Goal: Task Accomplishment & Management: Use online tool/utility

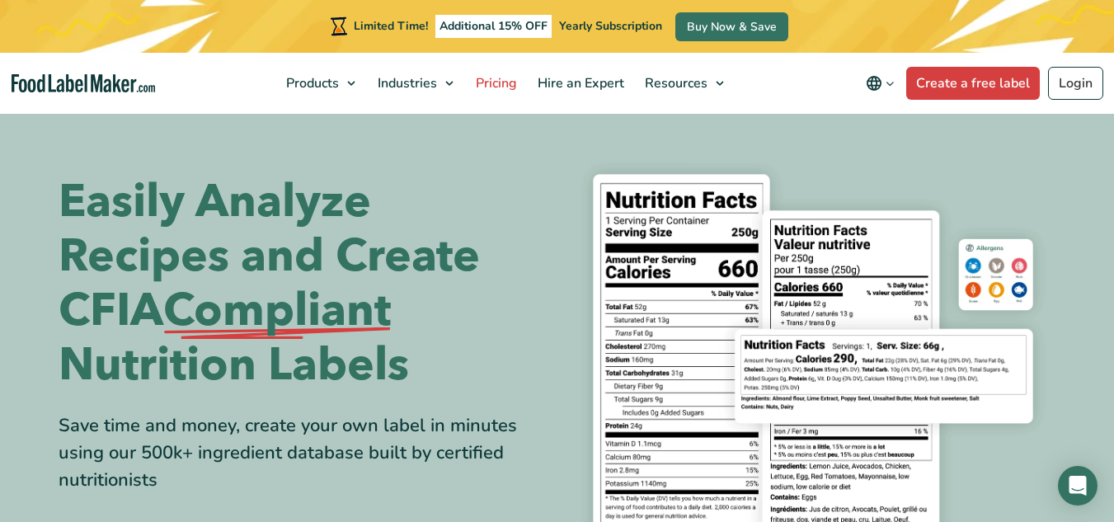
click at [509, 81] on span "Pricing" at bounding box center [495, 83] width 48 height 18
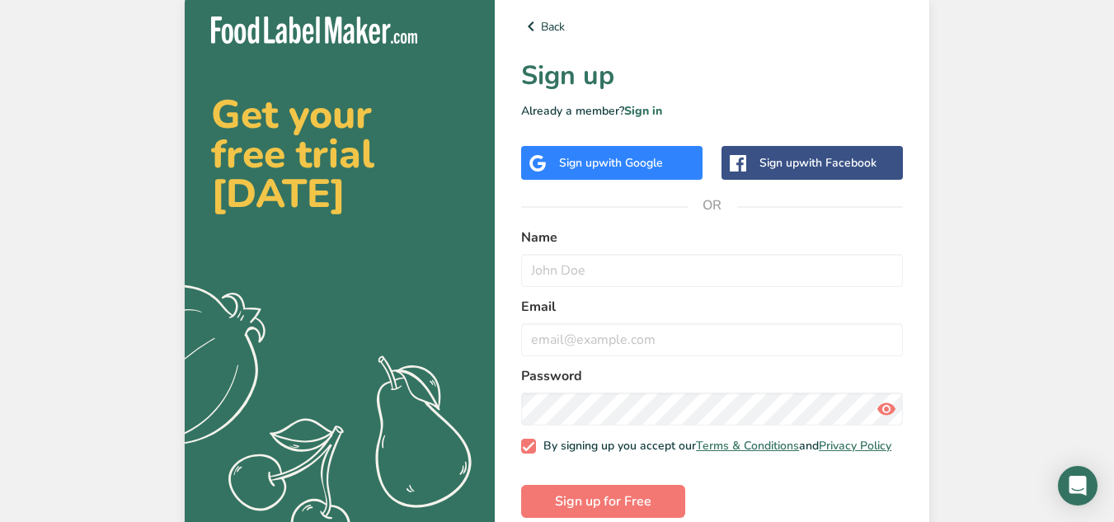
click at [643, 158] on span "with Google" at bounding box center [631, 163] width 64 height 16
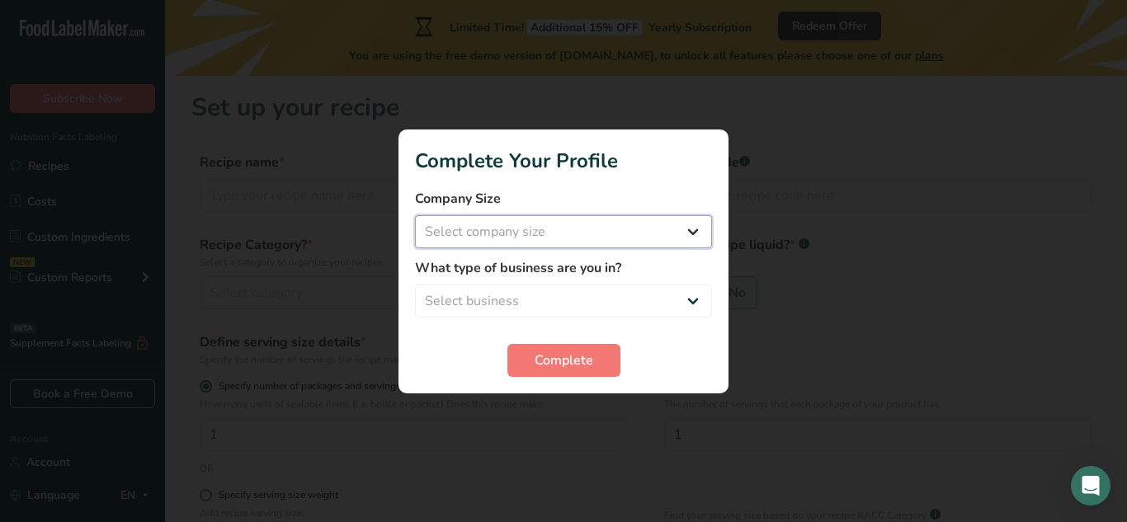
click at [511, 231] on select "Select company size Fewer than 10 Employees 10 to 50 Employees 51 to 500 Employ…" at bounding box center [563, 231] width 297 height 33
select select "1"
click at [415, 215] on select "Select company size Fewer than 10 Employees 10 to 50 Employees 51 to 500 Employ…" at bounding box center [563, 231] width 297 height 33
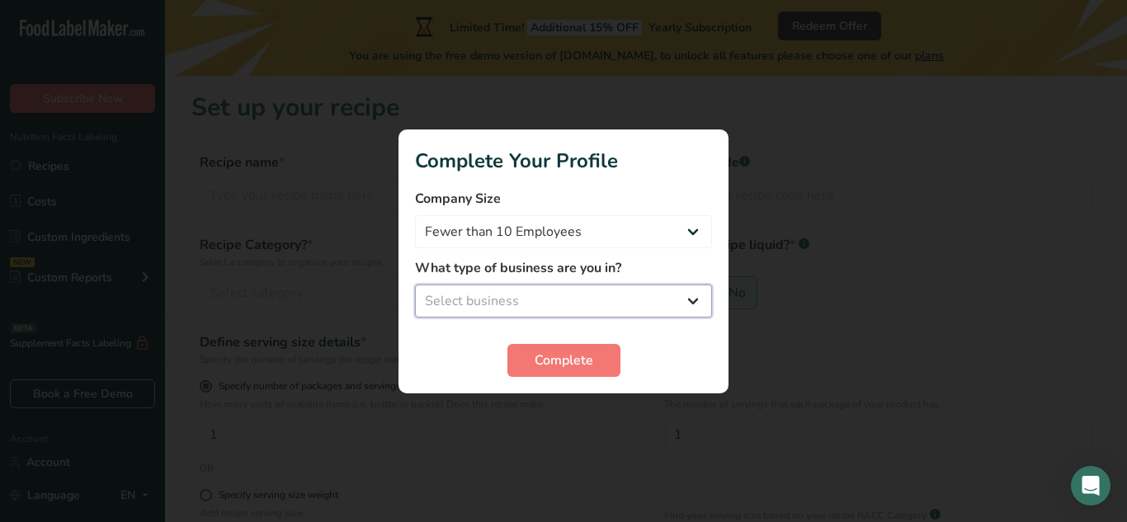
click at [511, 300] on select "Select business Packaged Food Manufacturer Restaurant & Cafe Bakery Meal Plans …" at bounding box center [563, 301] width 297 height 33
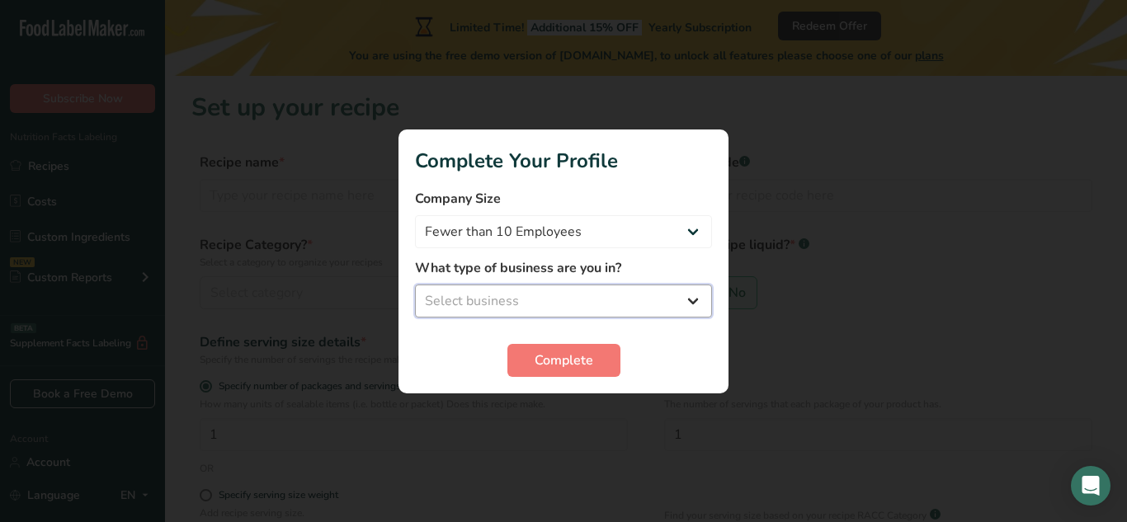
select select "8"
click at [415, 285] on select "Select business Packaged Food Manufacturer Restaurant & Cafe Bakery Meal Plans …" at bounding box center [563, 301] width 297 height 33
click at [568, 361] on span "Complete" at bounding box center [564, 361] width 59 height 20
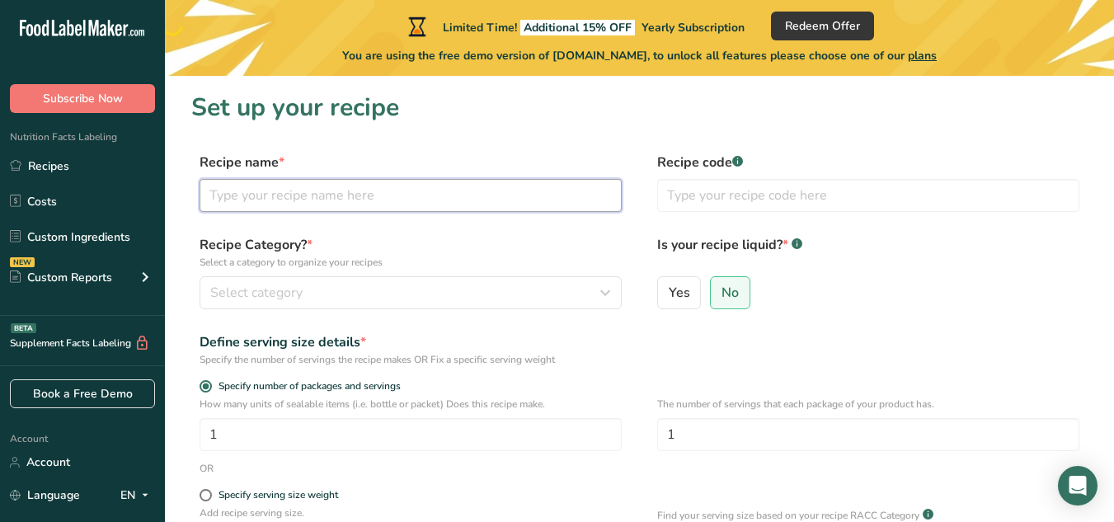
click at [383, 190] on input "text" at bounding box center [411, 195] width 422 height 33
click at [688, 299] on span "Yes" at bounding box center [679, 293] width 21 height 16
click at [669, 298] on input "Yes" at bounding box center [663, 292] width 11 height 11
radio input "true"
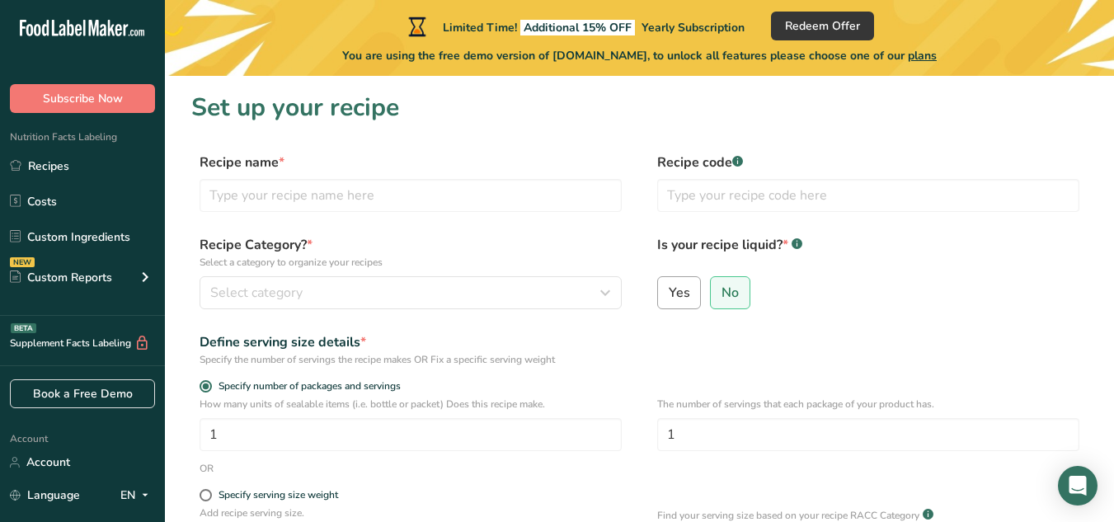
radio input "false"
select select "22"
click at [369, 199] on input "text" at bounding box center [411, 195] width 422 height 33
type input "Sauce"
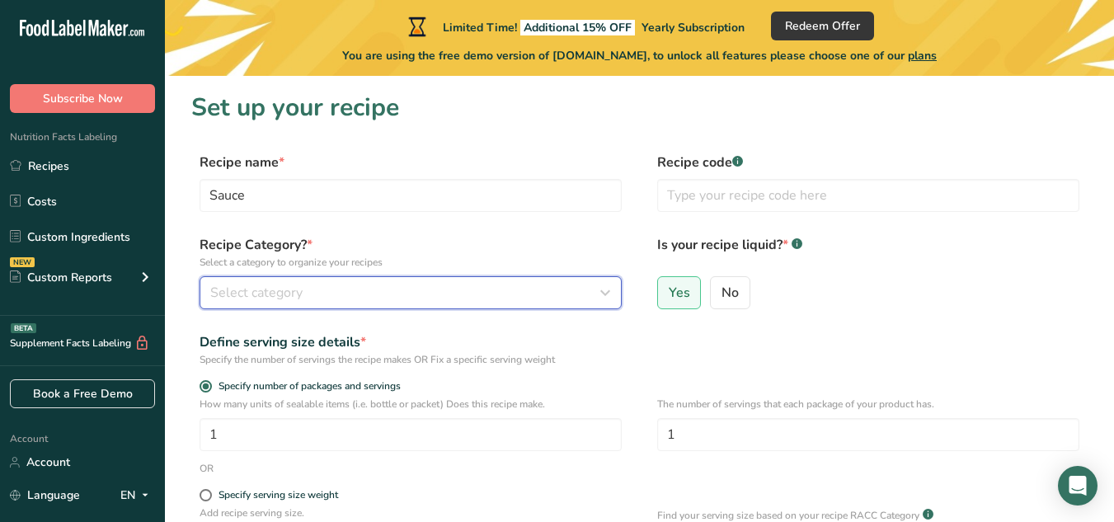
click at [344, 290] on div "Select category" at bounding box center [405, 293] width 391 height 20
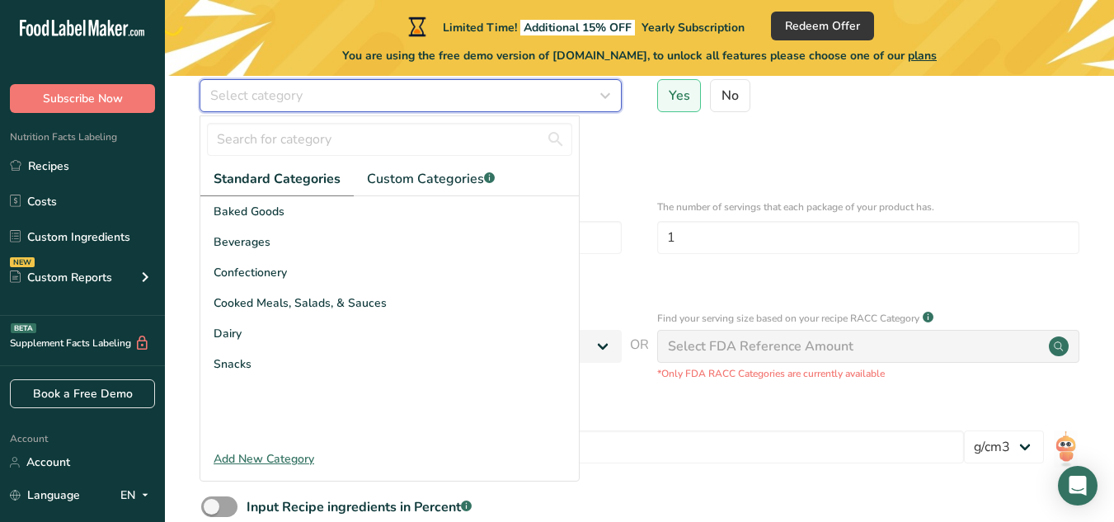
scroll to position [330, 0]
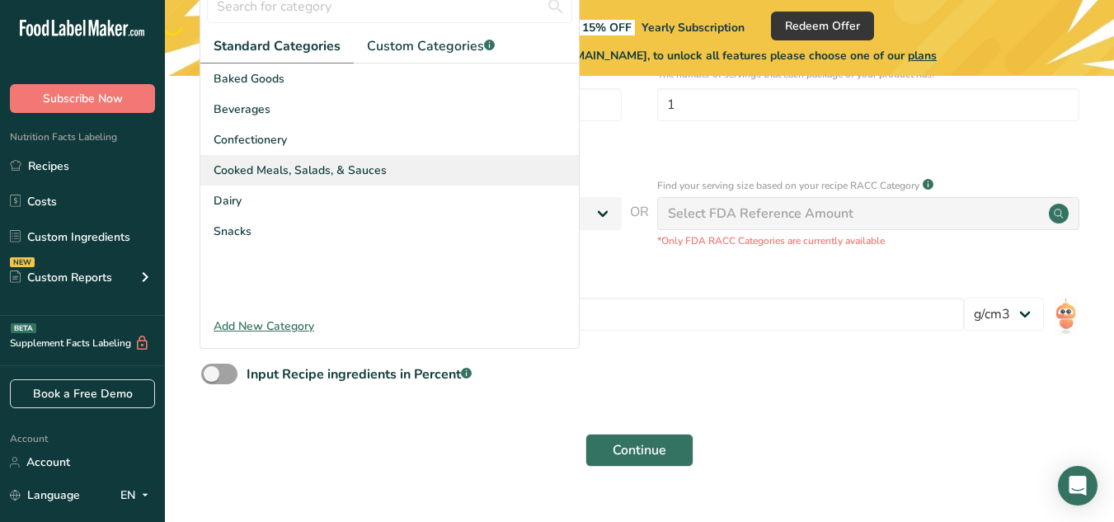
click at [318, 172] on span "Cooked Meals, Salads, & Sauces" at bounding box center [300, 170] width 173 height 17
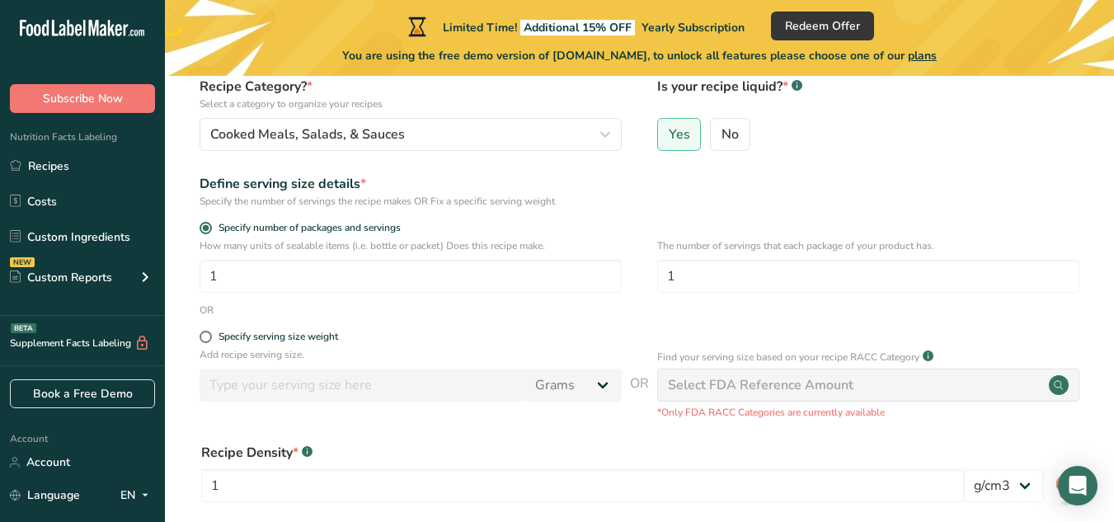
scroll to position [165, 0]
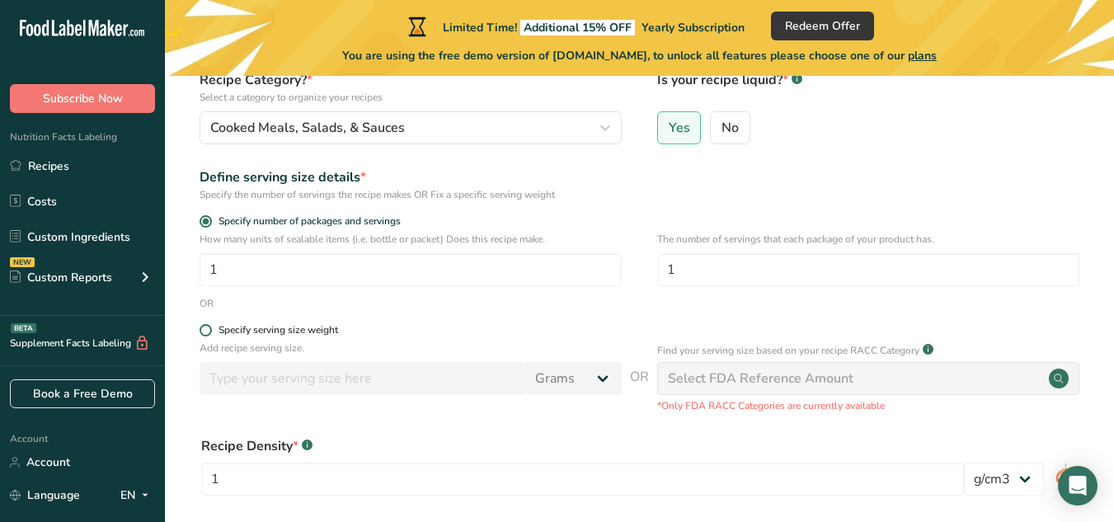
click at [204, 331] on span at bounding box center [206, 330] width 12 height 12
click at [204, 331] on input "Specify serving size weight" at bounding box center [205, 330] width 11 height 11
radio input "true"
radio input "false"
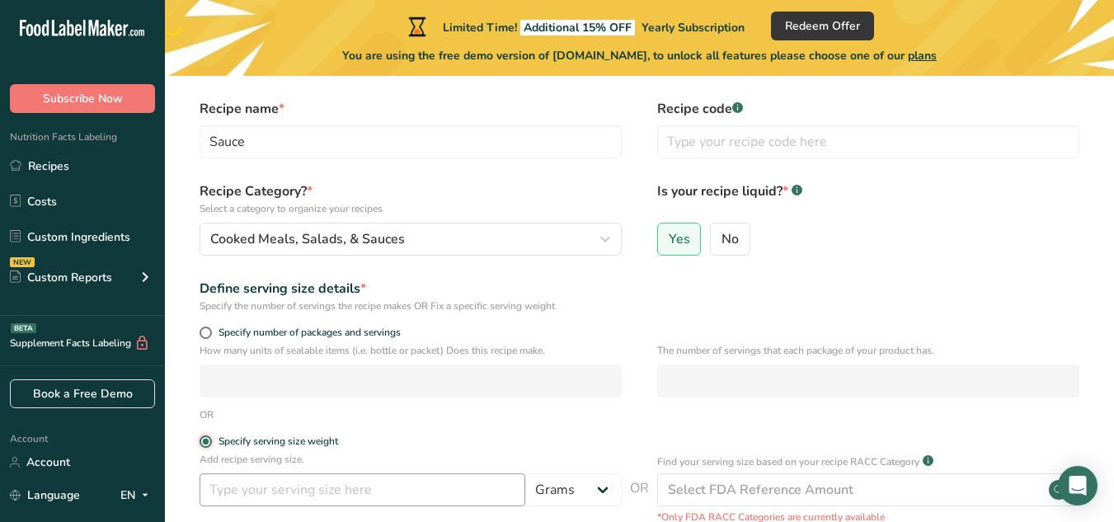
scroll to position [82, 0]
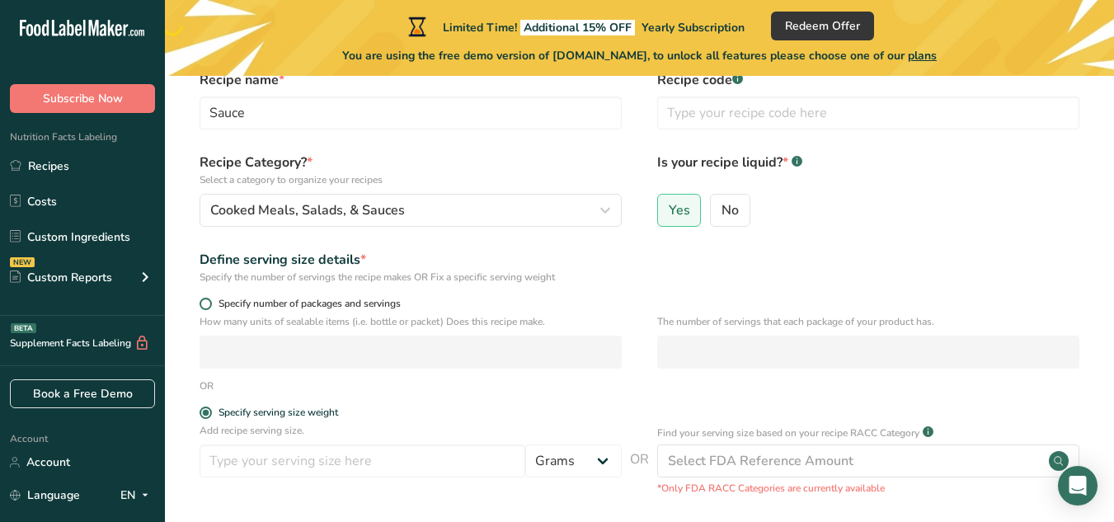
click at [205, 299] on span at bounding box center [206, 304] width 12 height 12
click at [205, 299] on input "Specify number of packages and servings" at bounding box center [205, 304] width 11 height 11
radio input "true"
radio input "false"
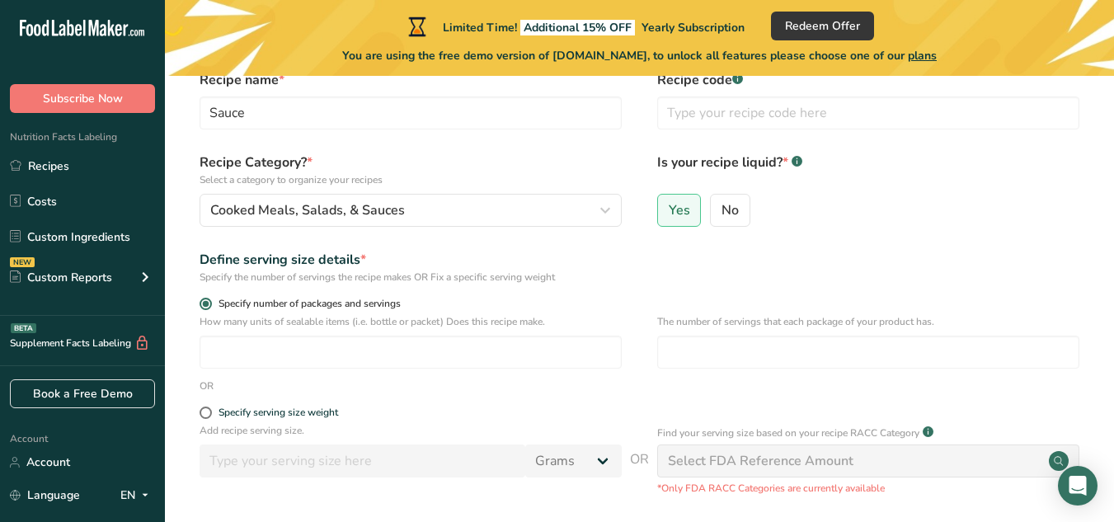
click at [205, 299] on span at bounding box center [206, 304] width 12 height 12
click at [205, 299] on input "Specify number of packages and servings" at bounding box center [205, 304] width 11 height 11
click at [222, 353] on input "number" at bounding box center [411, 352] width 422 height 33
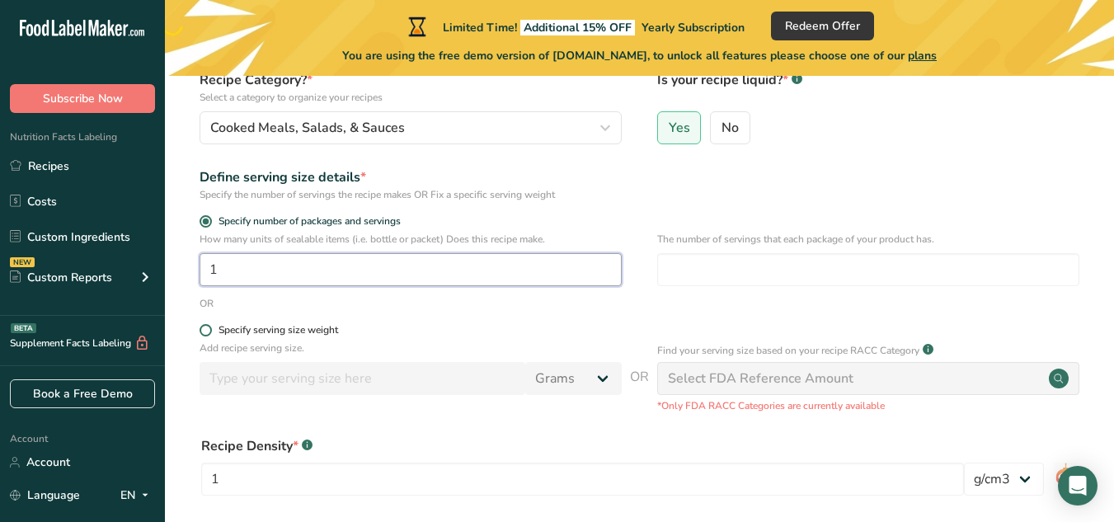
type input "1"
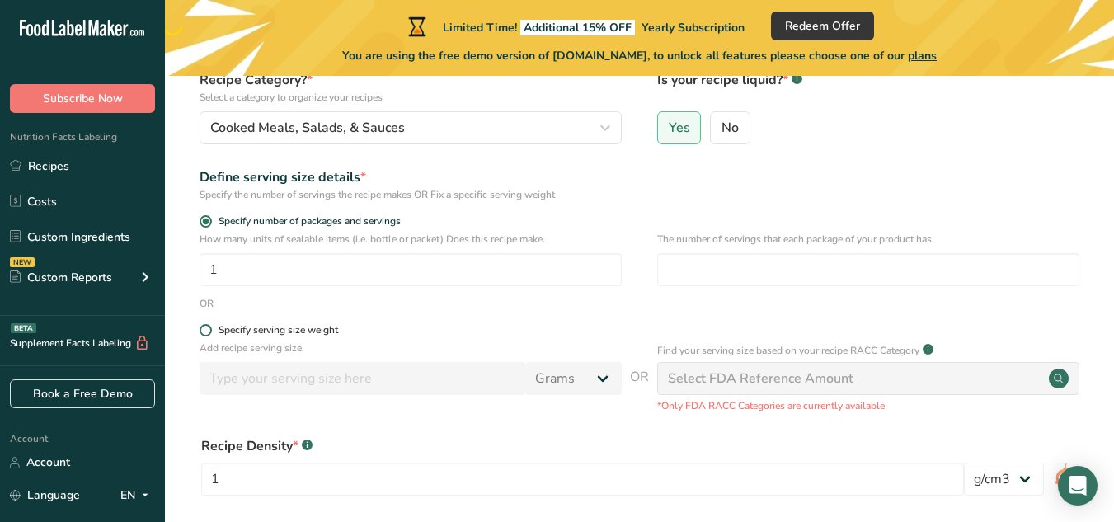
click at [206, 329] on span at bounding box center [206, 330] width 12 height 12
click at [206, 329] on input "Specify serving size weight" at bounding box center [205, 330] width 11 height 11
radio input "true"
radio input "false"
click at [206, 329] on span at bounding box center [206, 330] width 12 height 12
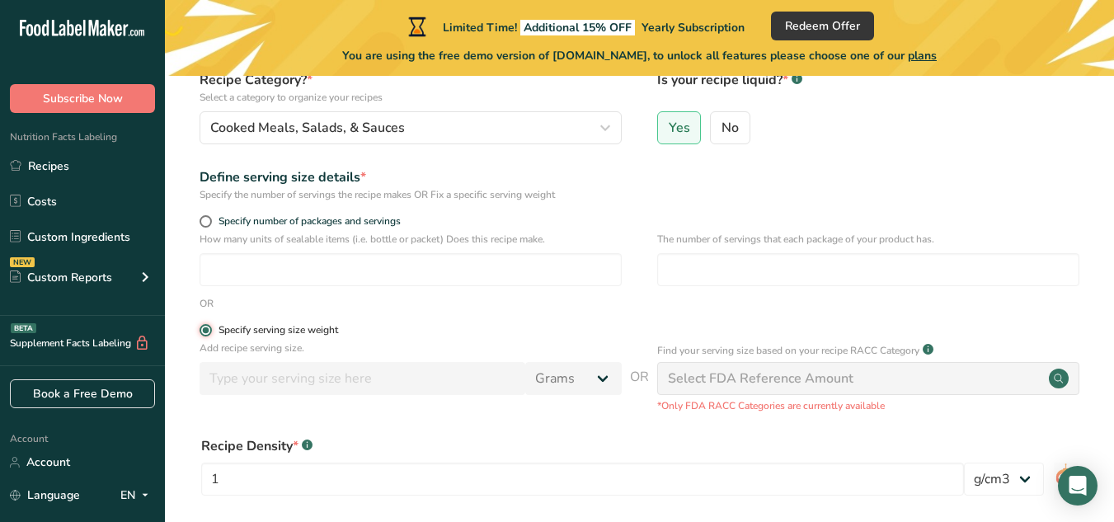
click at [206, 329] on input "Specify serving size weight" at bounding box center [205, 330] width 11 height 11
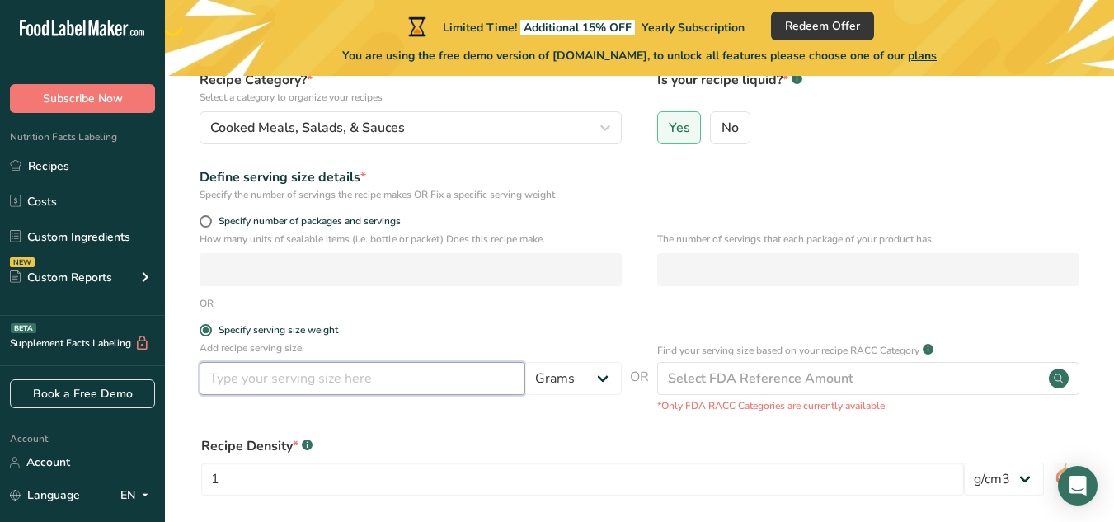
click at [231, 378] on input "number" at bounding box center [363, 378] width 326 height 33
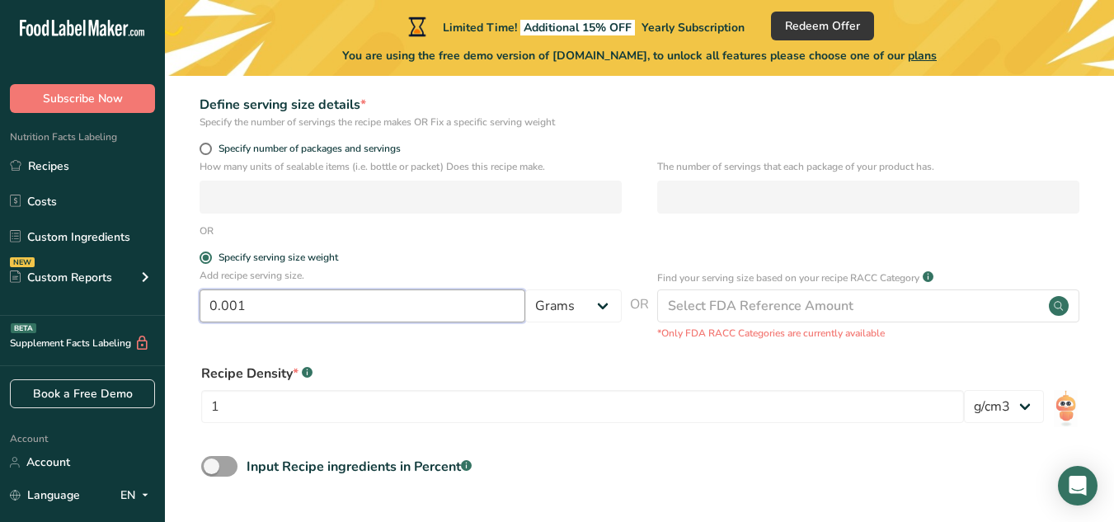
scroll to position [247, 0]
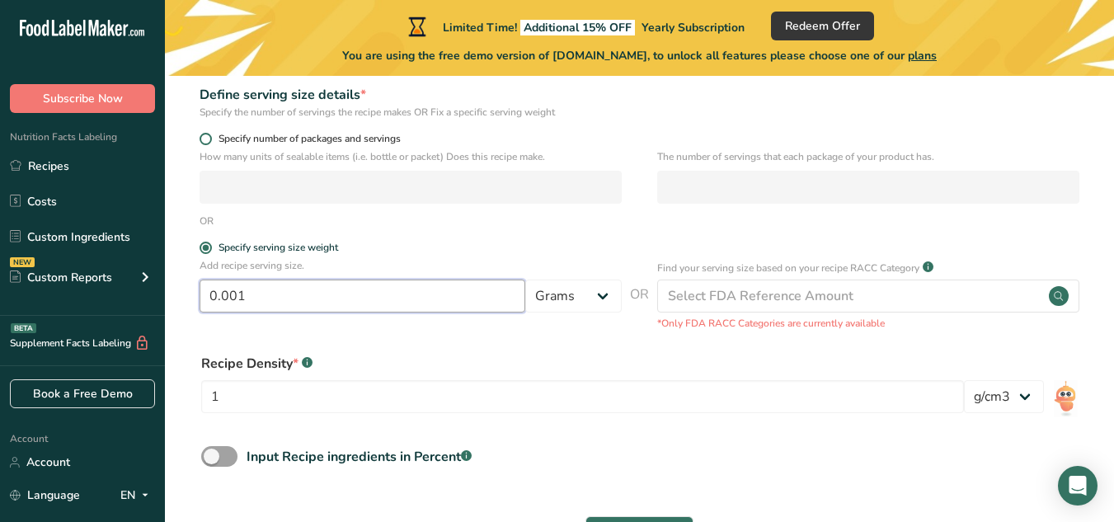
type input "0.001"
click at [205, 143] on span at bounding box center [206, 139] width 12 height 12
click at [205, 143] on input "Specify number of packages and servings" at bounding box center [205, 139] width 11 height 11
radio input "true"
radio input "false"
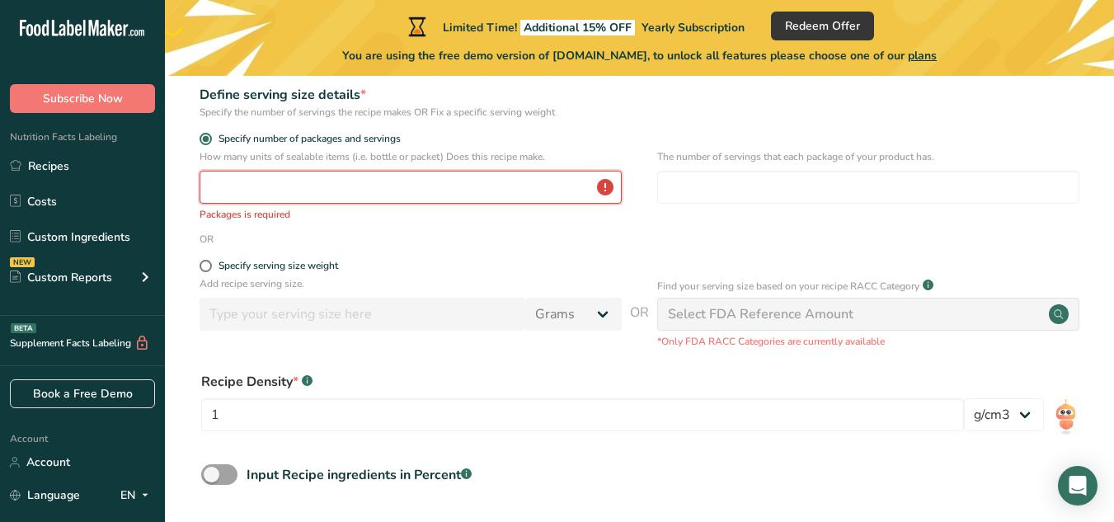
click at [214, 200] on input "number" at bounding box center [411, 187] width 422 height 33
click at [247, 195] on input "number" at bounding box center [411, 187] width 422 height 33
click at [606, 191] on input "number" at bounding box center [411, 187] width 422 height 33
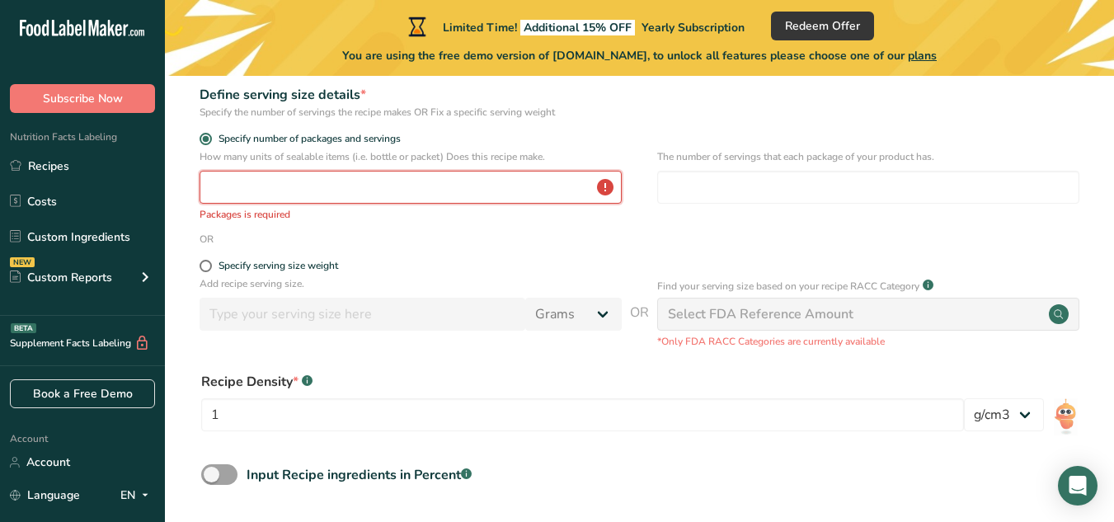
click at [459, 172] on input "number" at bounding box center [411, 187] width 422 height 33
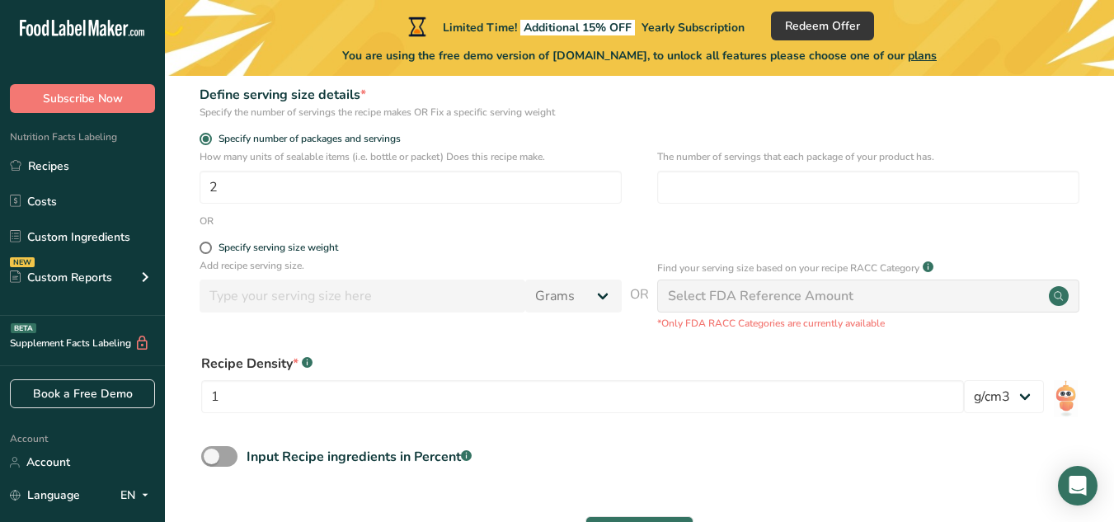
click at [563, 449] on div "Input Recipe ingredients in Percent .a-a{fill:#347362;}.b-a{fill:#fff;}" at bounding box center [639, 463] width 897 height 34
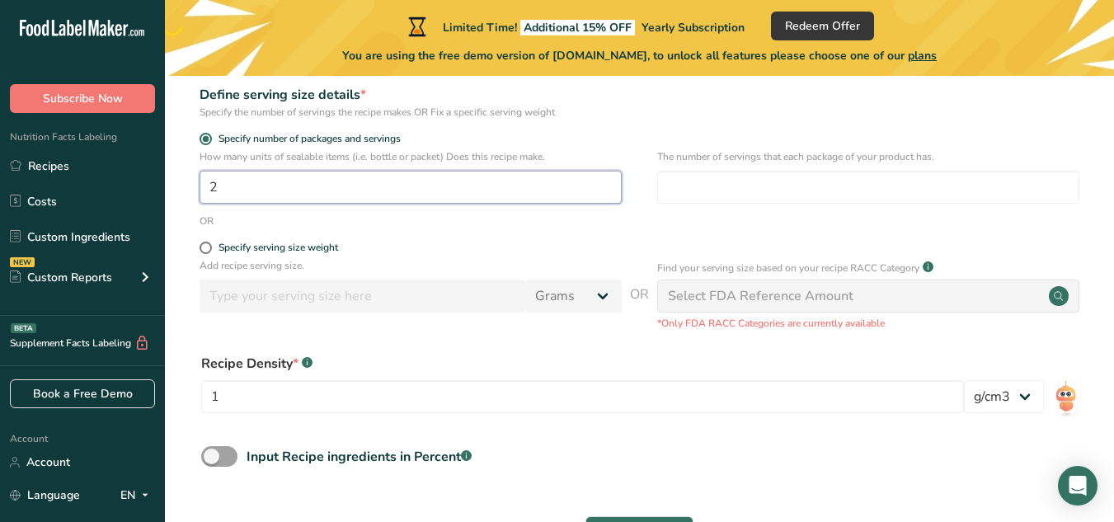
click at [242, 187] on input "2" at bounding box center [411, 187] width 422 height 33
drag, startPoint x: 236, startPoint y: 186, endPoint x: 182, endPoint y: 178, distance: 54.1
click at [182, 178] on section "Set up your recipe Recipe name * Sauce Recipe code .a-a{fill:#347362;}.b-a{fill…" at bounding box center [639, 206] width 949 height 757
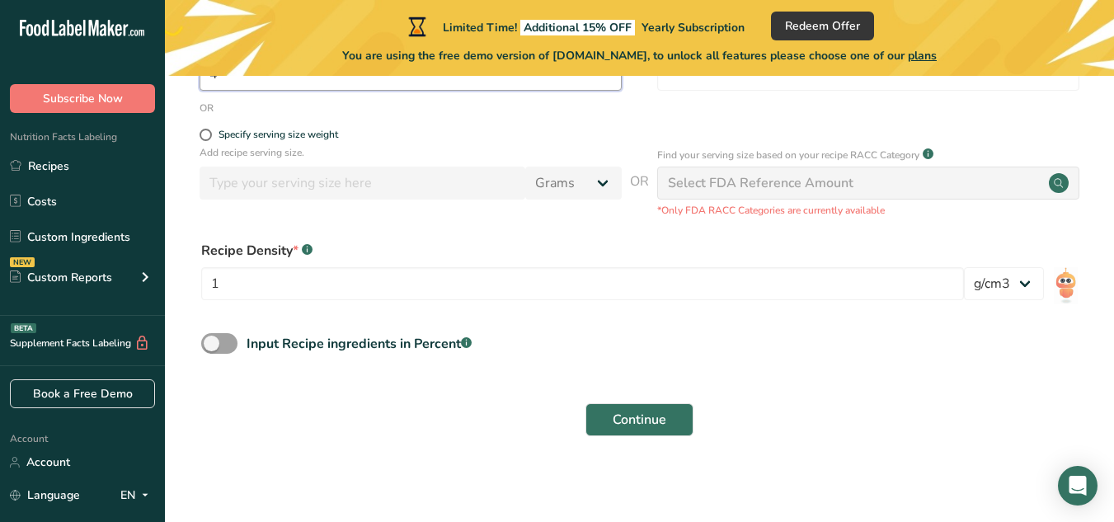
scroll to position [364, 0]
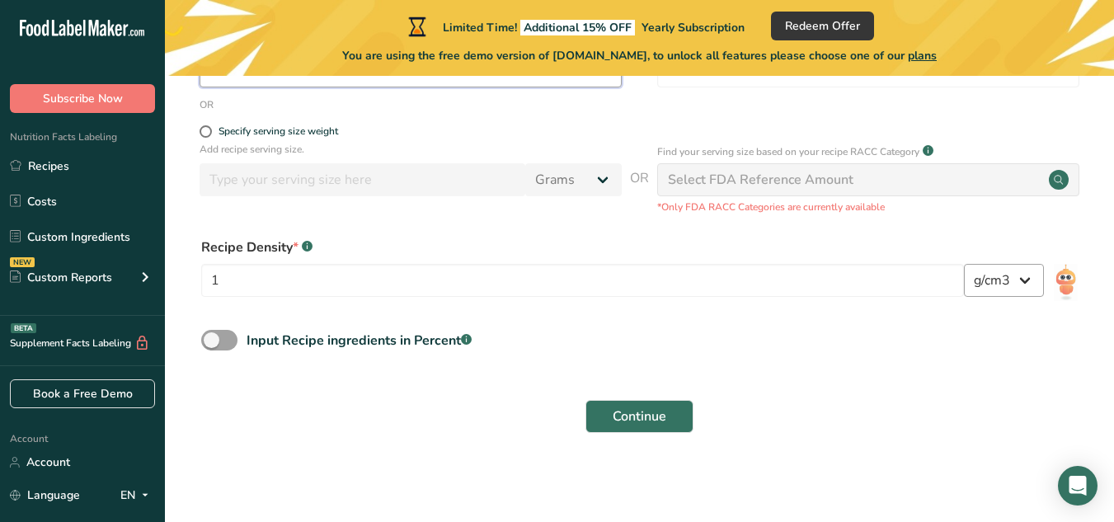
type input "4"
click at [1022, 288] on select "lb/ft3 g/cm3" at bounding box center [1004, 280] width 80 height 33
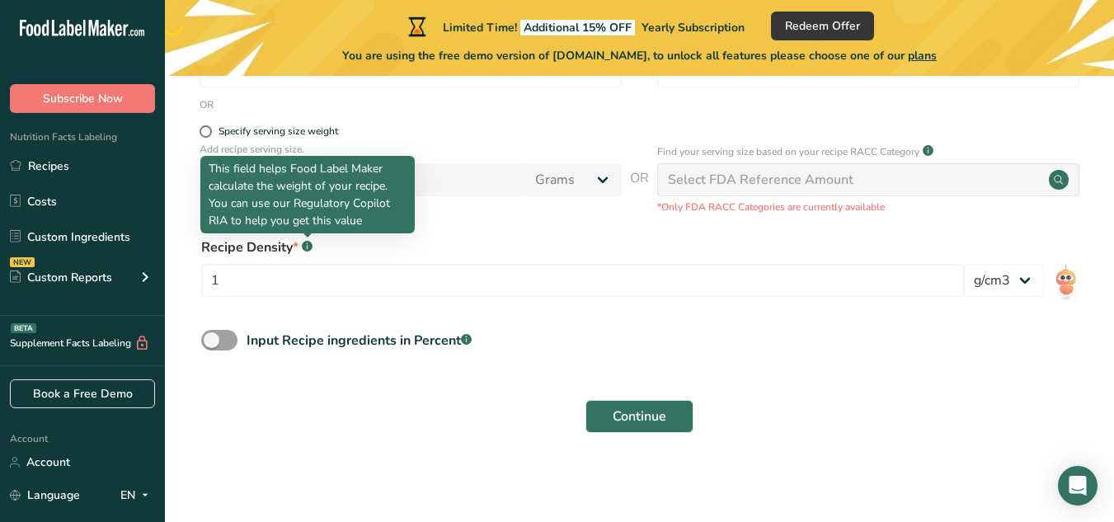
click at [306, 242] on rect at bounding box center [307, 246] width 11 height 11
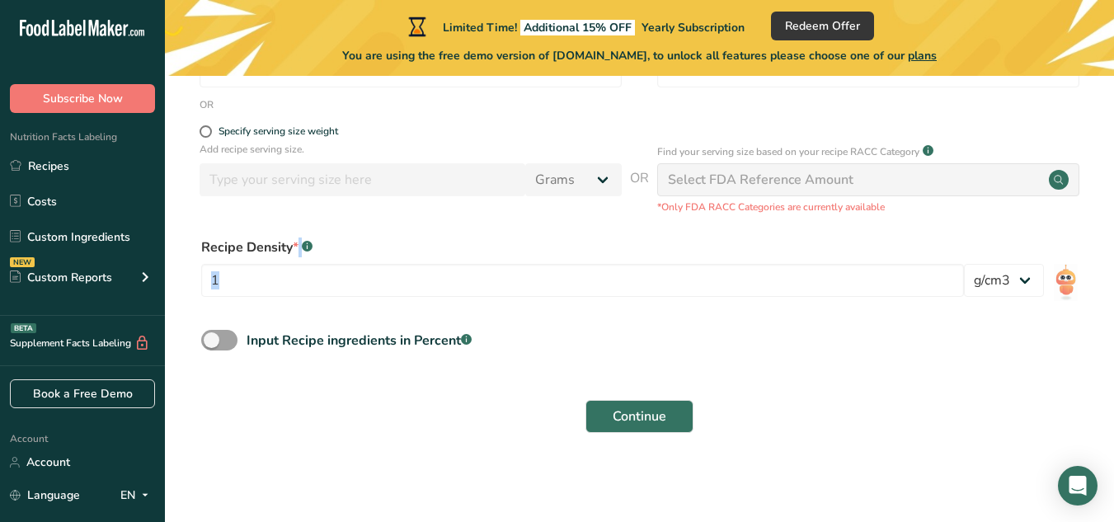
click at [695, 176] on div "Select FDA Reference Amount" at bounding box center [761, 180] width 186 height 20
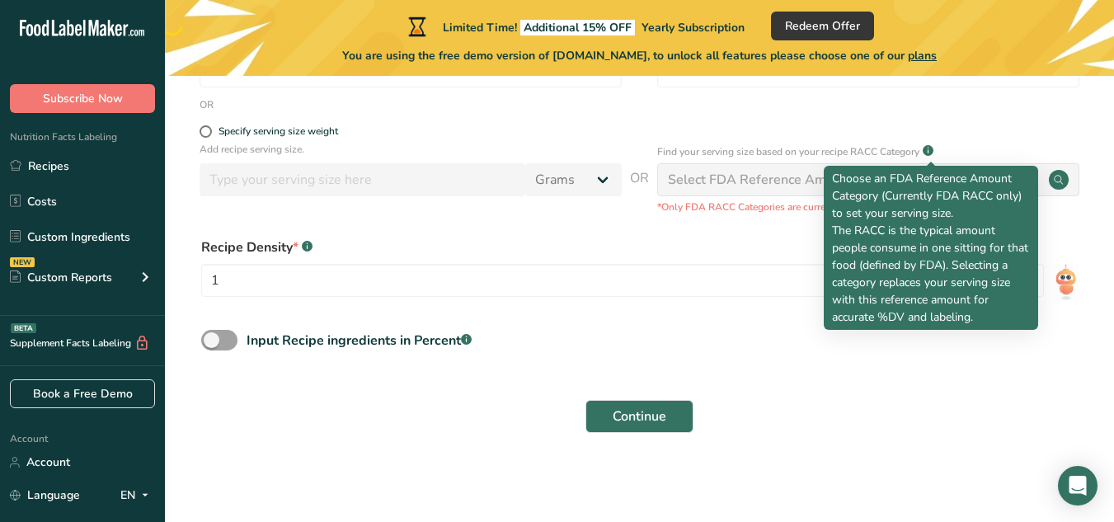
click at [931, 149] on rect at bounding box center [928, 150] width 11 height 11
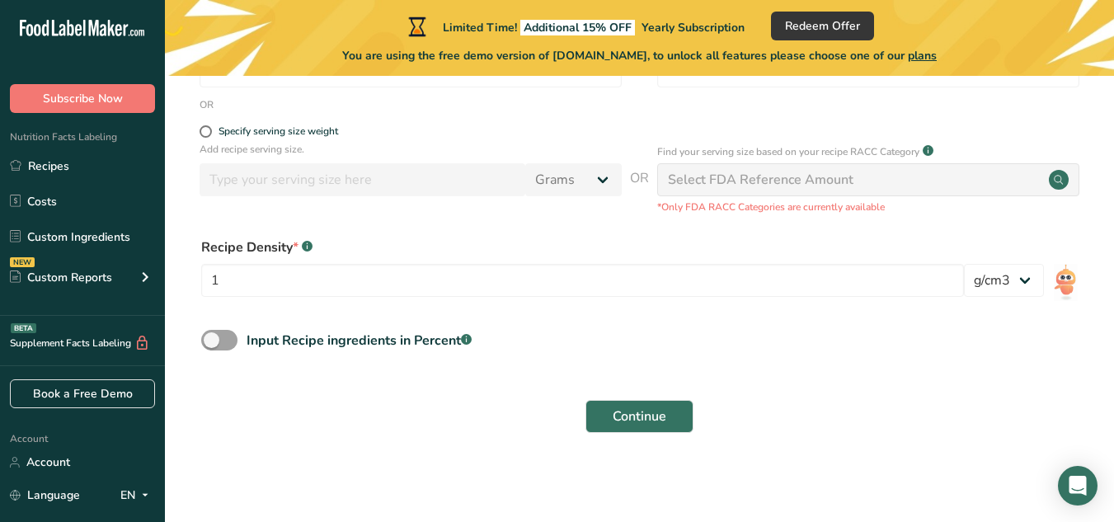
click at [932, 149] on rect at bounding box center [928, 150] width 11 height 11
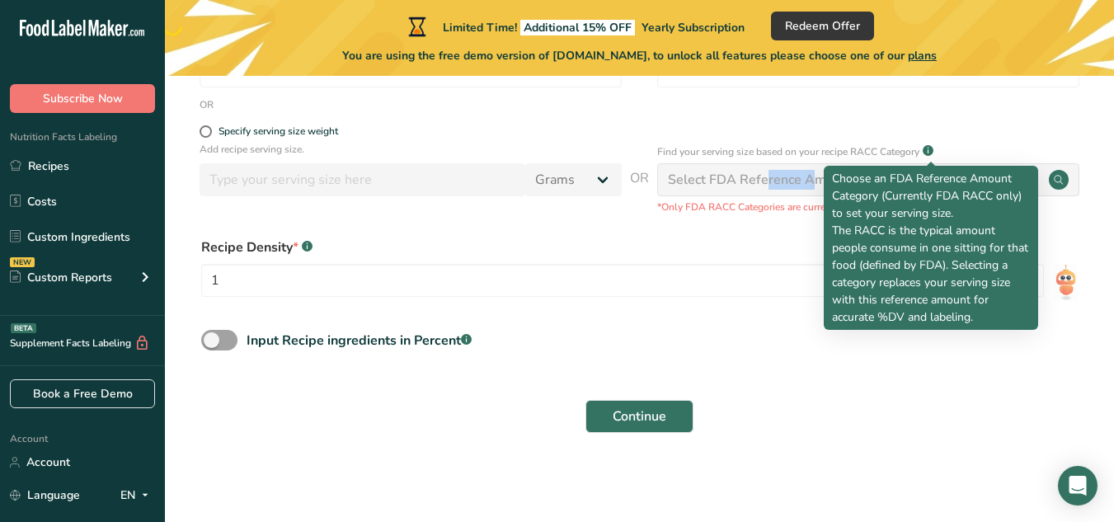
click at [932, 149] on rect at bounding box center [928, 150] width 11 height 11
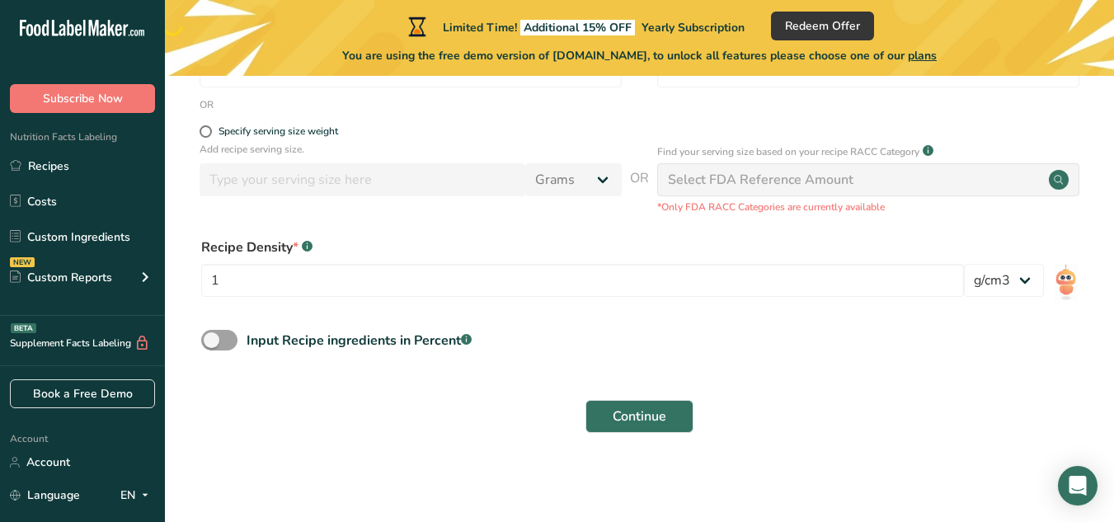
click at [789, 177] on div "Select FDA Reference Amount" at bounding box center [761, 180] width 186 height 20
click at [686, 174] on div "Select FDA Reference Amount" at bounding box center [761, 180] width 186 height 20
click at [629, 411] on span "Continue" at bounding box center [640, 417] width 54 height 20
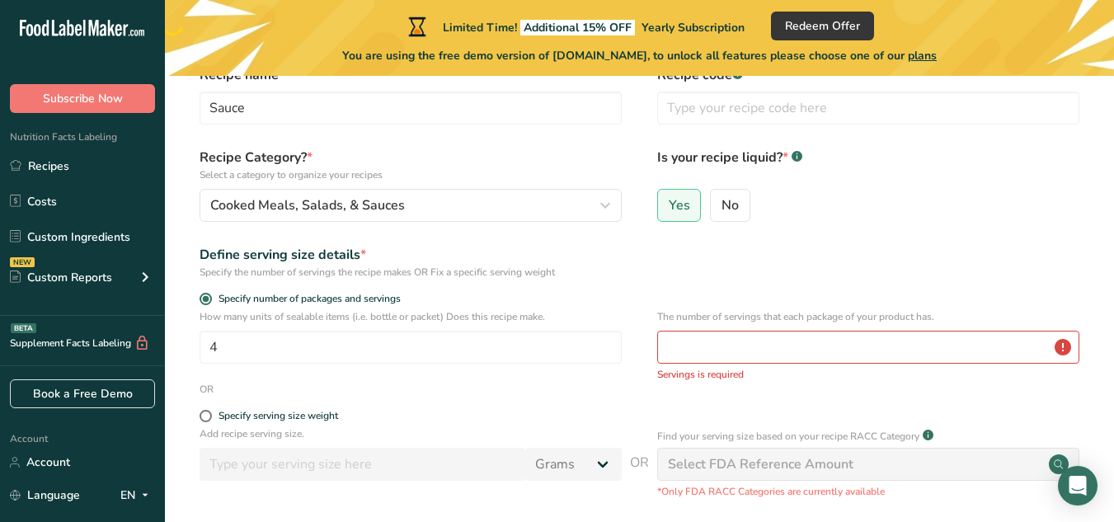
scroll to position [116, 0]
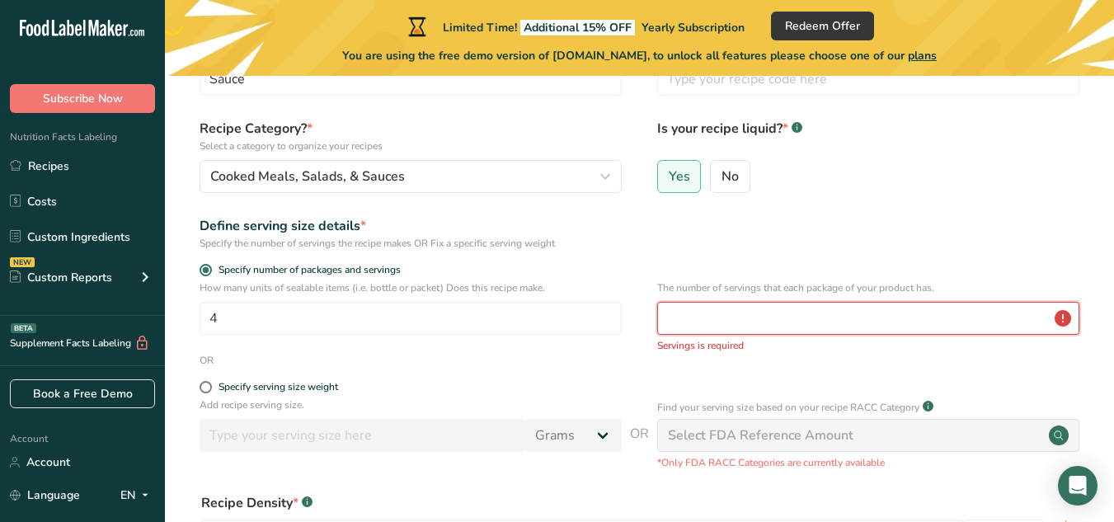
click at [773, 323] on input "number" at bounding box center [868, 318] width 422 height 33
click at [1063, 316] on input "number" at bounding box center [868, 318] width 422 height 33
click at [843, 319] on input "number" at bounding box center [868, 318] width 422 height 33
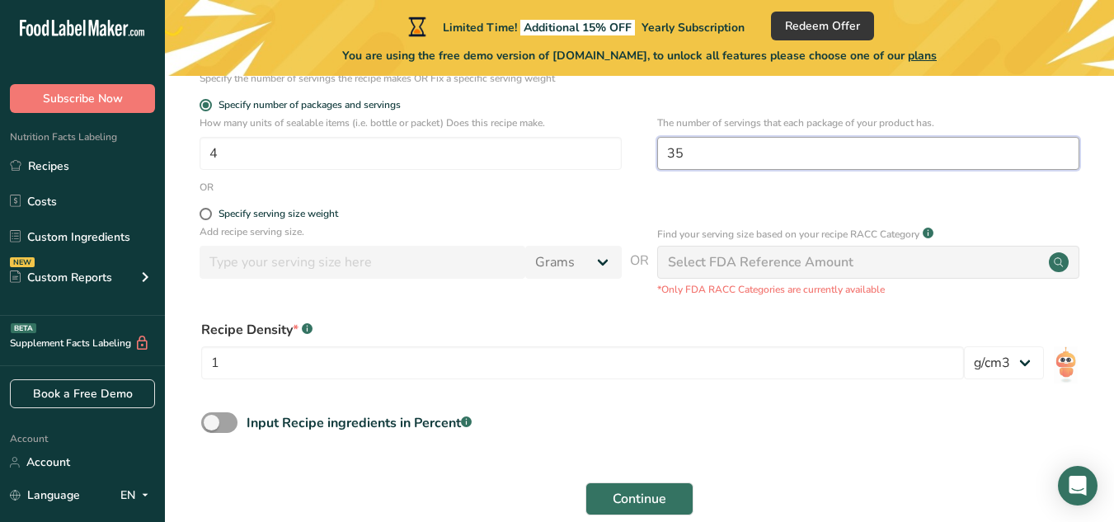
scroll to position [364, 0]
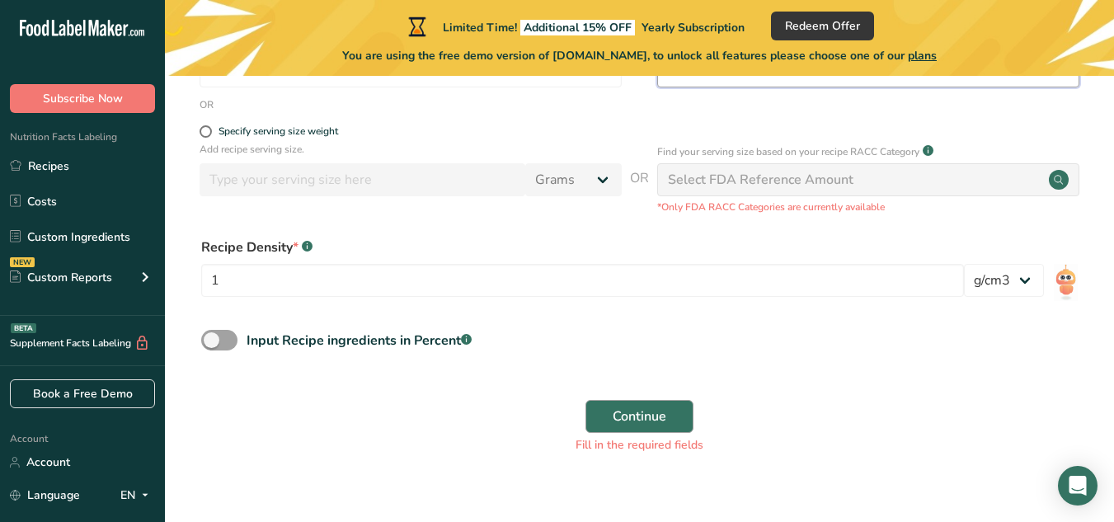
type input "35"
click at [657, 407] on span "Continue" at bounding box center [640, 417] width 54 height 20
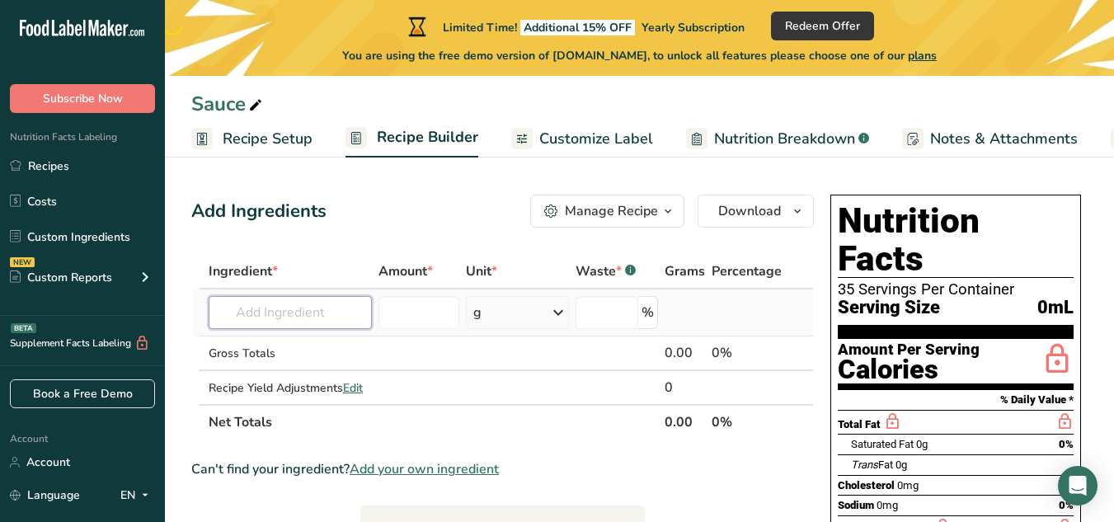
click at [302, 312] on input "text" at bounding box center [290, 312] width 163 height 33
click at [657, 209] on div "Manage Recipe" at bounding box center [611, 211] width 93 height 20
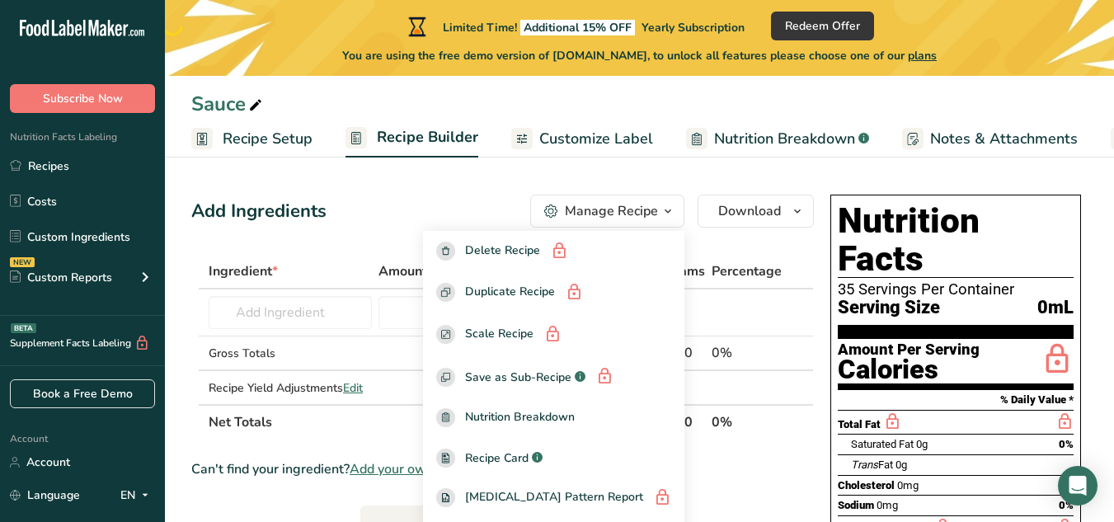
click at [657, 209] on div "Manage Recipe" at bounding box center [611, 211] width 93 height 20
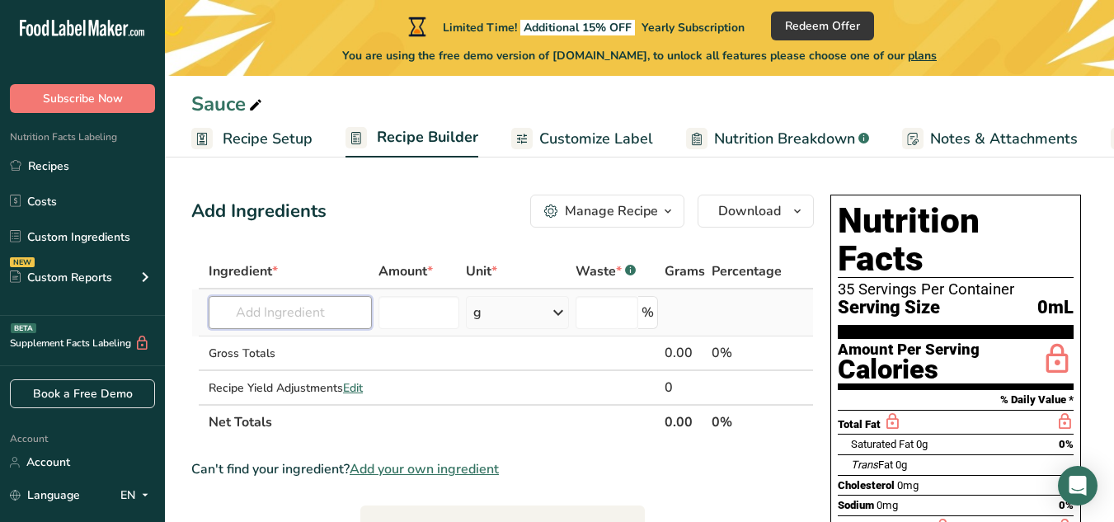
click at [321, 318] on input "text" at bounding box center [290, 312] width 163 height 33
click at [311, 315] on input "text" at bounding box center [290, 312] width 163 height 33
paste input "3/4 cup [PERSON_NAME]"
click at [277, 313] on input "3/4 cup [PERSON_NAME]" at bounding box center [290, 312] width 163 height 33
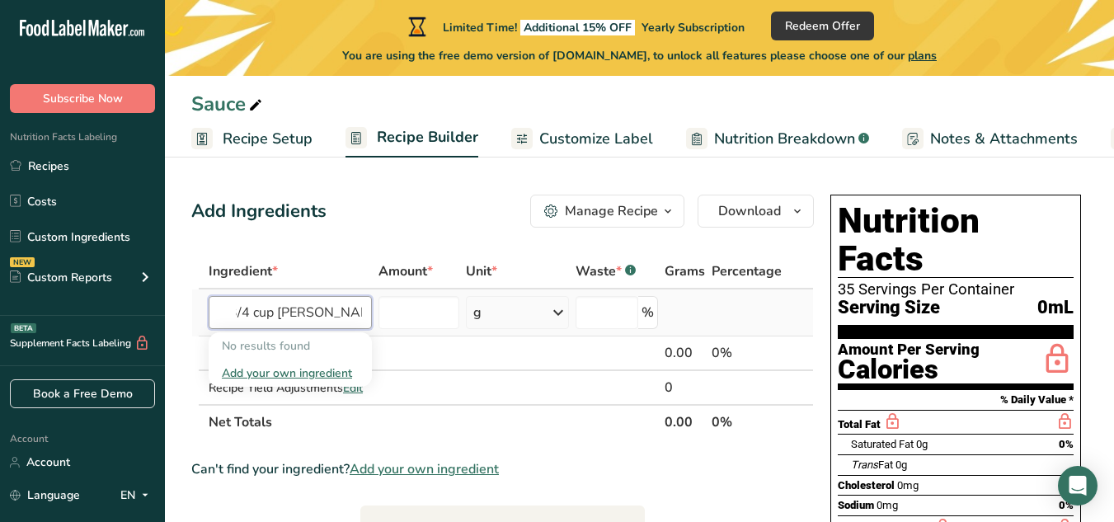
click at [277, 313] on input "3/4 cup [PERSON_NAME]" at bounding box center [290, 312] width 163 height 33
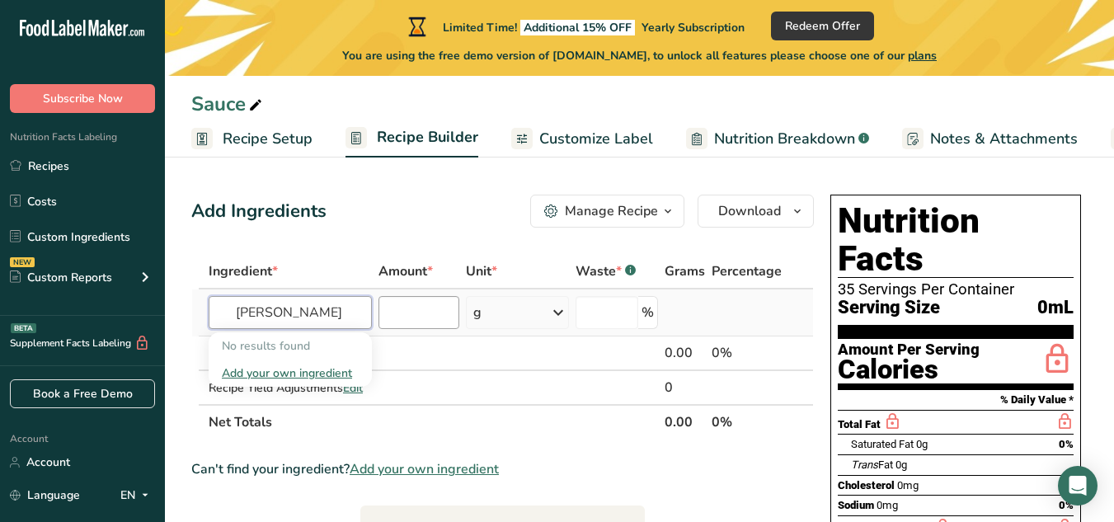
type input "[PERSON_NAME]"
click at [416, 313] on input "number" at bounding box center [419, 312] width 81 height 33
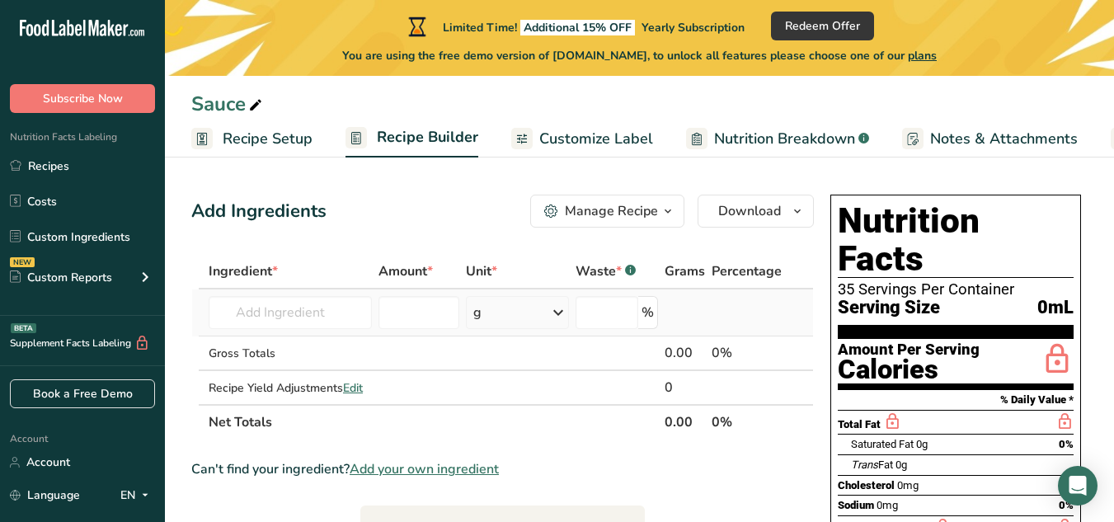
click at [564, 314] on icon at bounding box center [559, 313] width 20 height 30
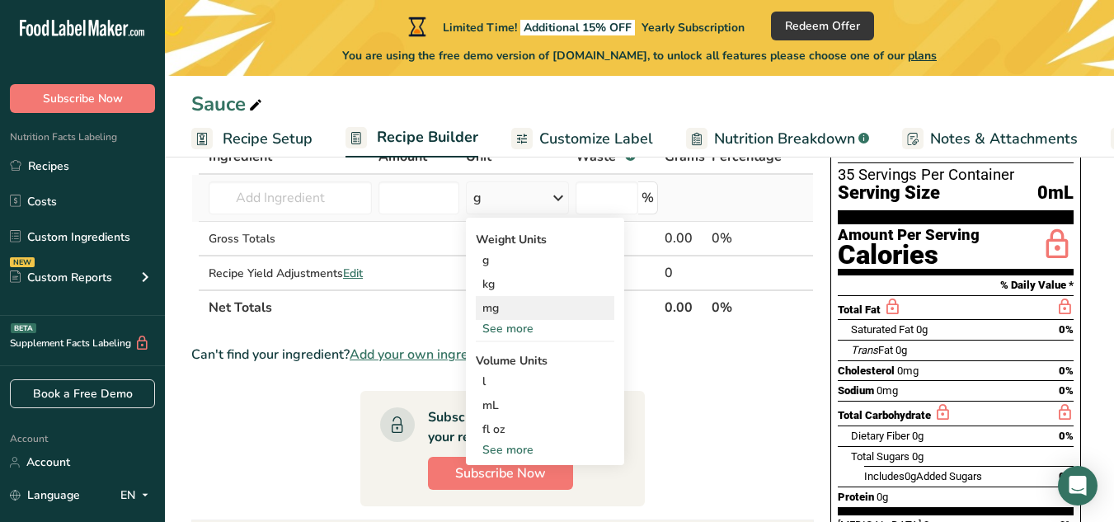
scroll to position [165, 0]
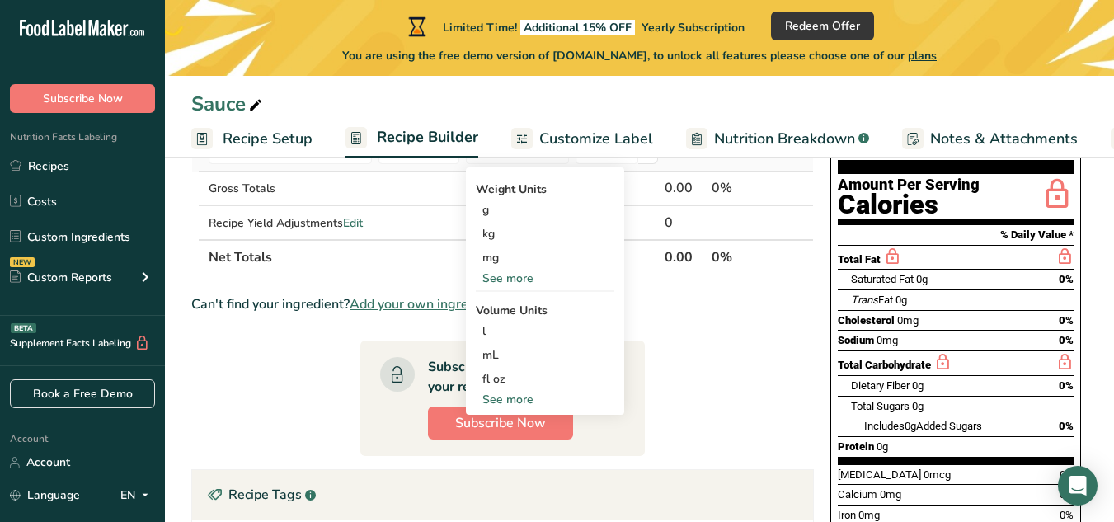
click at [500, 281] on div "See more" at bounding box center [545, 278] width 139 height 17
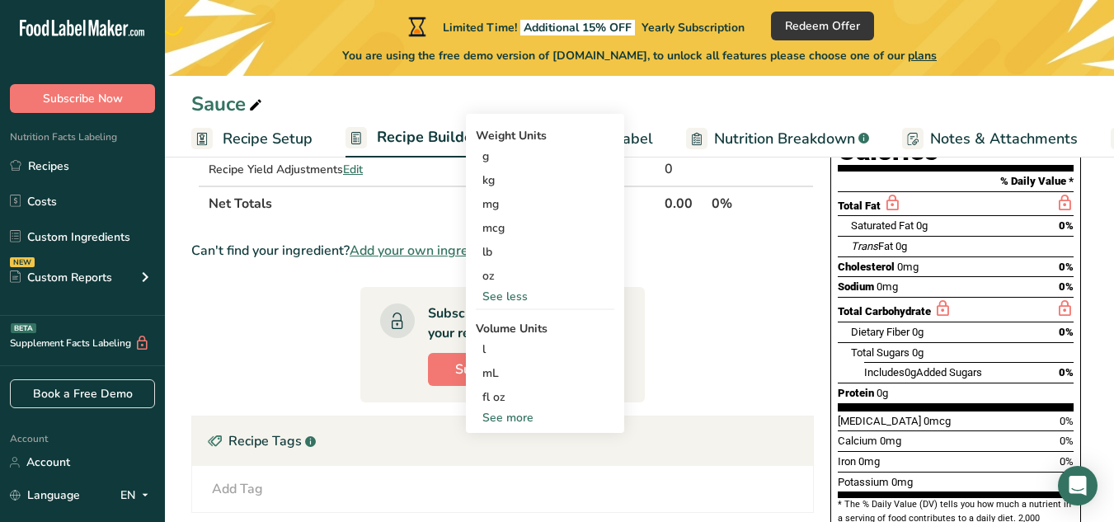
scroll to position [247, 0]
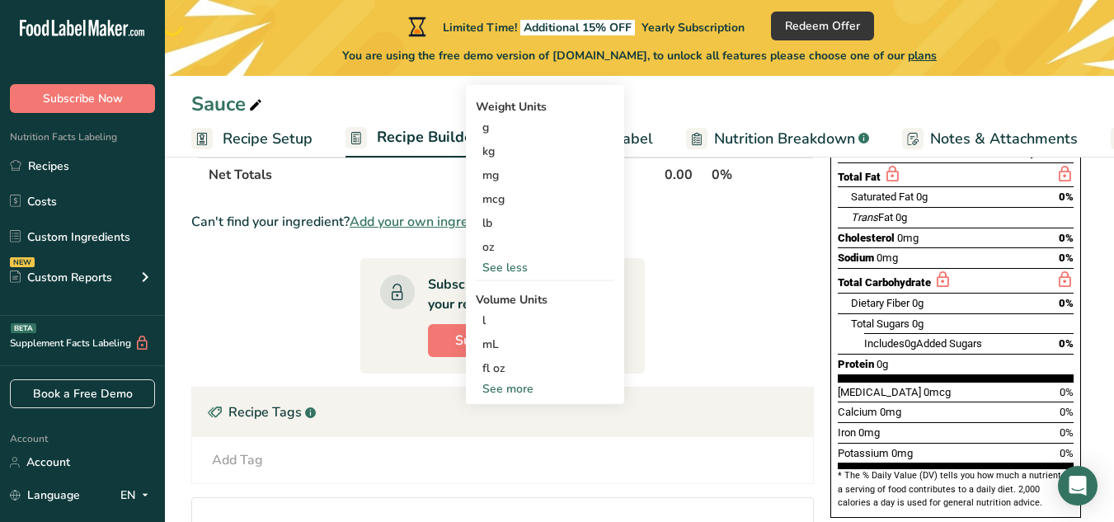
click at [499, 389] on div "See more" at bounding box center [545, 388] width 139 height 17
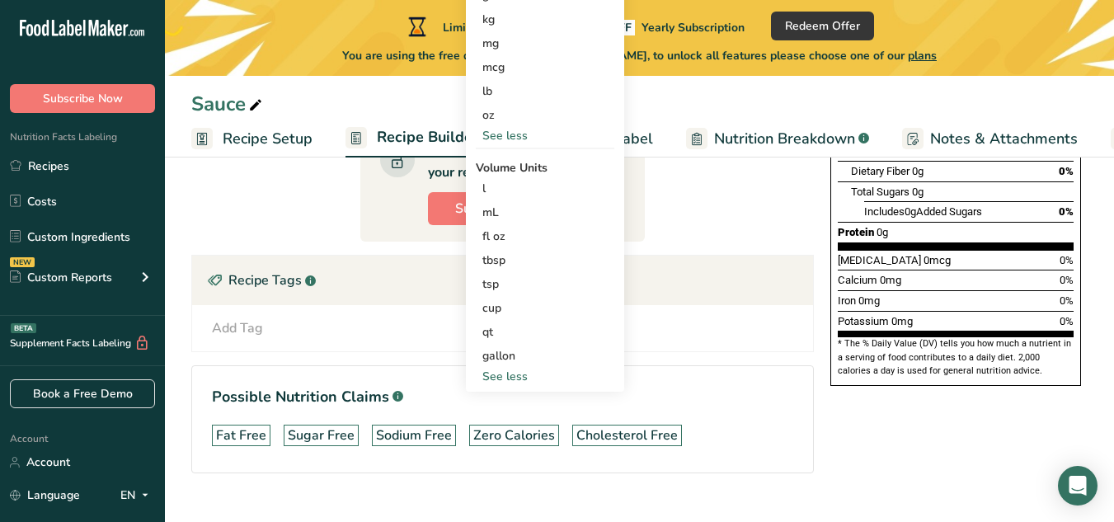
scroll to position [410, 0]
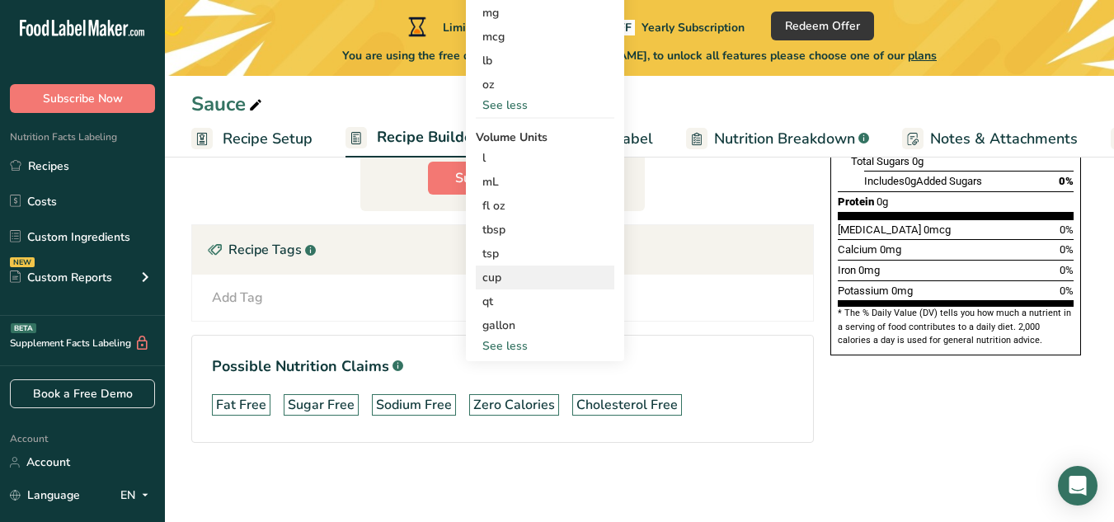
click at [498, 283] on div "cup" at bounding box center [545, 277] width 125 height 17
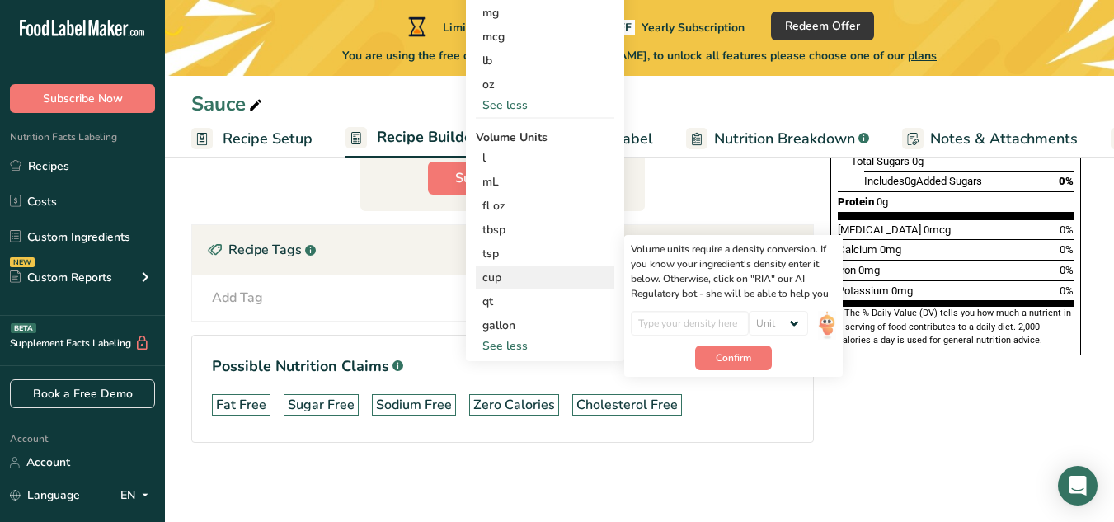
click at [492, 279] on div "cup" at bounding box center [545, 277] width 125 height 17
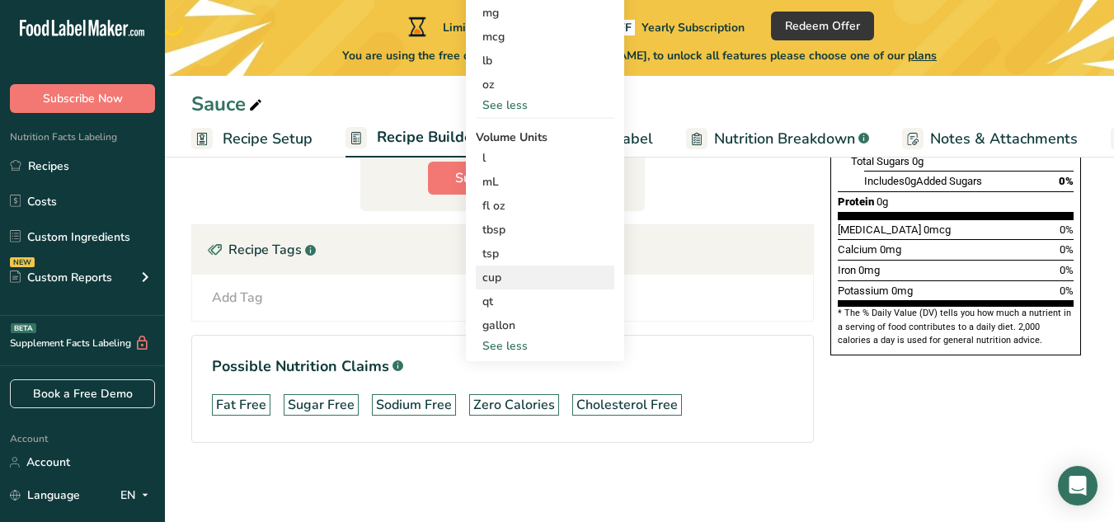
click at [492, 279] on div "cup" at bounding box center [545, 277] width 125 height 17
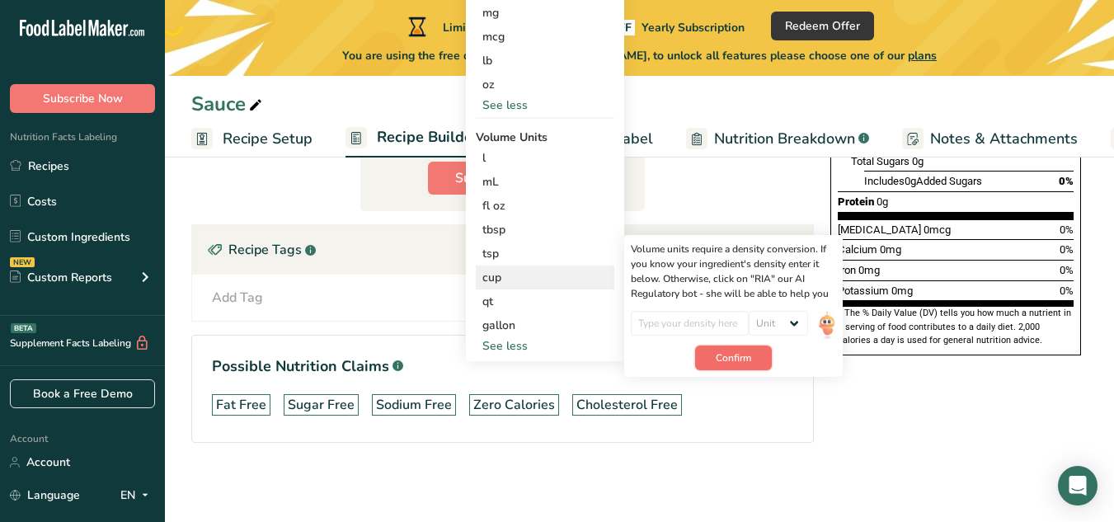
click at [736, 353] on span "Confirm" at bounding box center [733, 358] width 35 height 15
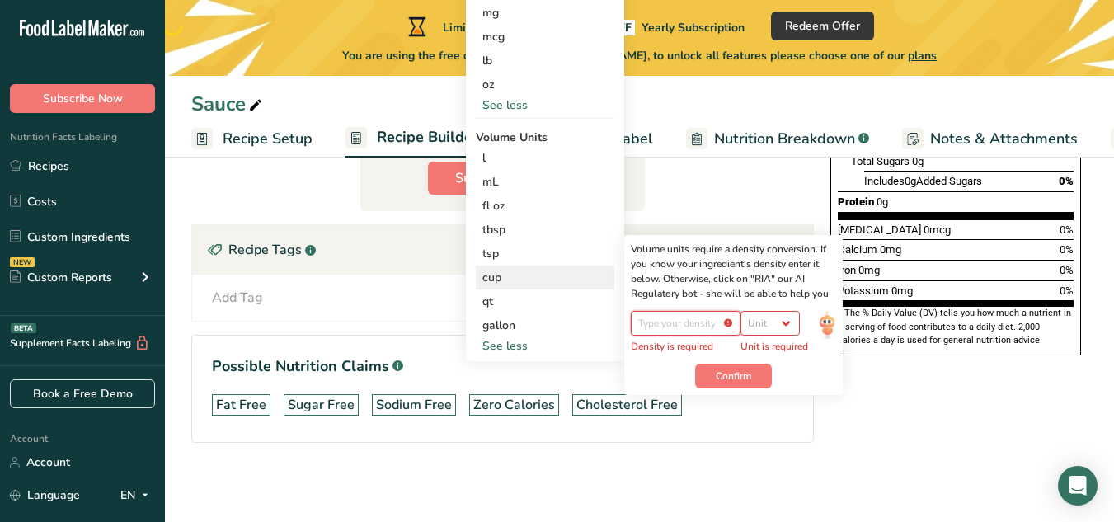
click at [728, 319] on input "number" at bounding box center [686, 323] width 110 height 25
click at [786, 318] on select "Unit lb/ft3 g/cm3" at bounding box center [770, 323] width 59 height 25
click at [702, 325] on input "number" at bounding box center [686, 323] width 110 height 25
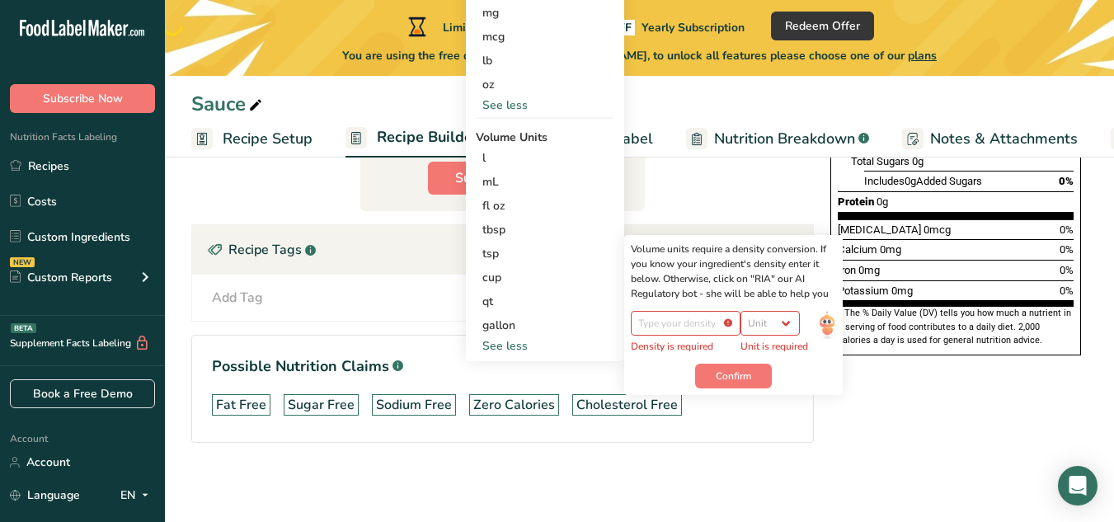
click at [735, 416] on div "Fat Free Sugar Free Sodium Free Zero Calories [MEDICAL_DATA] Free" at bounding box center [503, 405] width 582 height 35
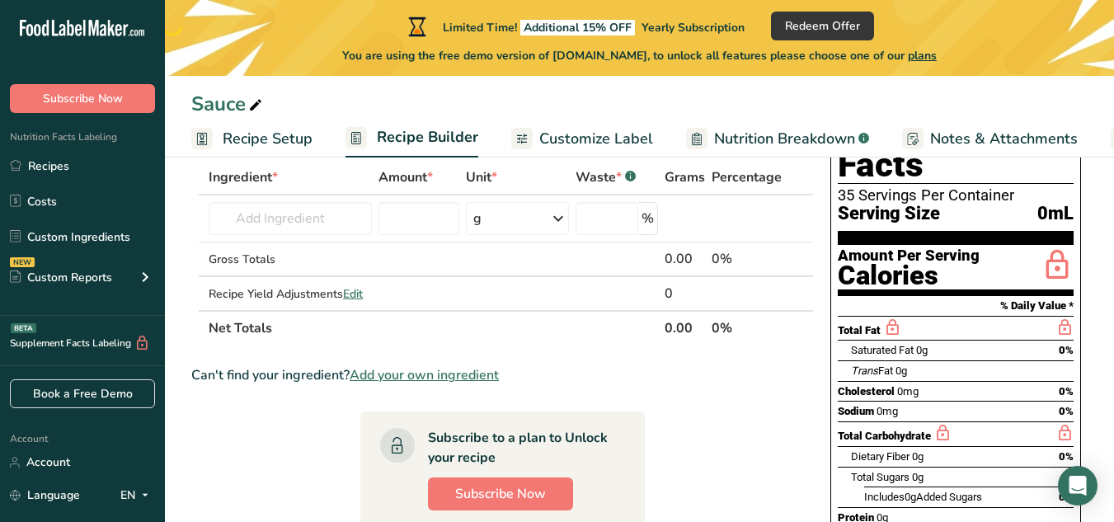
scroll to position [80, 0]
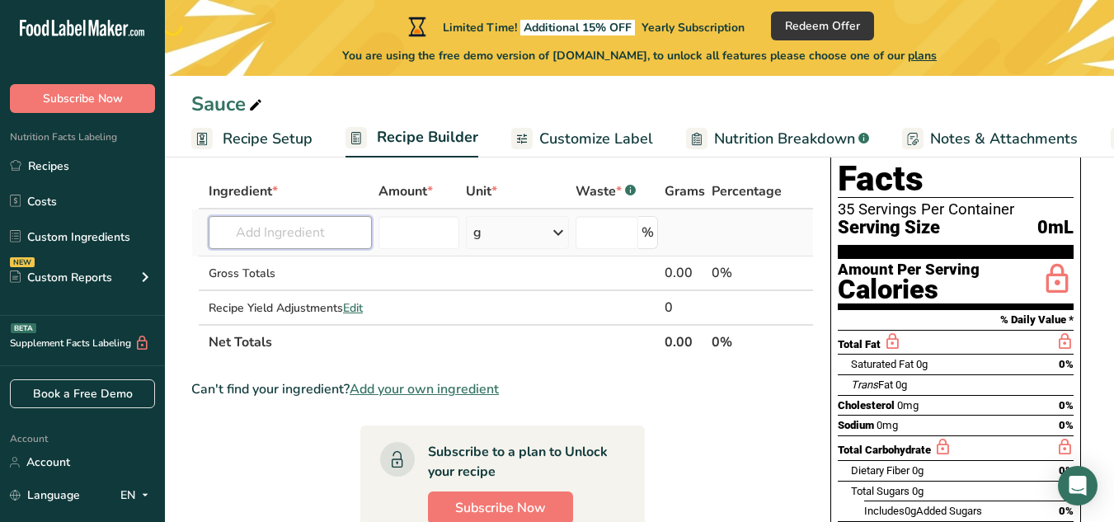
click at [319, 234] on input "text" at bounding box center [290, 232] width 163 height 33
paste input "3/4 cup [PERSON_NAME]"
click at [275, 231] on input "3/4 cup [PERSON_NAME]" at bounding box center [290, 232] width 163 height 33
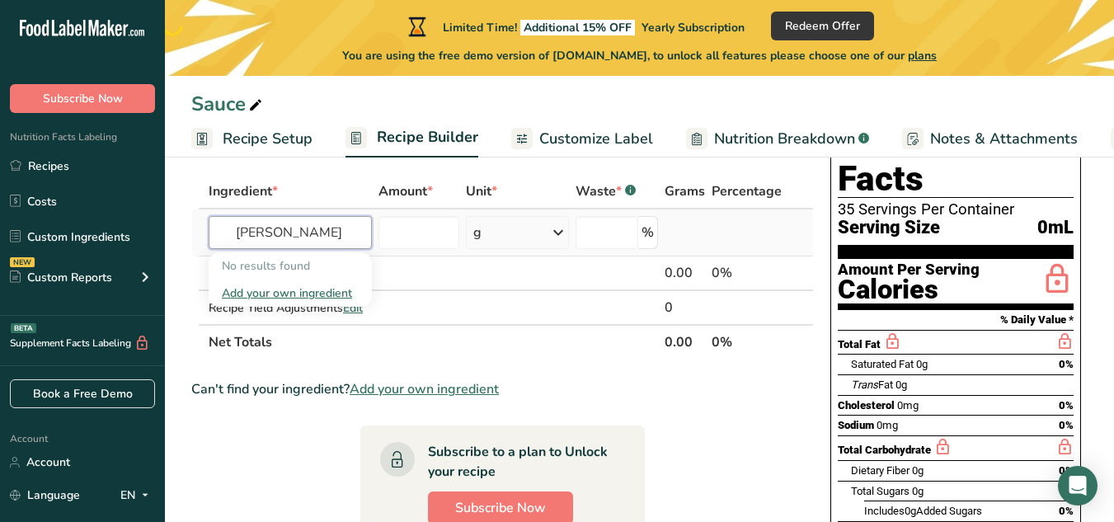
click at [240, 233] on input "[PERSON_NAME]" at bounding box center [290, 232] width 163 height 33
type input "[PERSON_NAME]"
click at [430, 228] on input "number" at bounding box center [419, 232] width 81 height 33
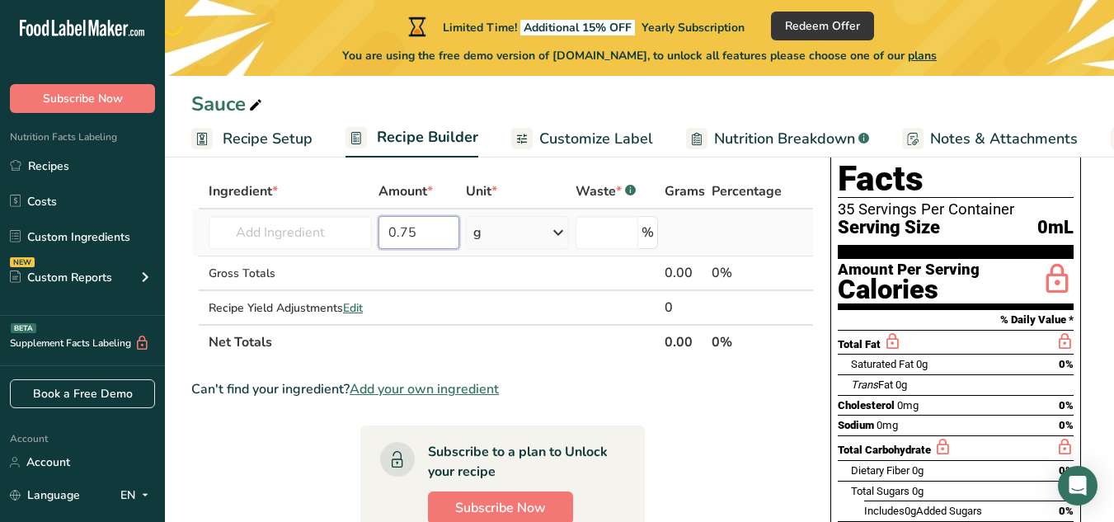
type input "0.75"
click at [561, 233] on icon at bounding box center [559, 233] width 20 height 30
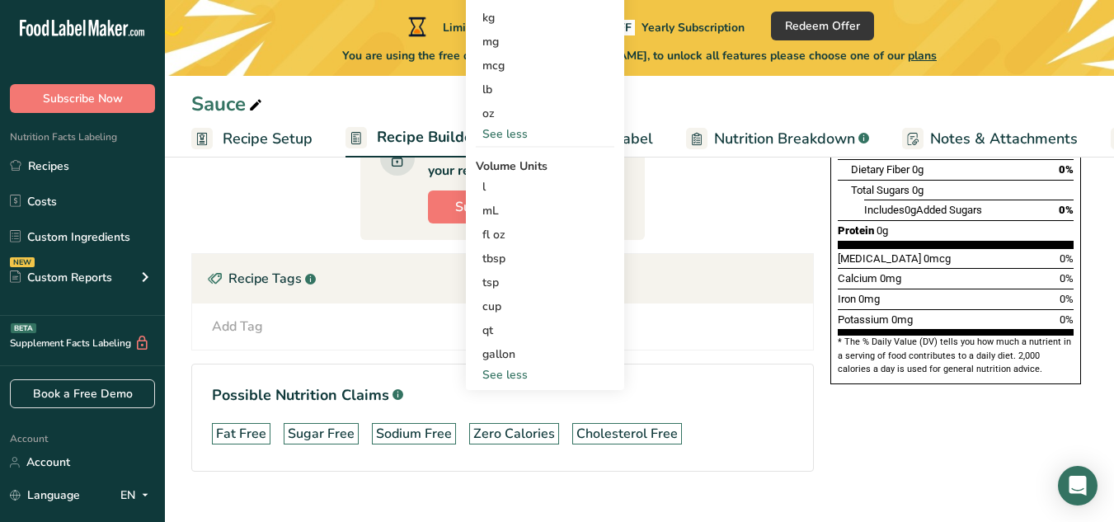
scroll to position [410, 0]
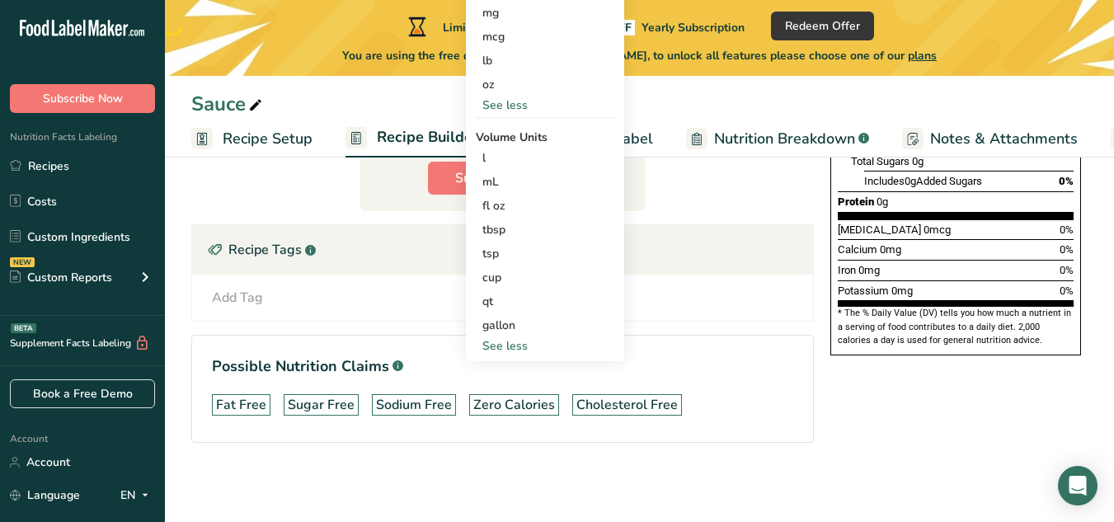
click at [502, 342] on div "See less" at bounding box center [545, 345] width 139 height 17
click at [510, 228] on div "See more" at bounding box center [545, 226] width 139 height 17
click at [497, 270] on div "cup" at bounding box center [545, 277] width 125 height 17
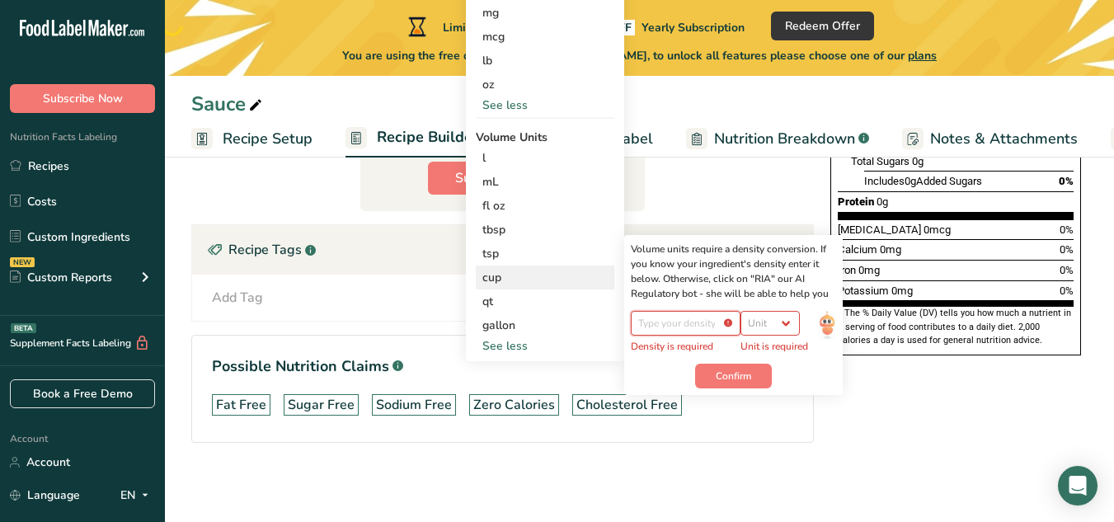
click at [682, 318] on input "number" at bounding box center [686, 323] width 110 height 25
type input "1"
click at [769, 325] on select "Unit lb/ft3 g/cm3" at bounding box center [770, 323] width 59 height 25
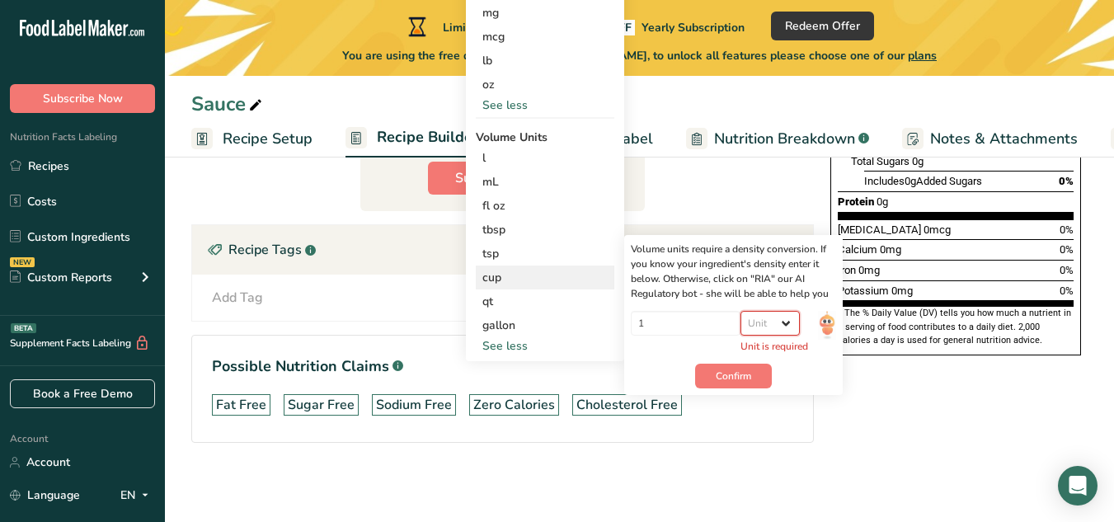
click at [769, 325] on select "Unit lb/ft3 g/cm3" at bounding box center [770, 323] width 59 height 25
select select "23"
click at [747, 311] on select "Unit lb/ft3 g/cm3" at bounding box center [770, 323] width 59 height 25
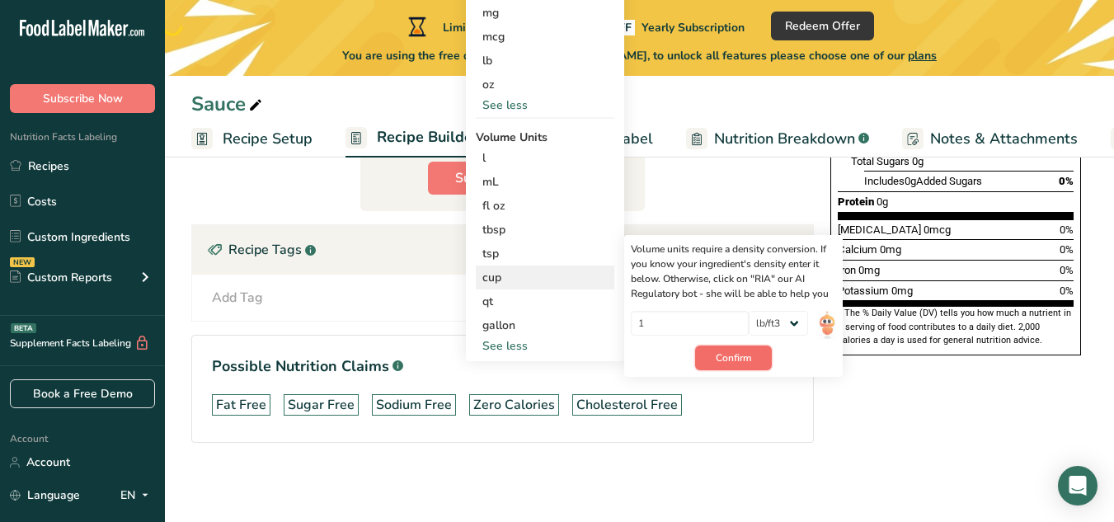
click at [743, 350] on button "Confirm" at bounding box center [733, 358] width 77 height 25
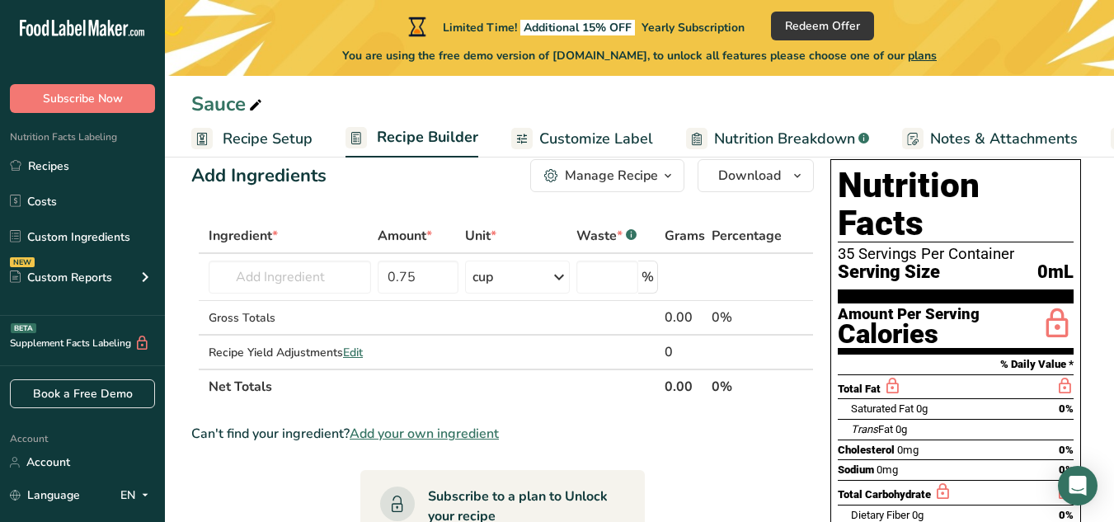
scroll to position [0, 0]
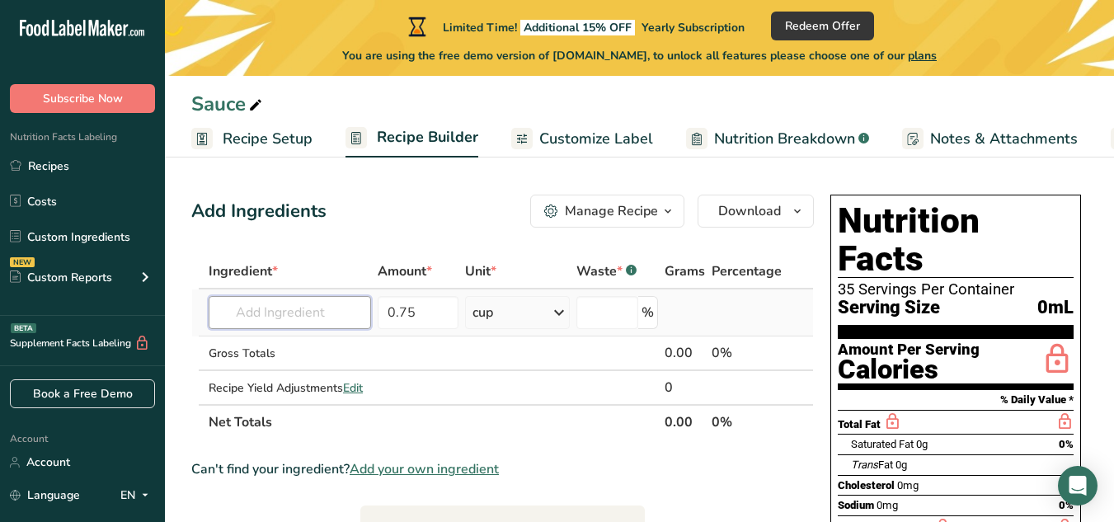
click at [335, 300] on input "text" at bounding box center [290, 312] width 163 height 33
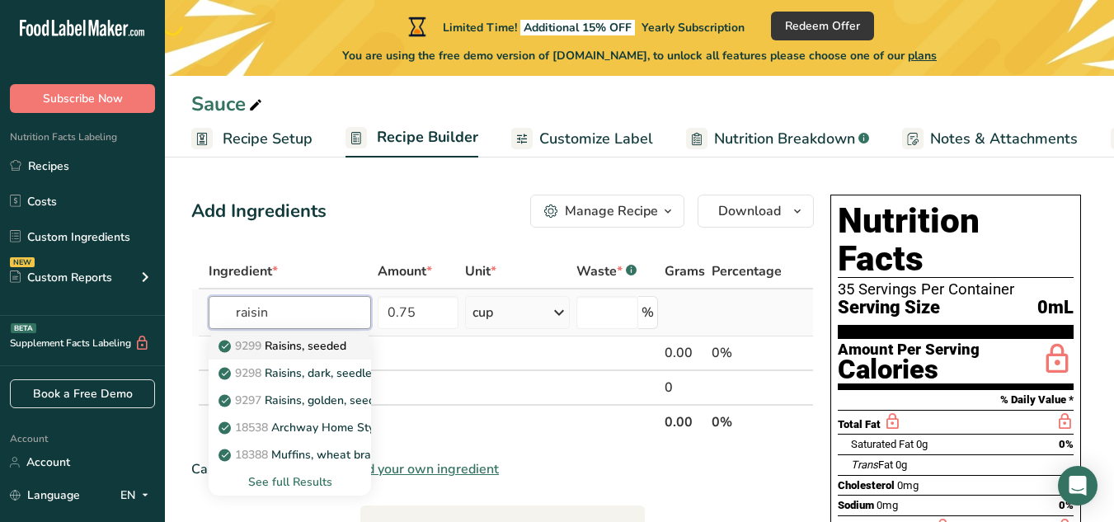
type input "raisin"
click at [285, 345] on p "9299 Raisins, seeded" at bounding box center [284, 345] width 125 height 17
type input "Raisins, seeded"
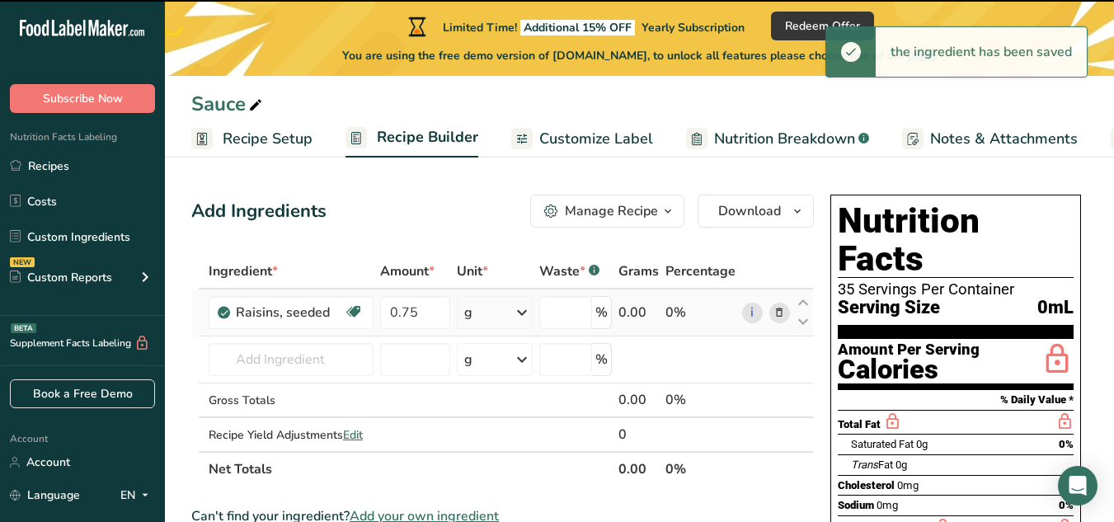
type input "0"
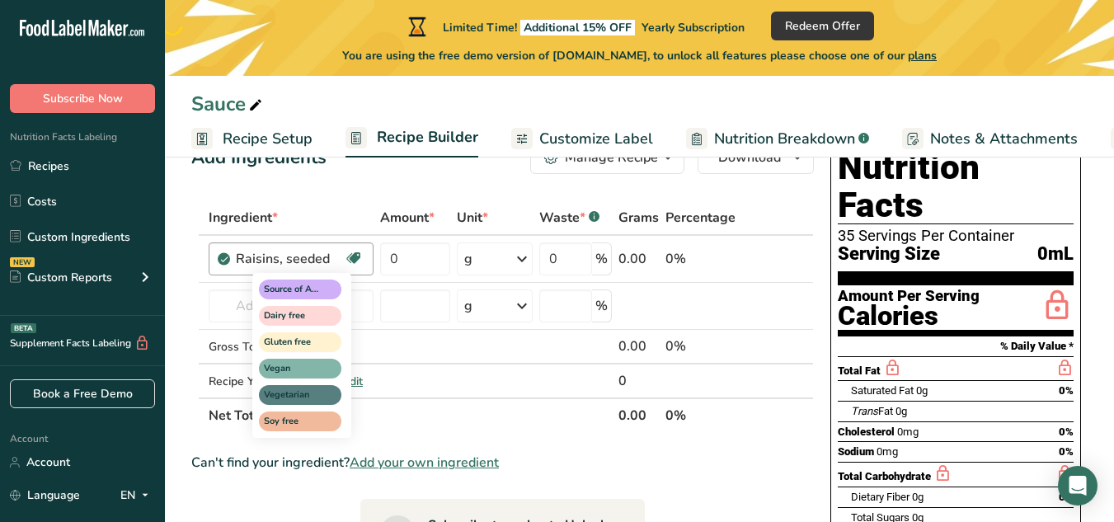
scroll to position [82, 0]
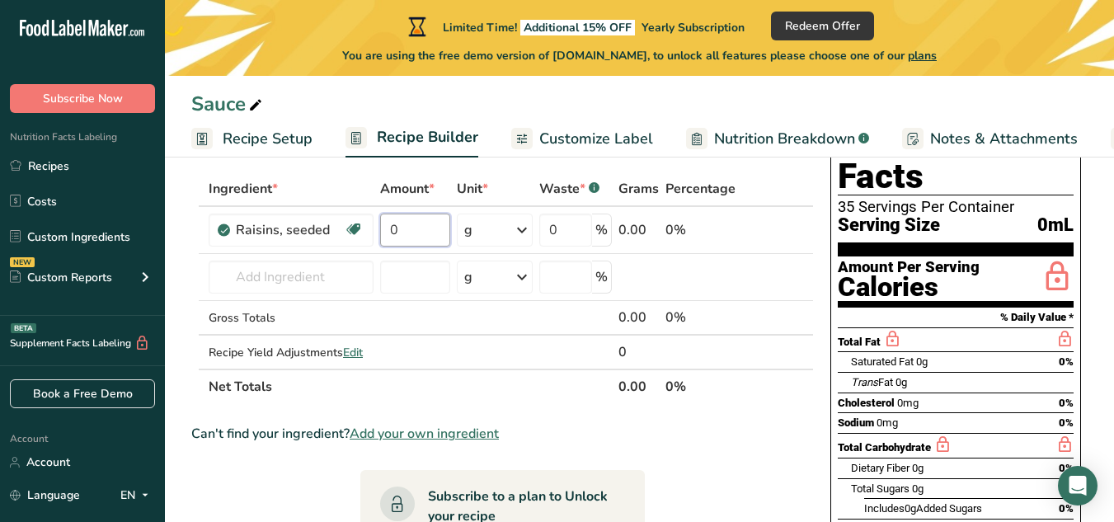
click at [412, 231] on input "0" at bounding box center [415, 230] width 70 height 33
click at [526, 232] on div "Ingredient * Amount * Unit * Waste * .a-a{fill:#347362;}.b-a{fill:#fff;} Grams …" at bounding box center [502, 288] width 623 height 233
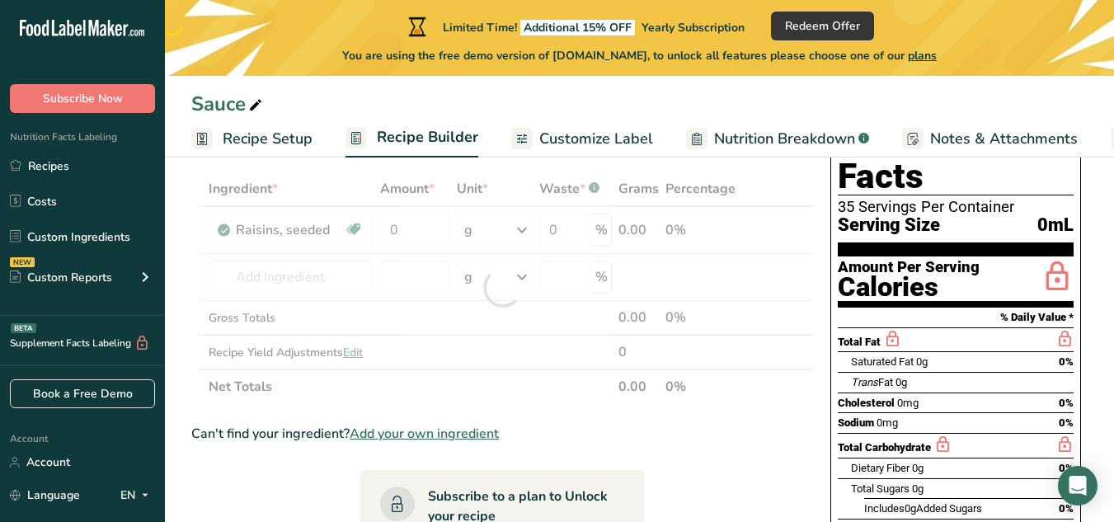
click at [526, 232] on div at bounding box center [502, 288] width 623 height 233
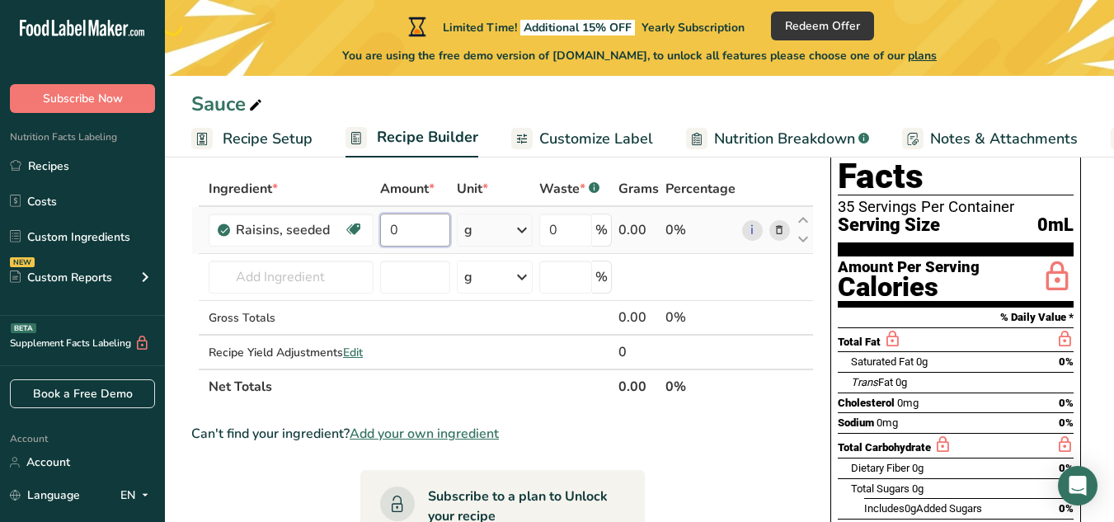
click at [407, 229] on input "0" at bounding box center [415, 230] width 70 height 33
click at [527, 233] on div "Ingredient * Amount * Unit * Waste * .a-a{fill:#347362;}.b-a{fill:#fff;} Grams …" at bounding box center [502, 288] width 623 height 233
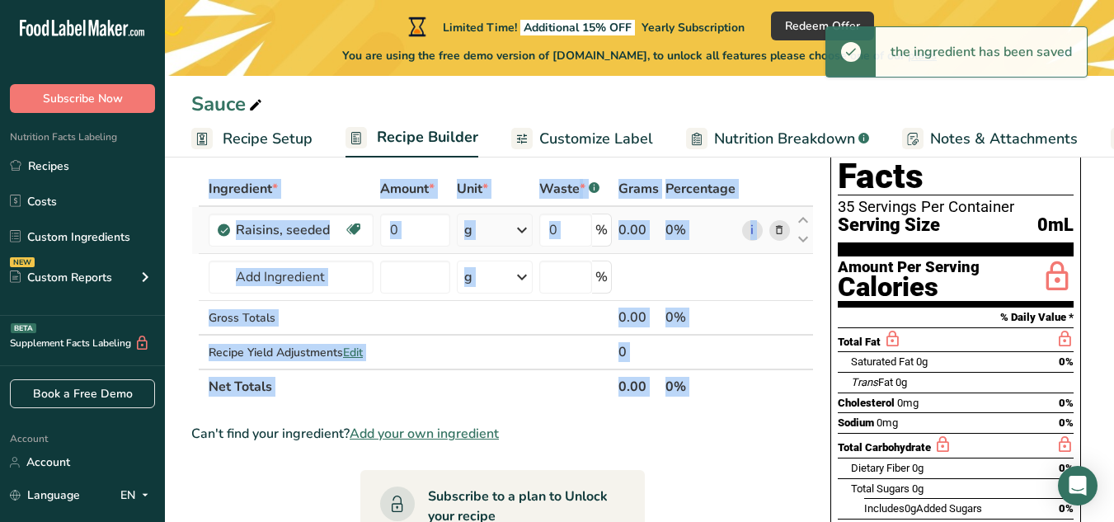
click at [520, 227] on icon at bounding box center [522, 230] width 20 height 30
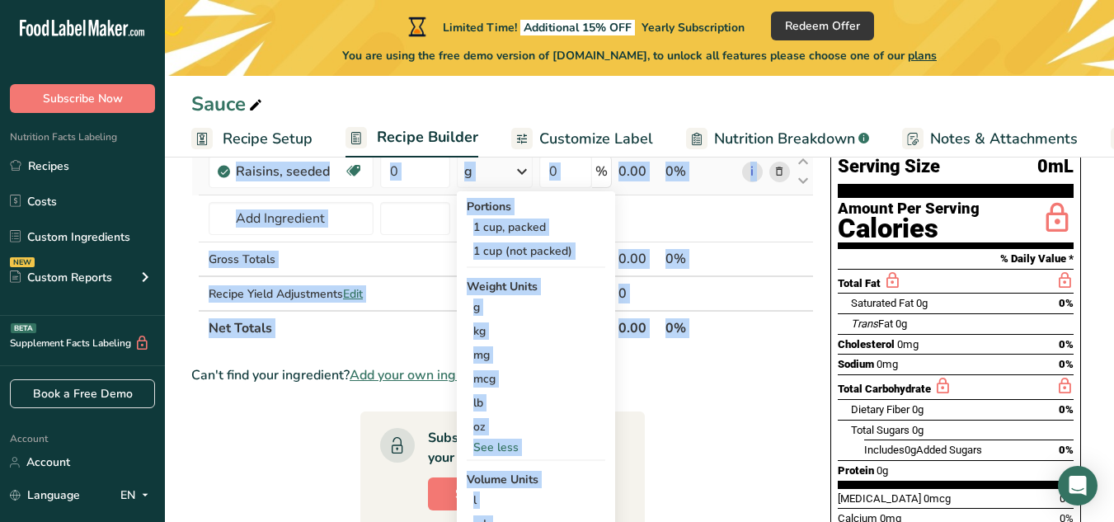
scroll to position [412, 0]
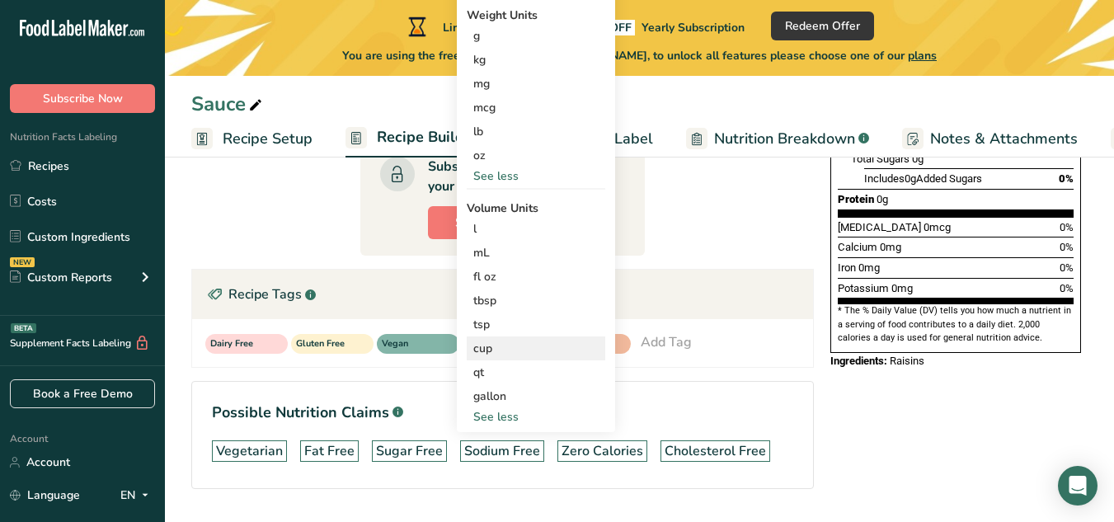
click at [485, 339] on div "cup Volume units require a density conversion. If you know your ingredient's de…" at bounding box center [536, 349] width 139 height 24
click at [482, 350] on div "cup" at bounding box center [535, 348] width 125 height 17
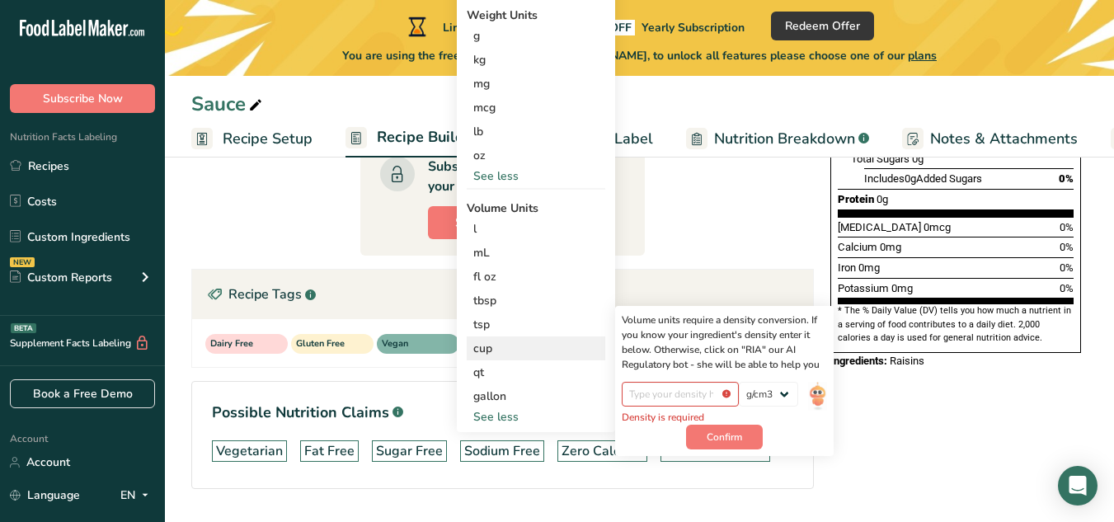
click at [597, 342] on div "cup" at bounding box center [535, 348] width 125 height 17
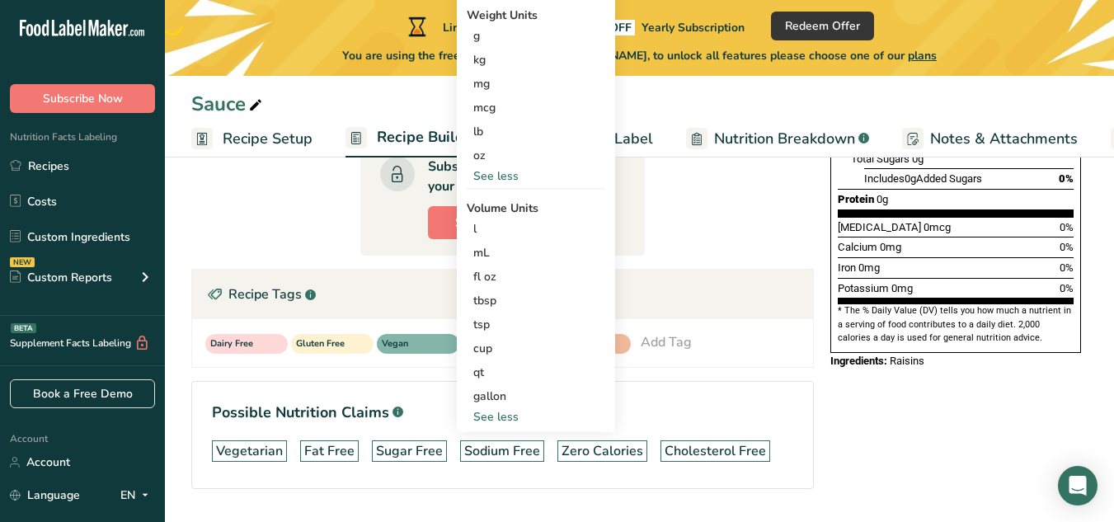
click at [702, 221] on section "Ingredient * Amount * Unit * Waste * .a-a{fill:#347362;}.b-a{fill:#fff;} Grams …" at bounding box center [502, 179] width 623 height 674
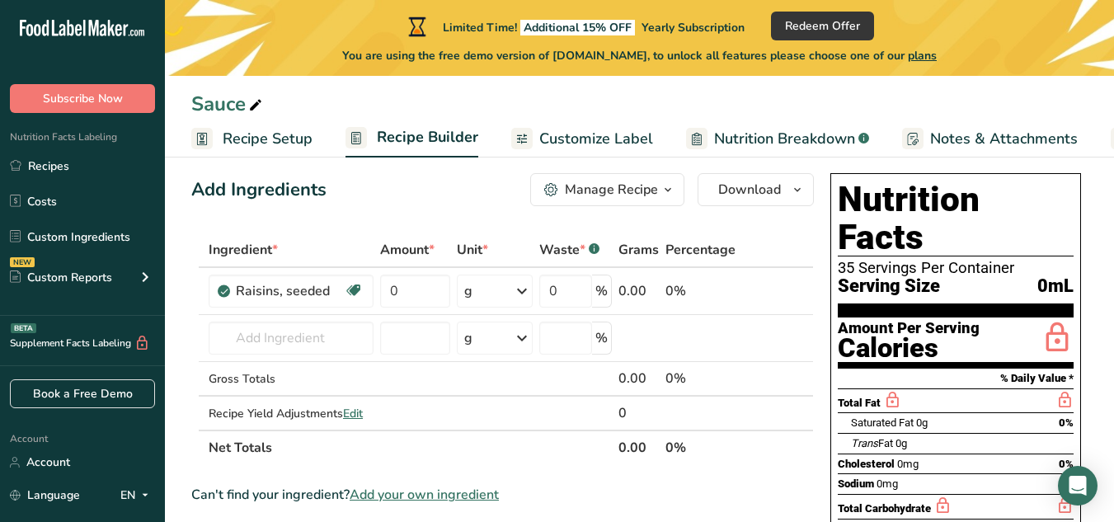
scroll to position [0, 0]
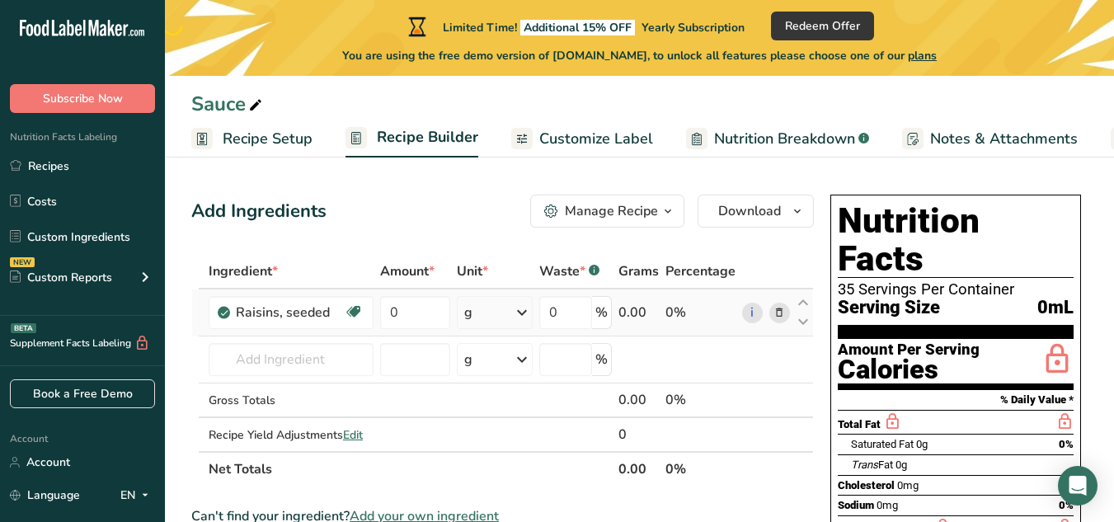
click at [531, 313] on icon at bounding box center [522, 313] width 20 height 30
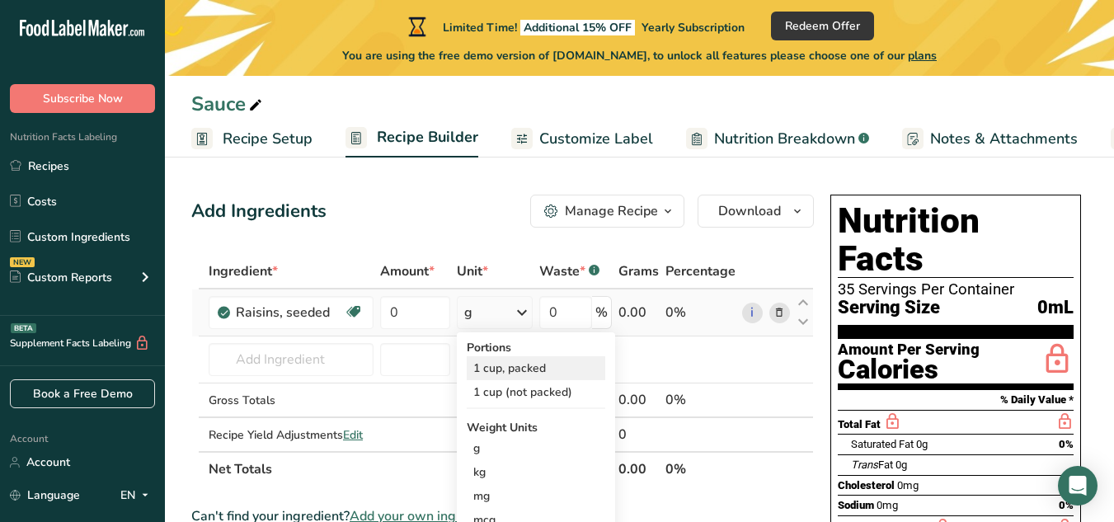
click at [493, 369] on div "1 cup, packed" at bounding box center [536, 368] width 139 height 24
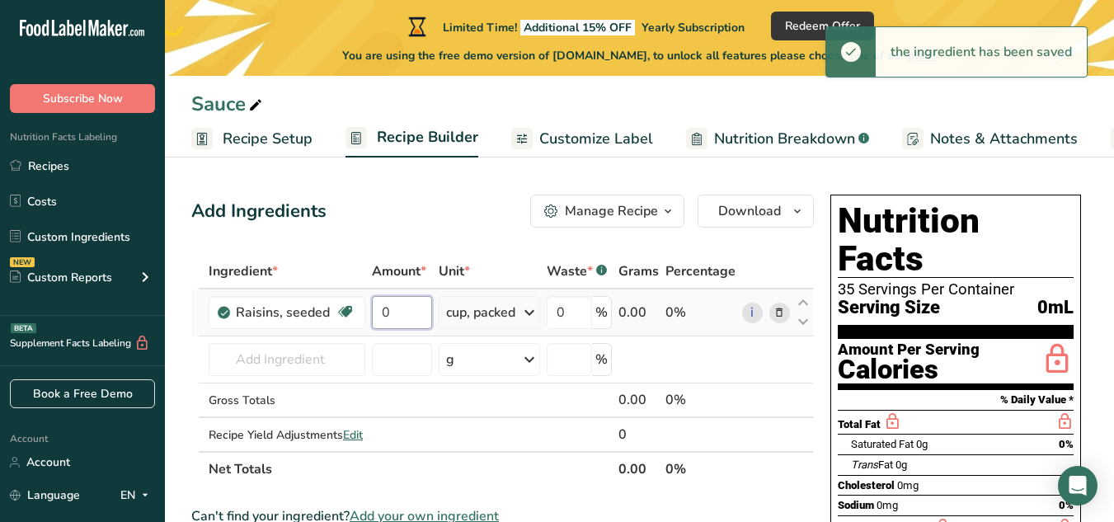
click at [411, 305] on input "0" at bounding box center [402, 312] width 60 height 33
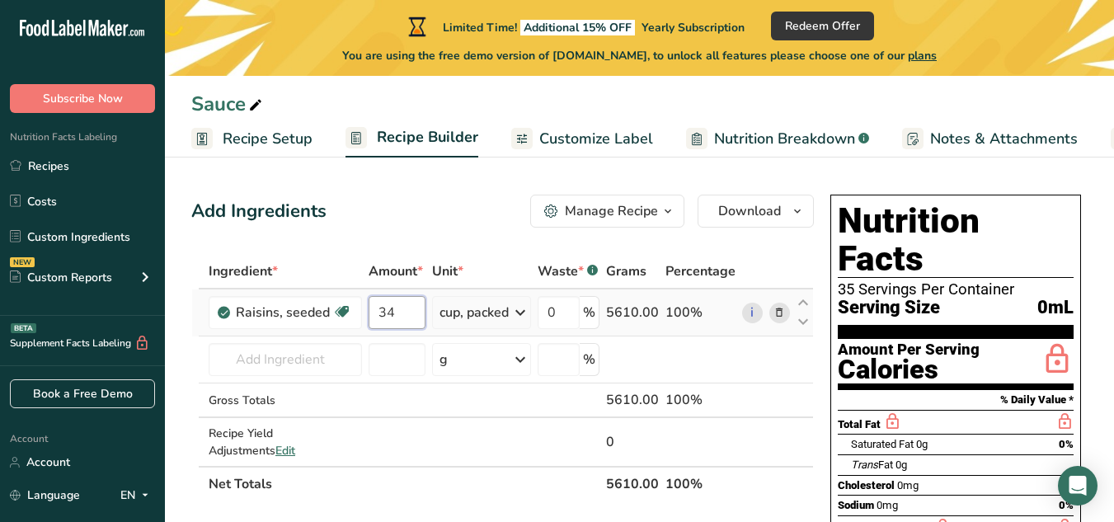
type input "3"
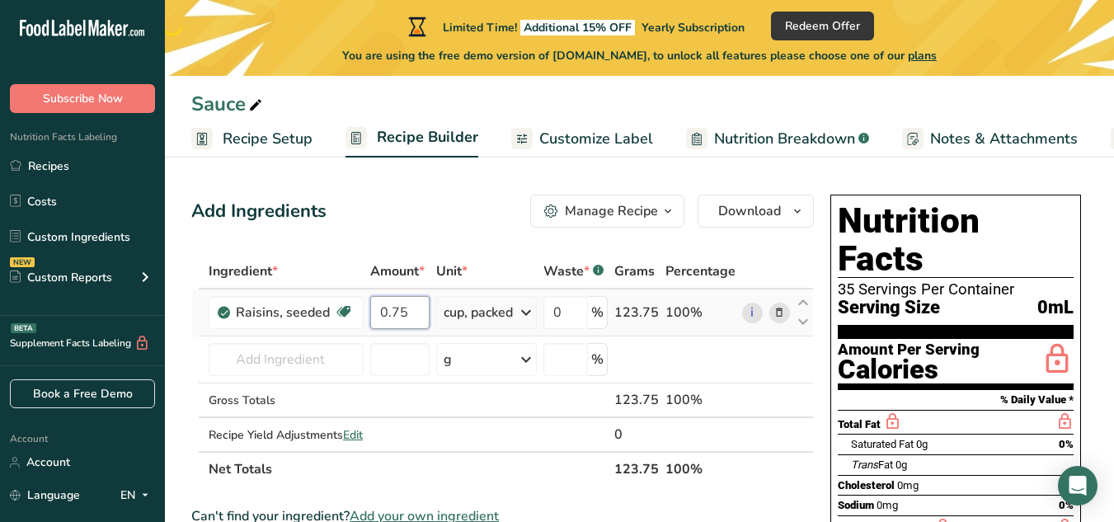
type input "0.75"
click at [530, 312] on div "Ingredient * Amount * Unit * Waste * .a-a{fill:#347362;}.b-a{fill:#fff;} Grams …" at bounding box center [502, 370] width 623 height 233
click at [261, 359] on input "text" at bounding box center [286, 359] width 155 height 33
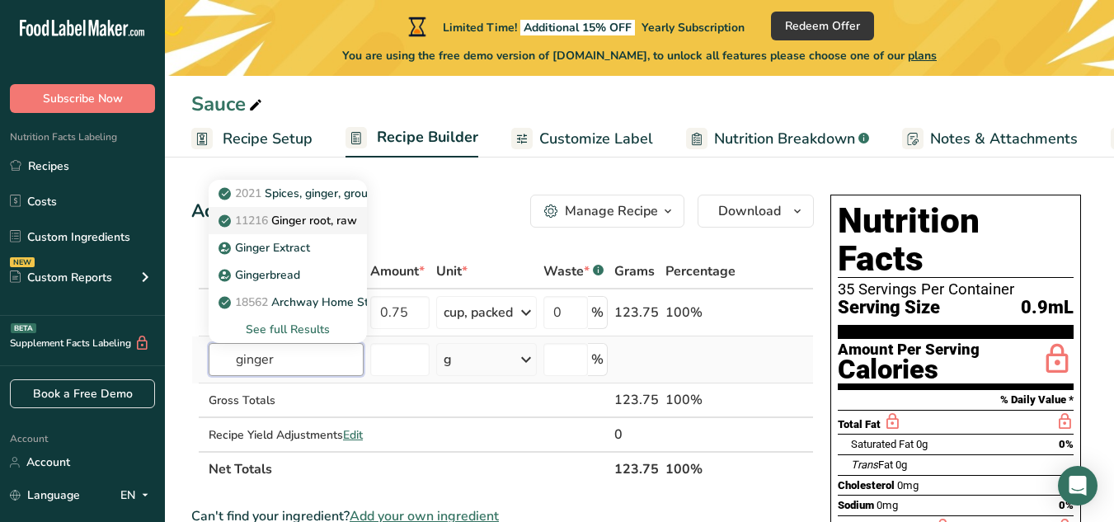
type input "ginger"
click at [333, 216] on p "11216 [PERSON_NAME], raw" at bounding box center [289, 220] width 135 height 17
type input "Ginger root, raw"
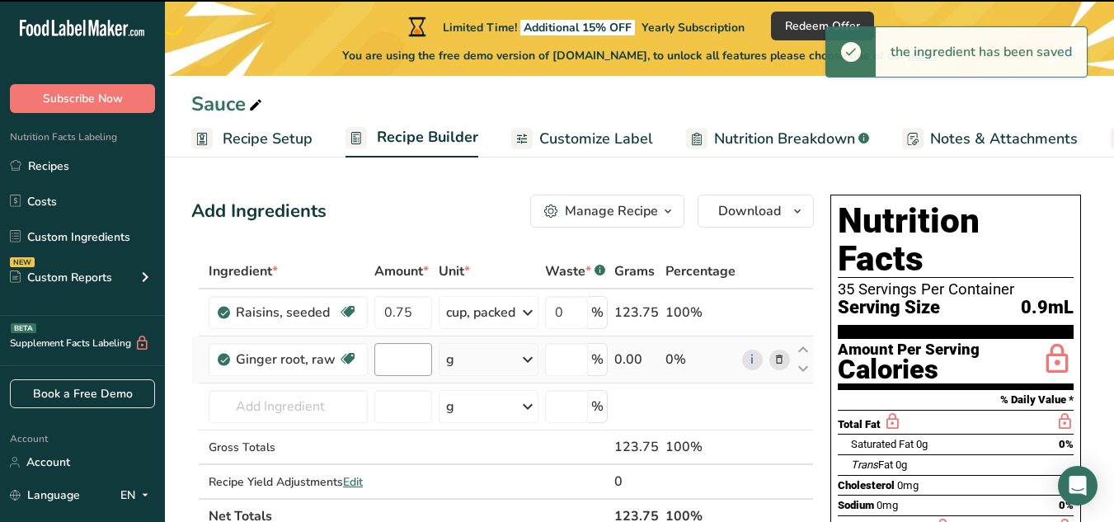
type input "0"
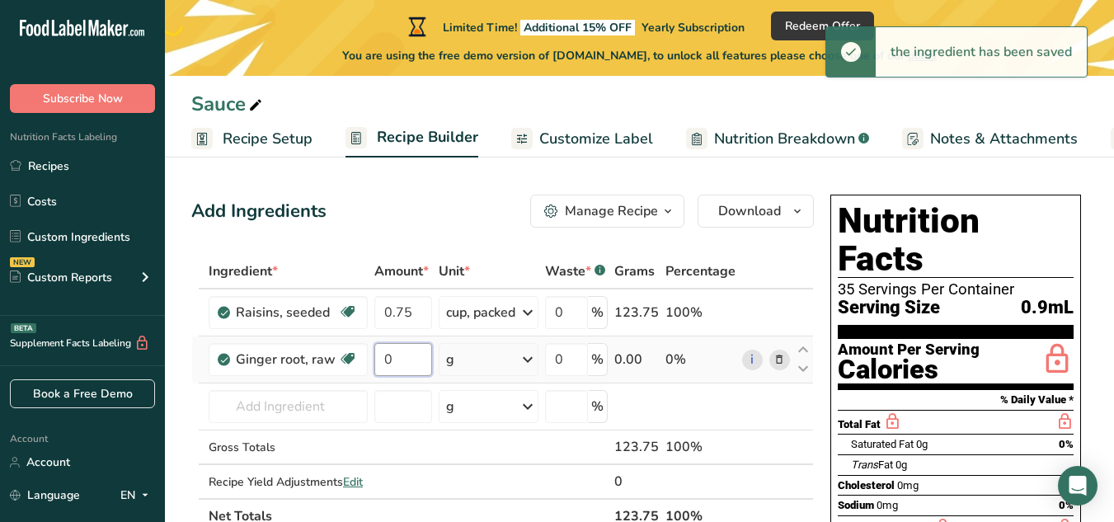
click at [415, 359] on input "0" at bounding box center [403, 359] width 58 height 33
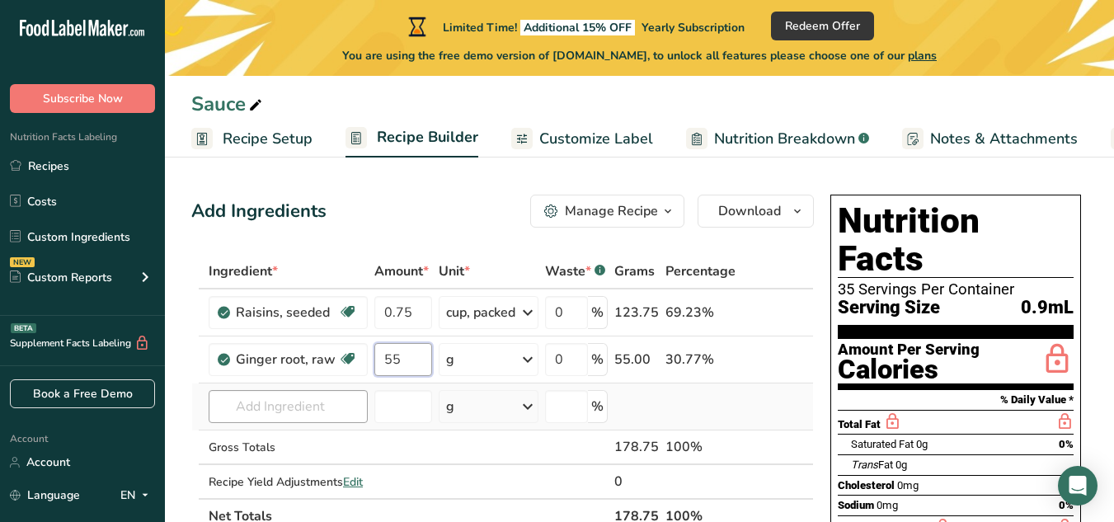
type input "55"
click at [323, 403] on div "Ingredient * Amount * Unit * Waste * .a-a{fill:#347362;}.b-a{fill:#fff;} Grams …" at bounding box center [502, 394] width 623 height 280
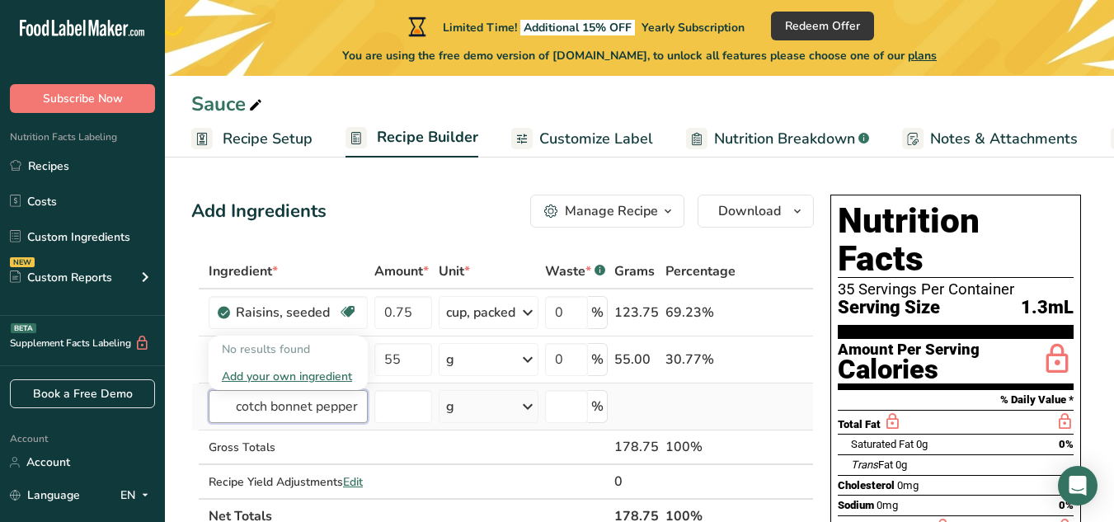
scroll to position [0, 12]
click at [315, 405] on input "scotch bonnet peppers" at bounding box center [288, 406] width 159 height 33
click at [308, 404] on input "scotch bonnet peppers" at bounding box center [288, 406] width 159 height 33
click at [361, 409] on input "scotch bonnet peppers" at bounding box center [288, 406] width 159 height 33
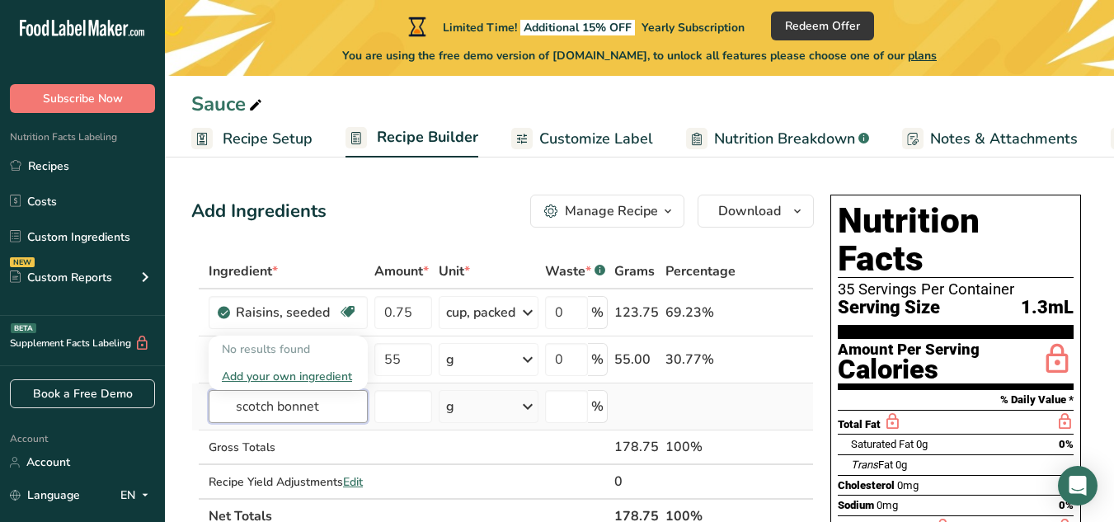
click at [331, 403] on input "scotch bonnet" at bounding box center [288, 406] width 159 height 33
type input "scotch bonnet"
click at [393, 406] on input "number" at bounding box center [403, 406] width 58 height 33
click at [323, 404] on input "text" at bounding box center [288, 406] width 159 height 33
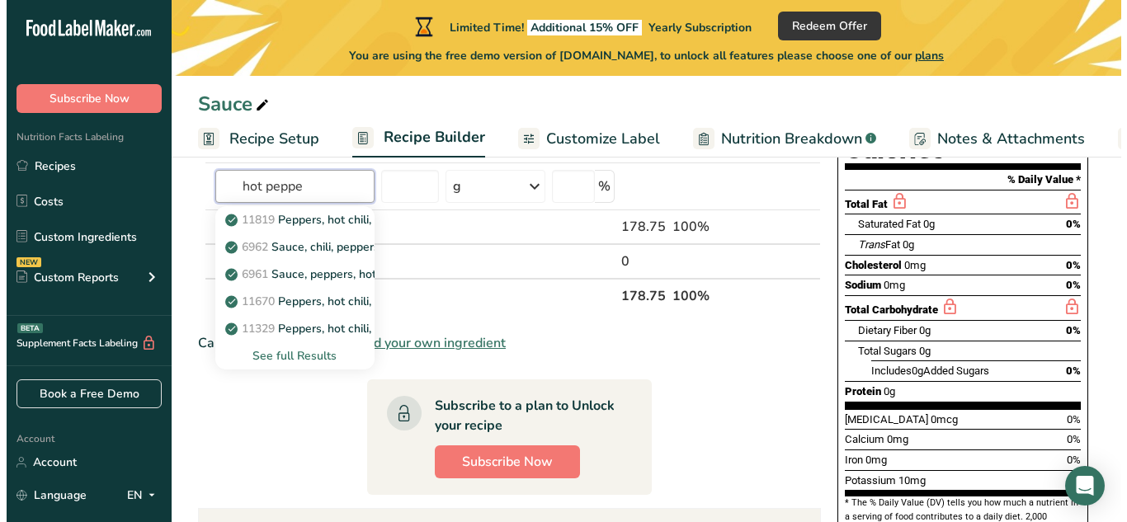
scroll to position [247, 0]
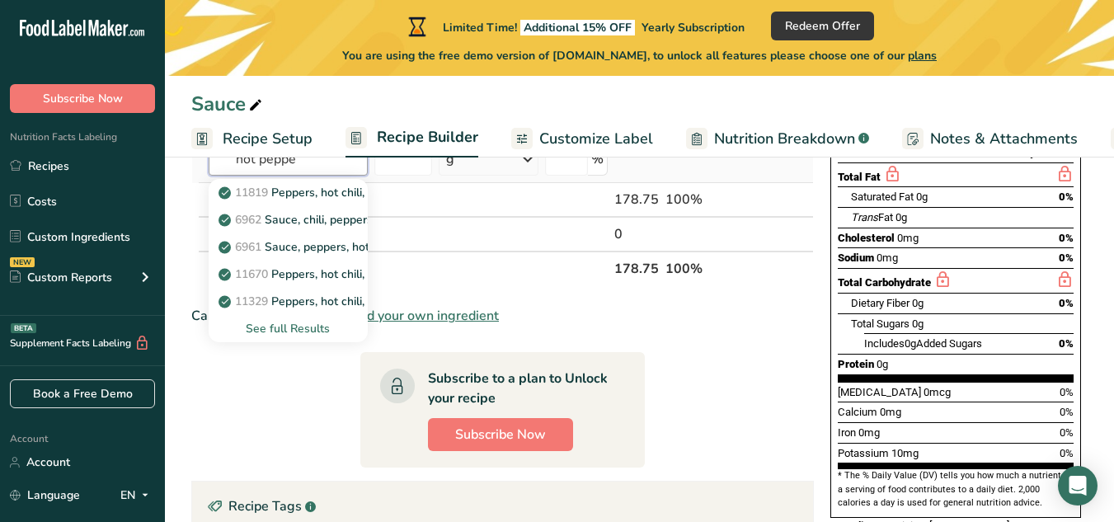
type input "hot peppe"
click at [309, 327] on div "See full Results" at bounding box center [288, 328] width 133 height 17
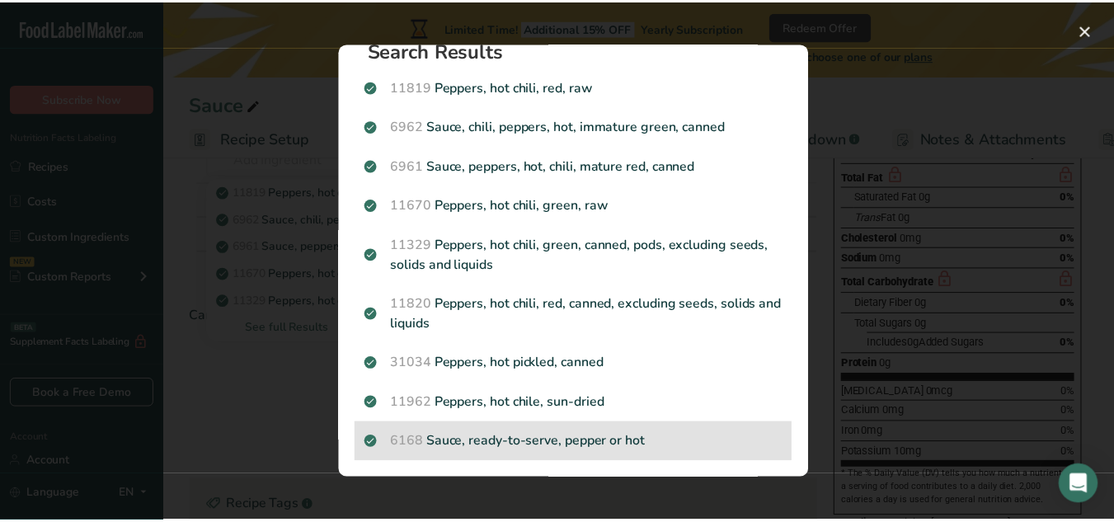
scroll to position [0, 0]
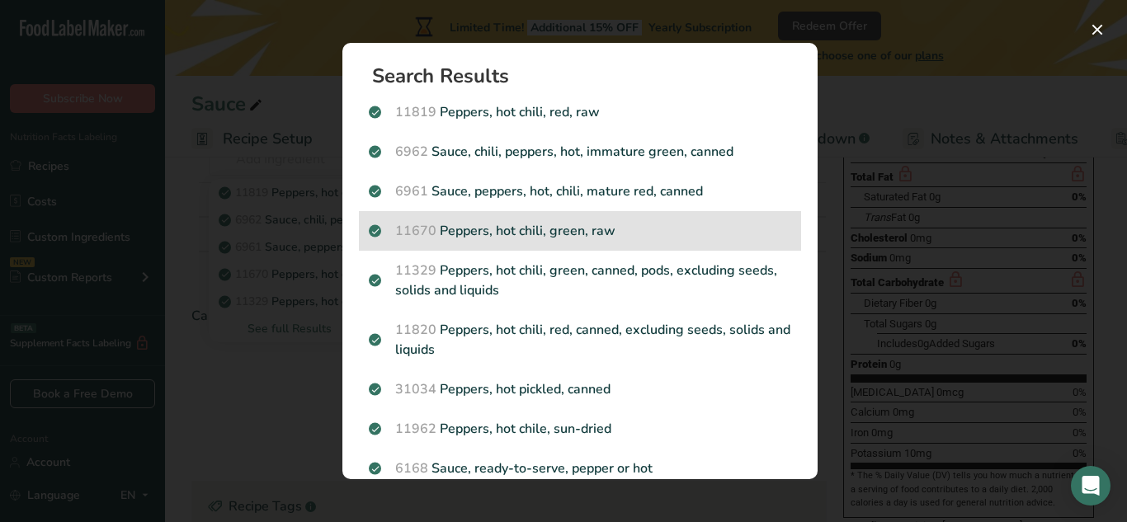
click at [547, 229] on p "11670 Peppers, hot chili, green, raw" at bounding box center [580, 231] width 422 height 20
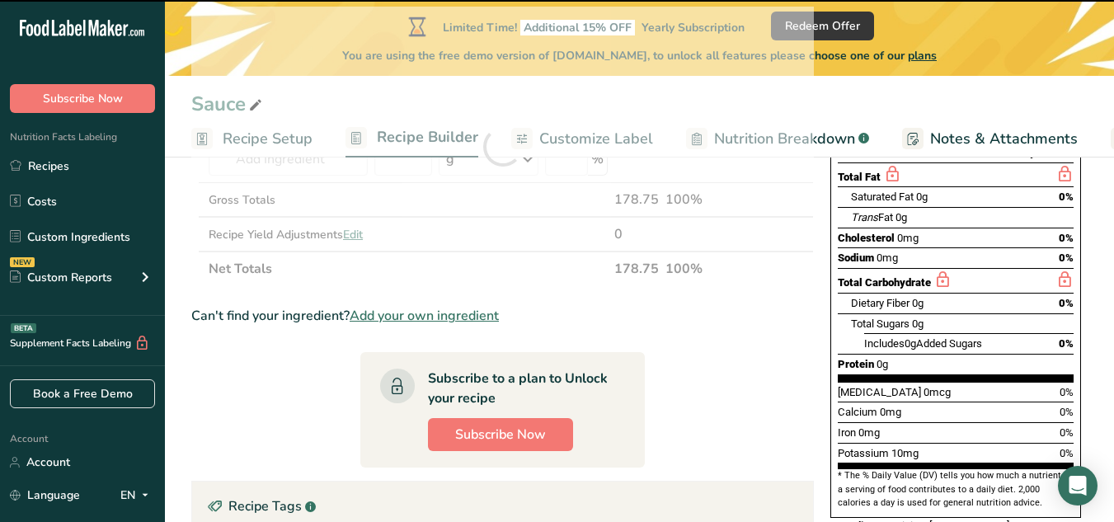
type input "0"
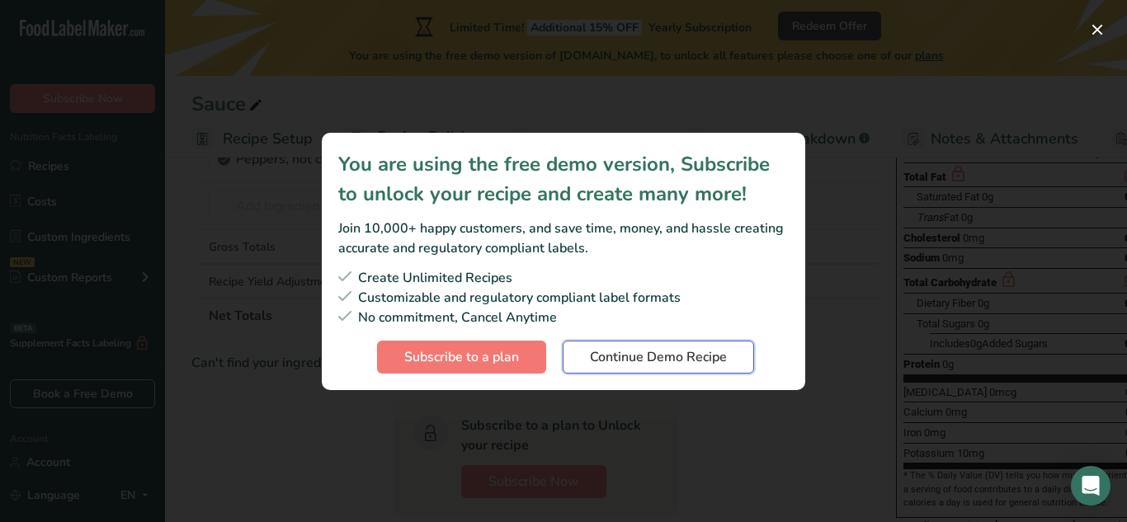
click at [618, 352] on span "Continue Demo Recipe" at bounding box center [658, 357] width 137 height 20
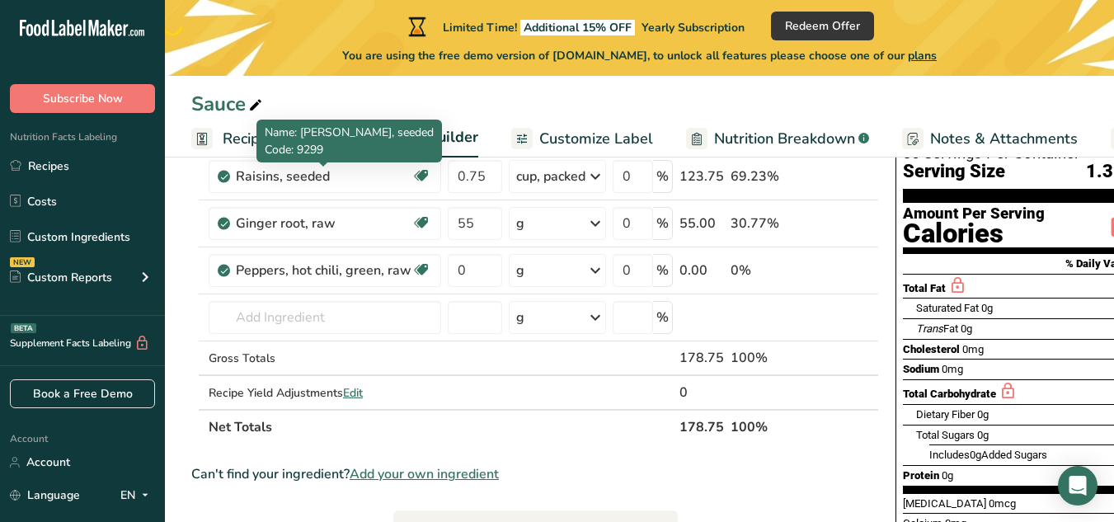
scroll to position [165, 0]
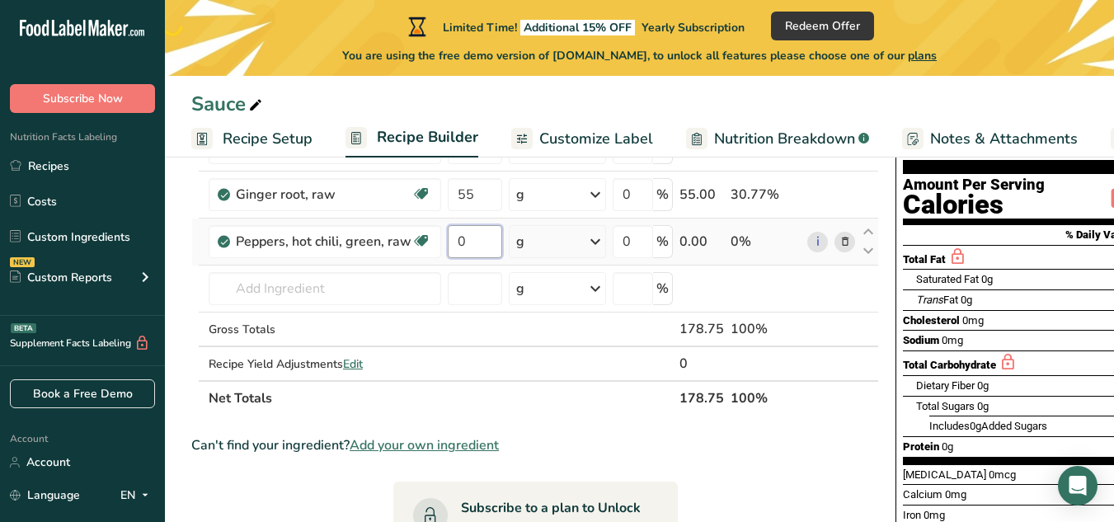
click at [476, 239] on input "0" at bounding box center [475, 241] width 54 height 33
type input "16"
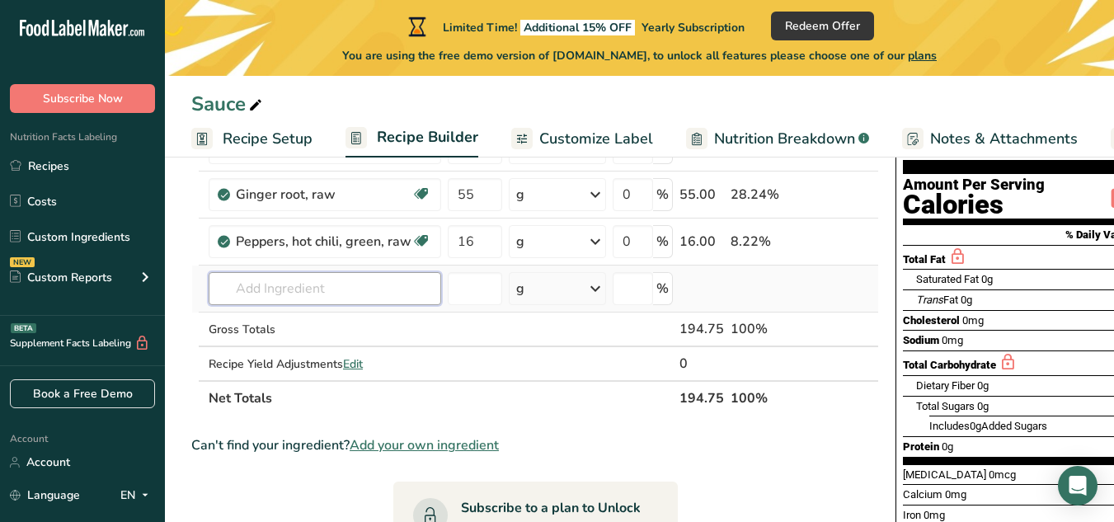
click at [375, 294] on div "Ingredient * Amount * Unit * Waste * .a-a{fill:#347362;}.b-a{fill:#fff;} Grams …" at bounding box center [535, 252] width 688 height 327
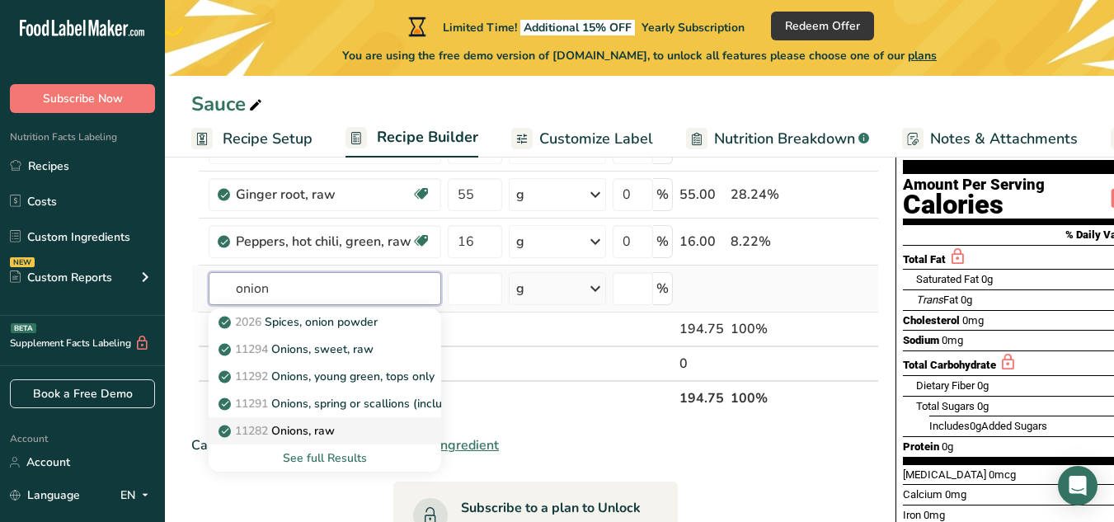
type input "onion"
click at [327, 429] on p "11282 Onions, raw" at bounding box center [278, 430] width 113 height 17
type input "Onions, raw"
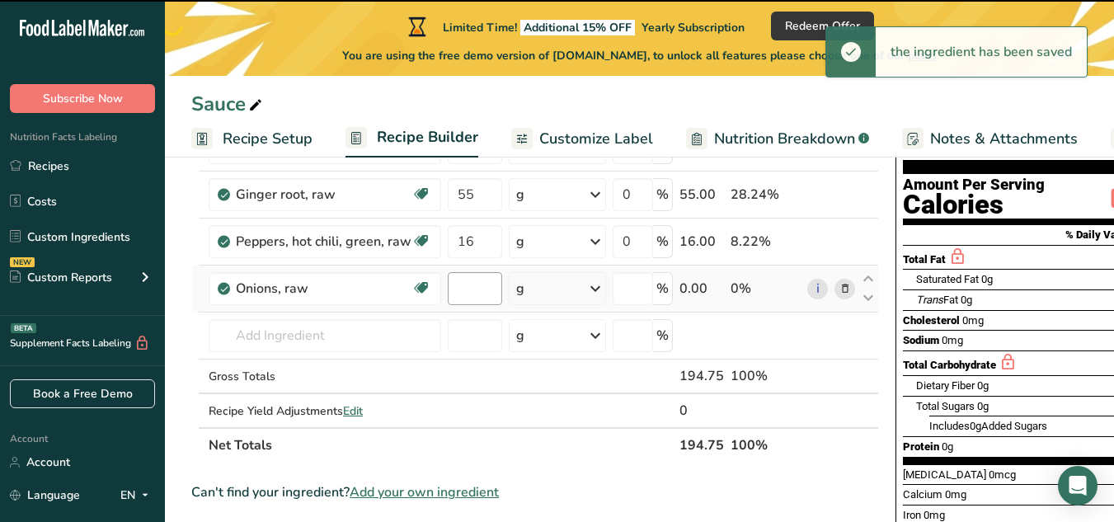
type input "0"
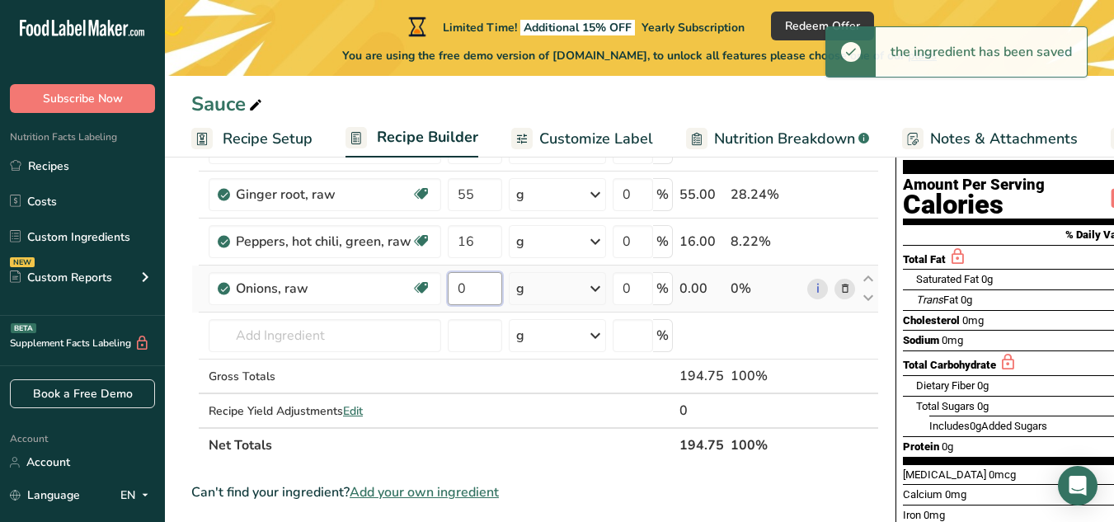
click at [459, 288] on input "0" at bounding box center [475, 288] width 54 height 33
click at [468, 288] on input "0" at bounding box center [475, 288] width 54 height 33
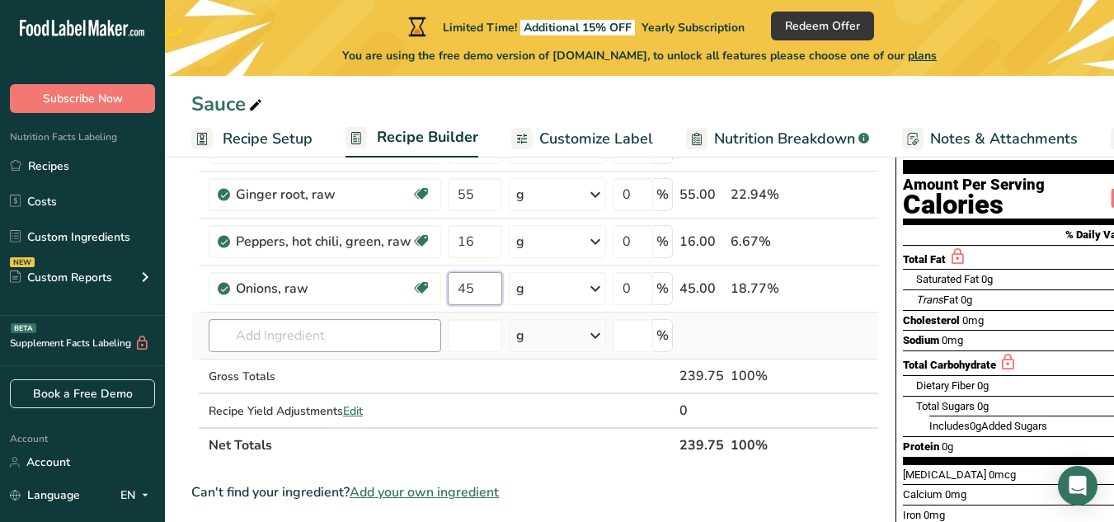
type input "45"
click at [366, 329] on div "Ingredient * Amount * Unit * Waste * .a-a{fill:#347362;}.b-a{fill:#fff;} Grams …" at bounding box center [535, 276] width 688 height 374
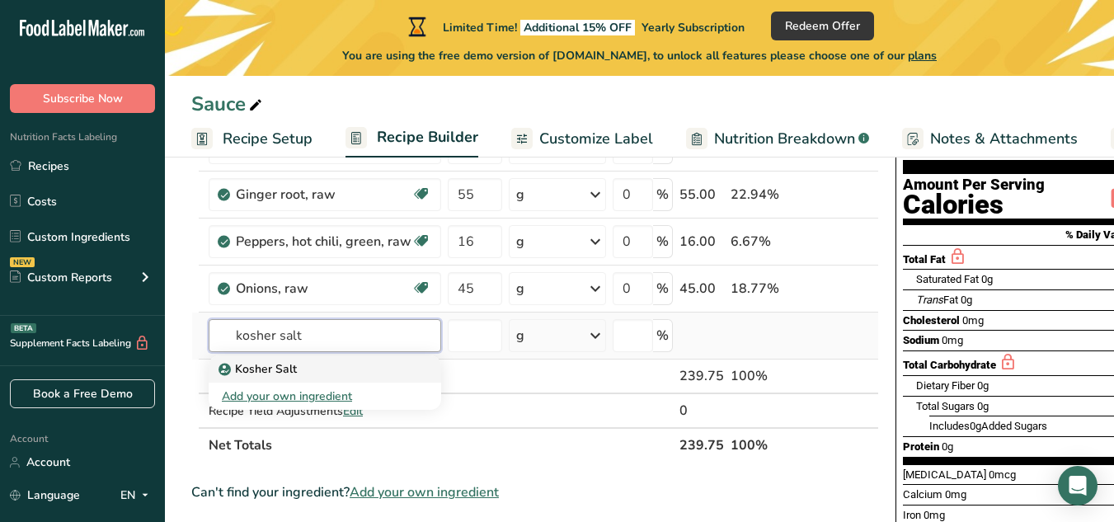
type input "kosher salt"
click at [275, 377] on p "Kosher Salt" at bounding box center [259, 368] width 75 height 17
type input "Kosher Salt"
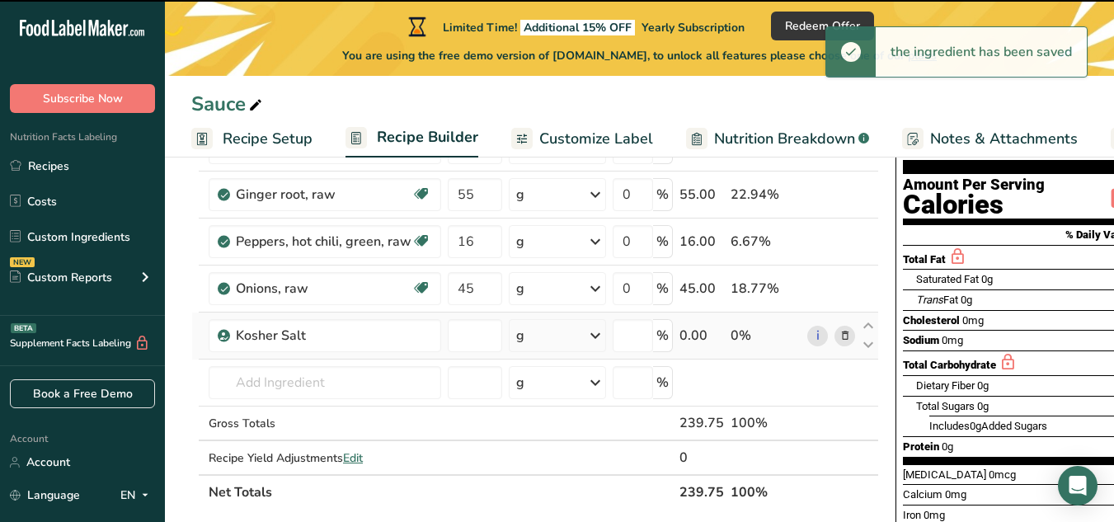
type input "0"
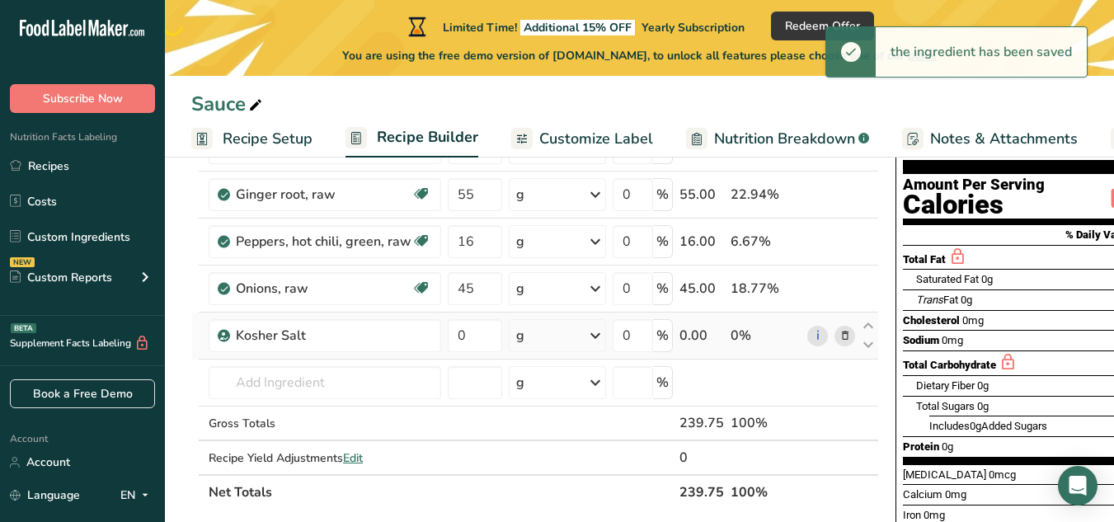
click at [597, 340] on icon at bounding box center [596, 336] width 20 height 30
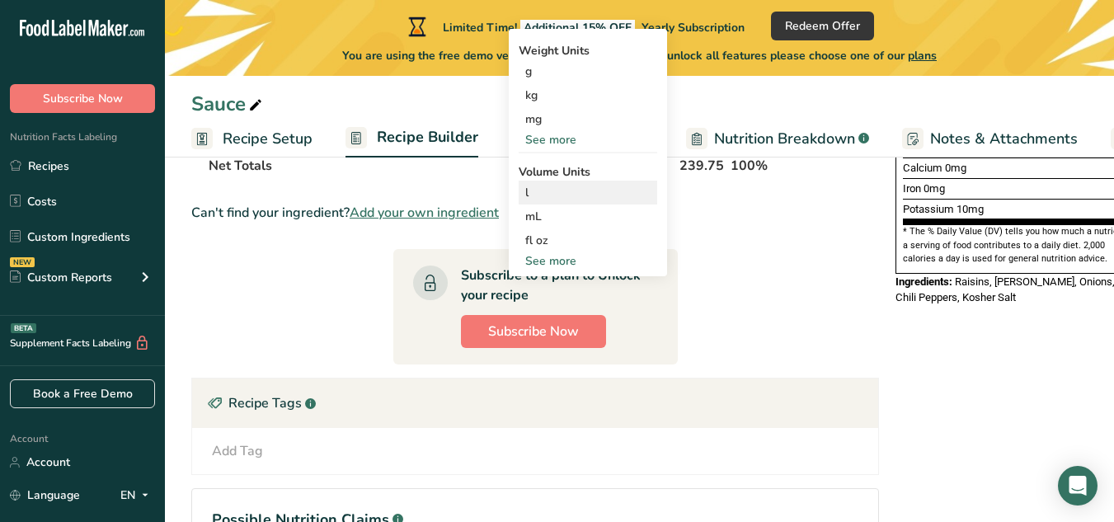
scroll to position [495, 0]
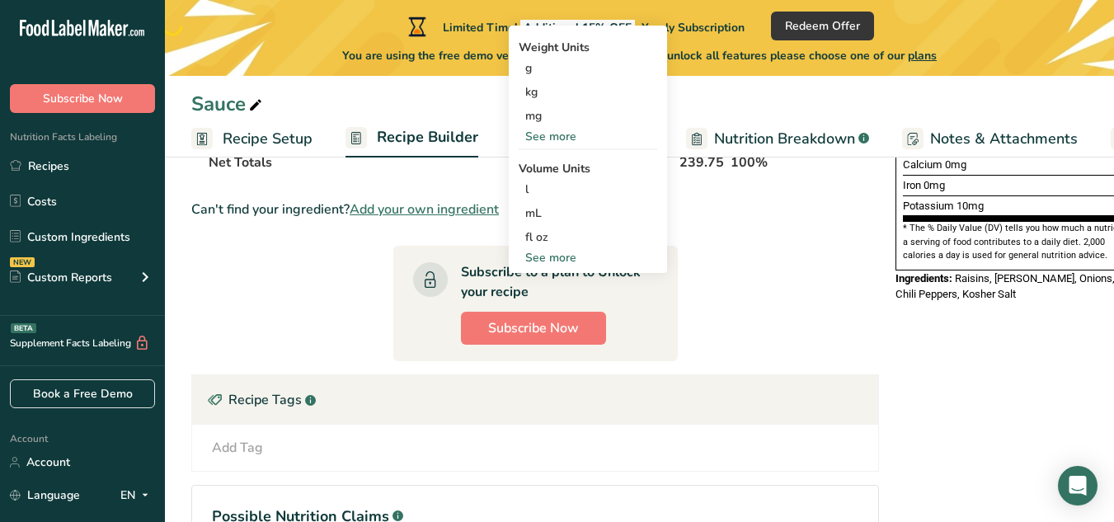
click at [551, 253] on div "See more" at bounding box center [588, 257] width 139 height 17
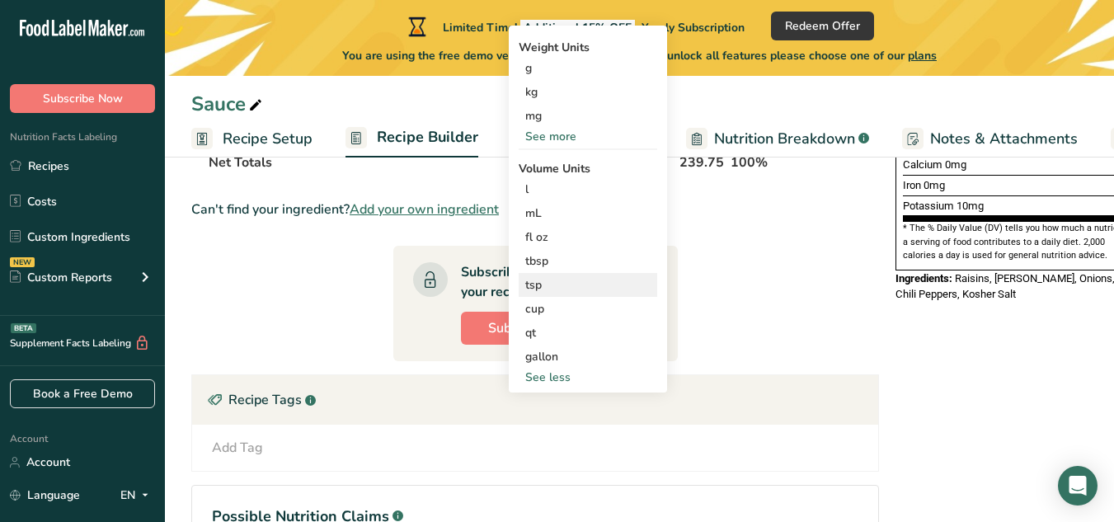
click at [544, 290] on div "tsp" at bounding box center [587, 284] width 125 height 17
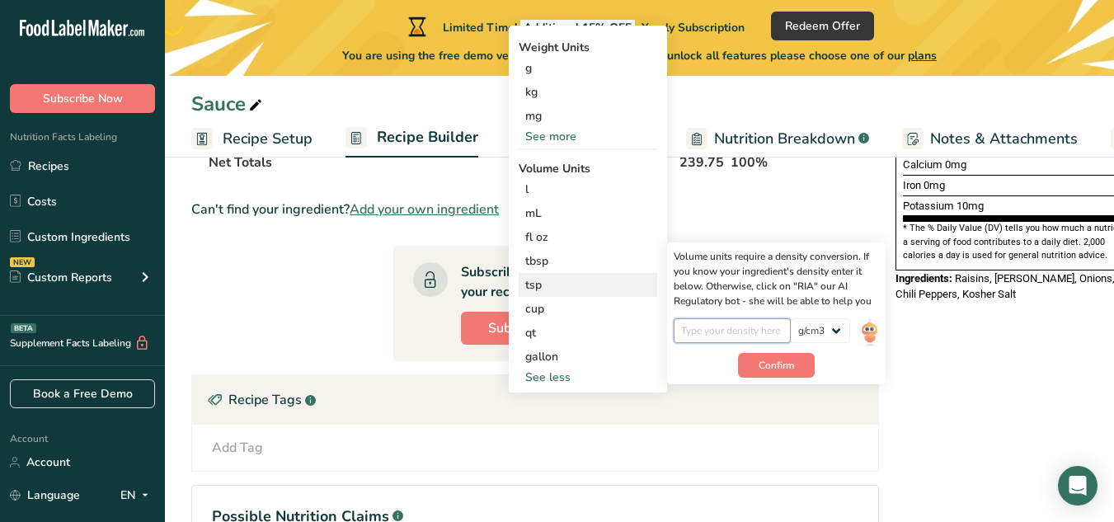
click at [761, 335] on input "number" at bounding box center [733, 330] width 118 height 25
type input "1"
click at [735, 337] on input "1" at bounding box center [733, 330] width 118 height 25
click at [730, 328] on input "number" at bounding box center [733, 330] width 118 height 25
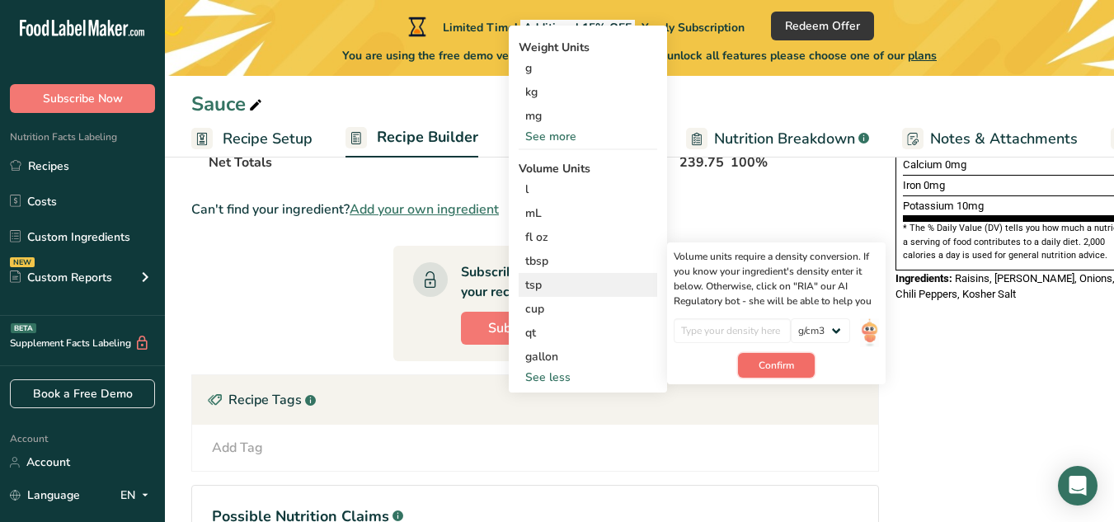
click at [752, 360] on button "Confirm" at bounding box center [776, 365] width 77 height 25
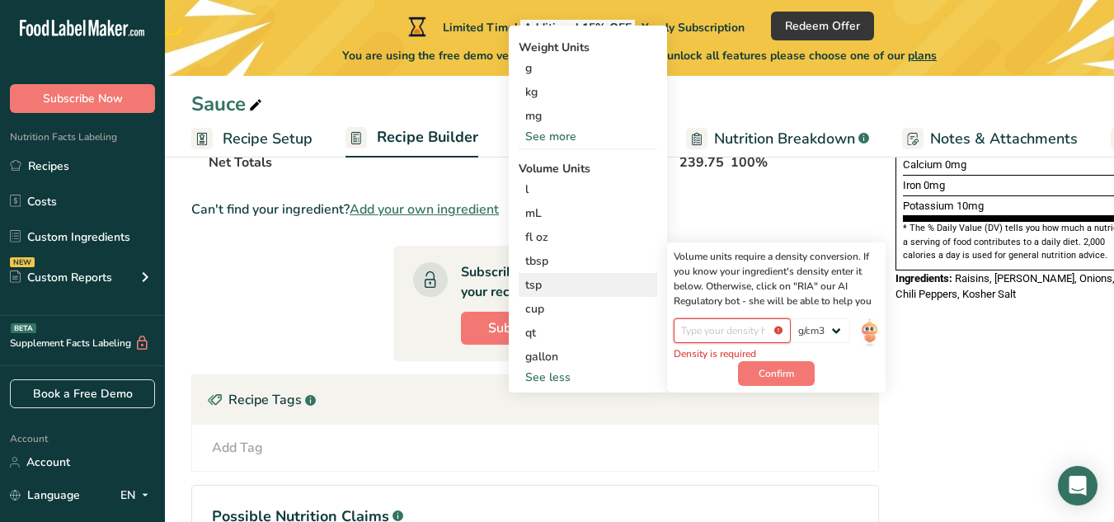
click at [740, 330] on input "number" at bounding box center [733, 330] width 118 height 25
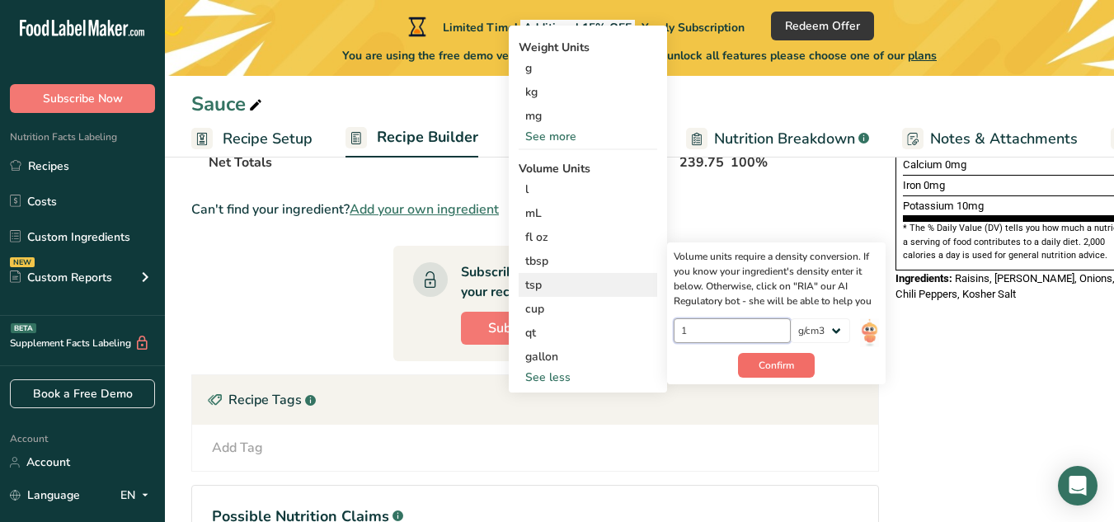
type input "1"
click at [771, 360] on span "Confirm" at bounding box center [776, 365] width 35 height 15
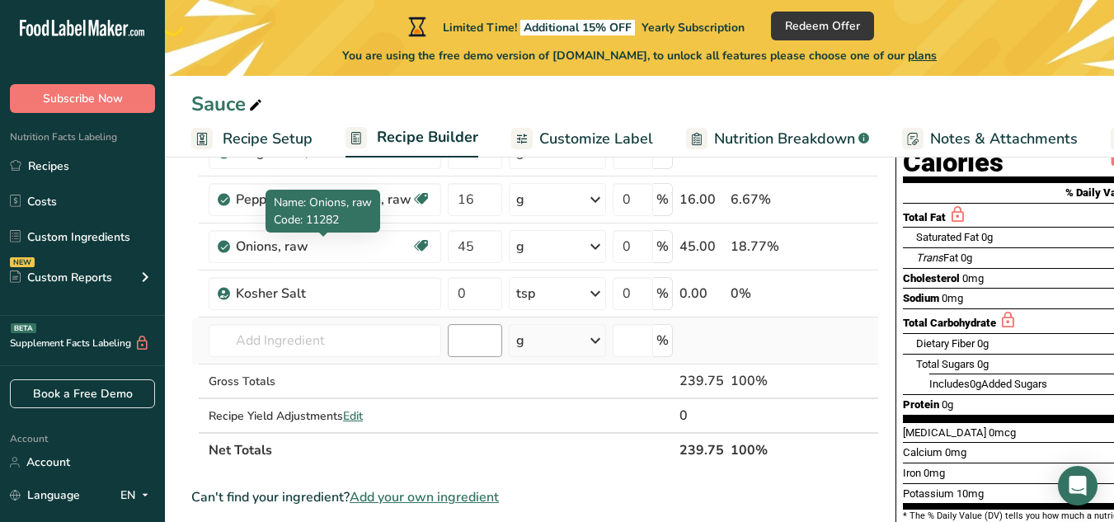
scroll to position [247, 0]
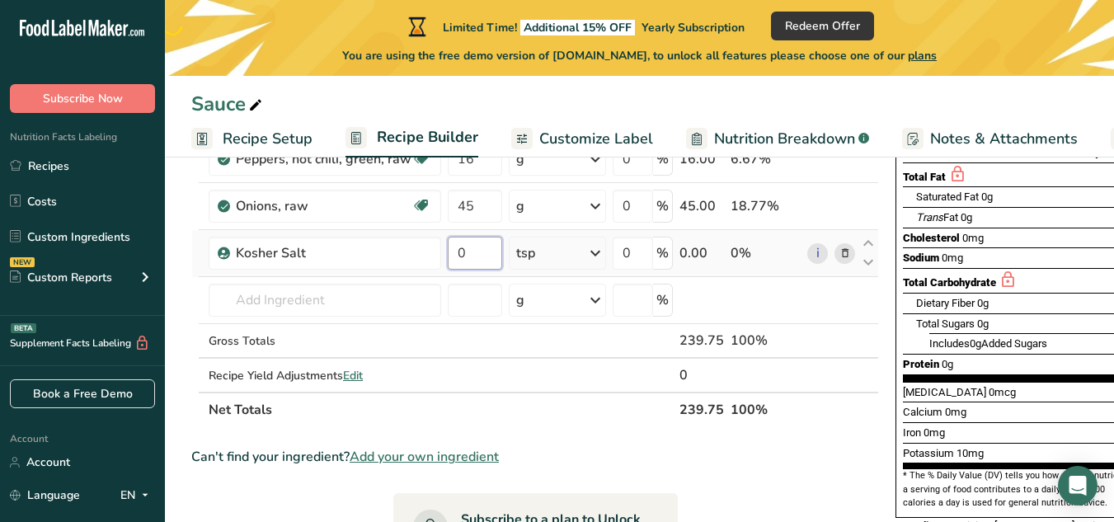
click at [464, 254] on input "0" at bounding box center [475, 253] width 54 height 33
type input "3"
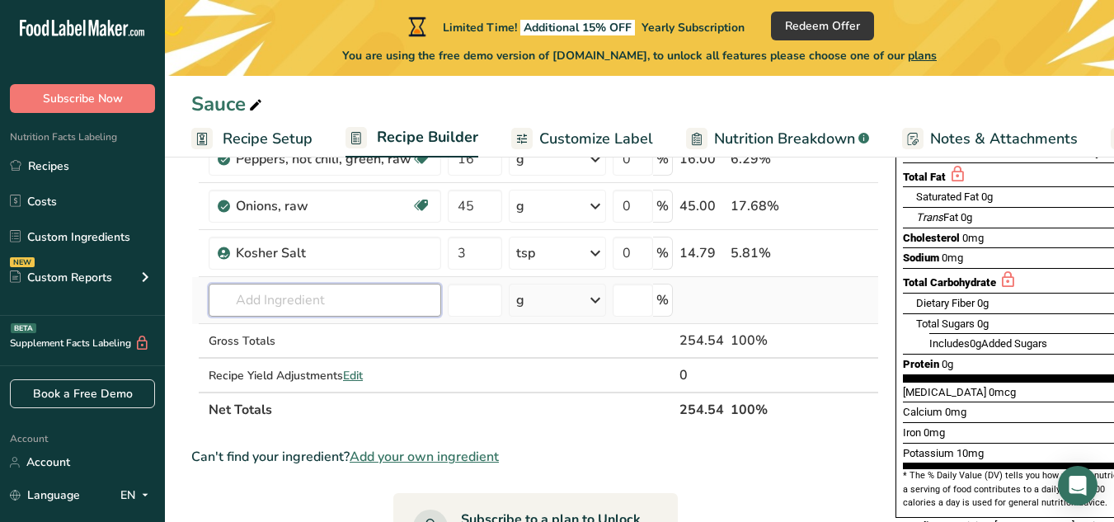
click at [290, 291] on div "Ingredient * Amount * Unit * Waste * .a-a{fill:#347362;}.b-a{fill:#fff;} Grams …" at bounding box center [535, 217] width 688 height 421
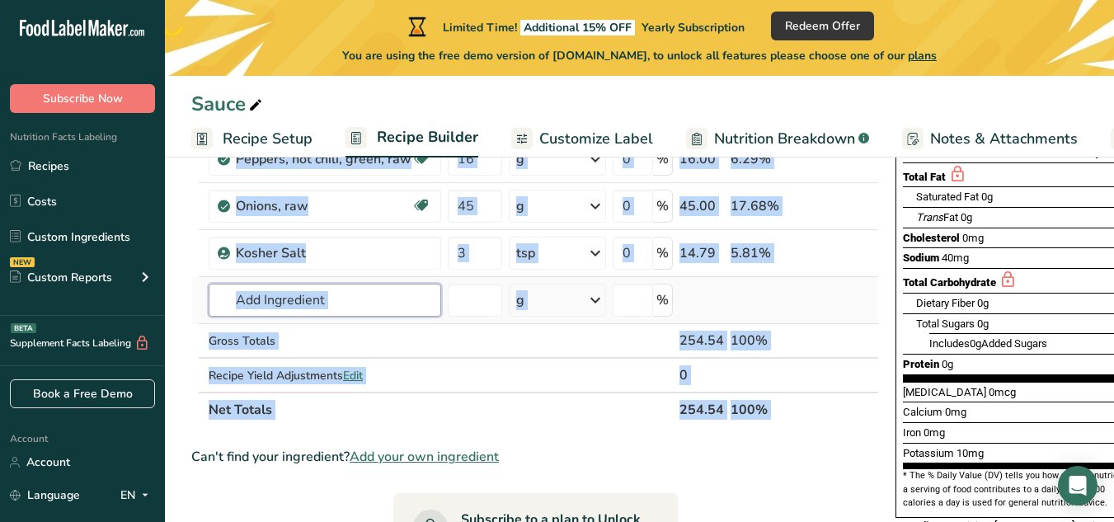
click at [294, 300] on input "text" at bounding box center [325, 300] width 233 height 33
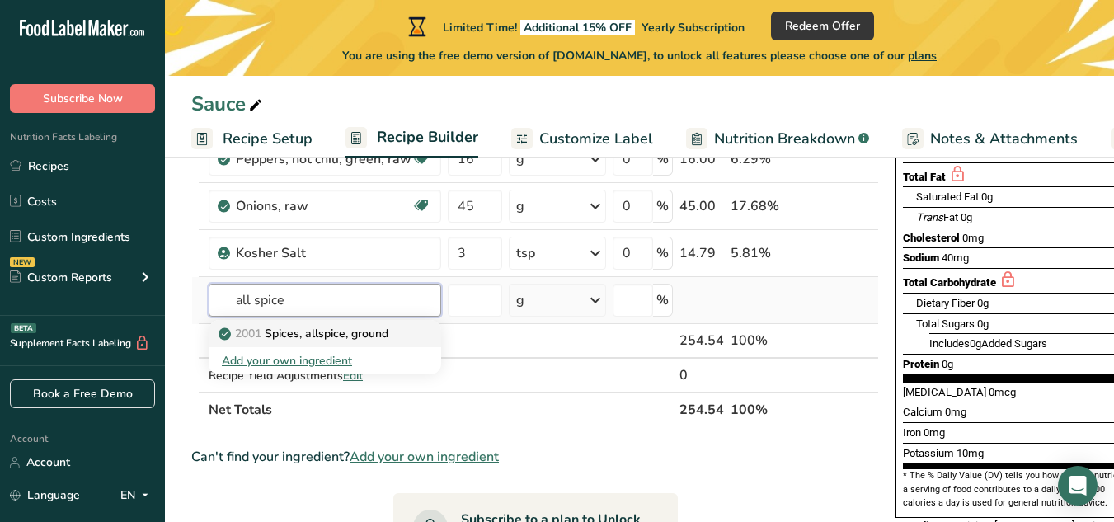
type input "all spice"
click at [303, 330] on p "2001 Spices, allspice, ground" at bounding box center [305, 333] width 167 height 17
type input "Spices, allspice, ground"
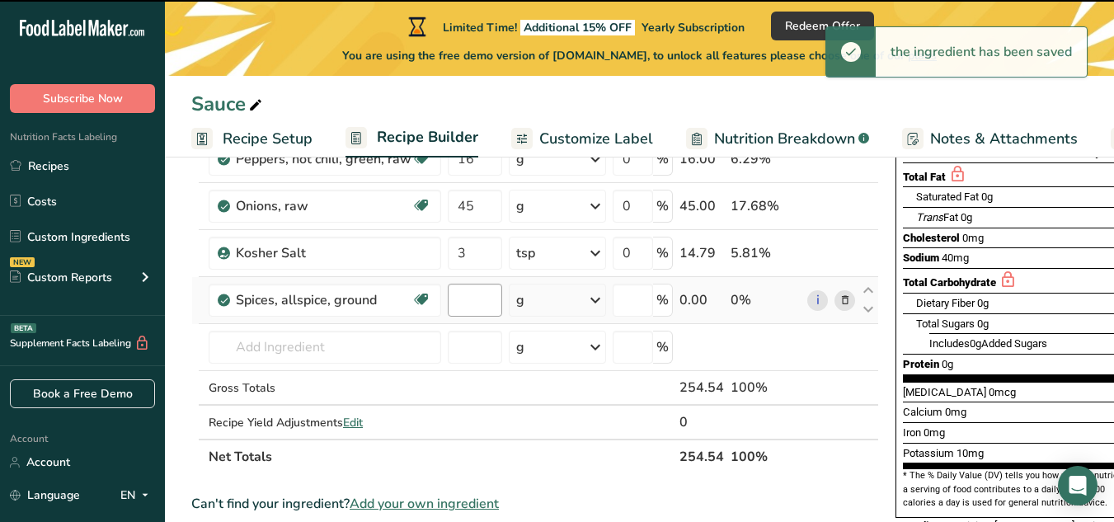
type input "0"
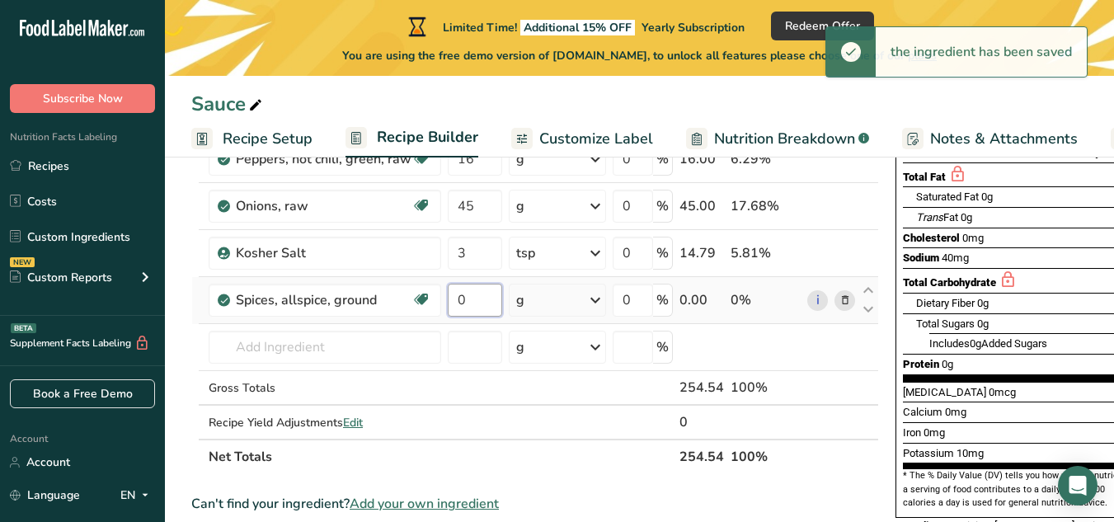
click at [475, 294] on input "0" at bounding box center [475, 300] width 54 height 33
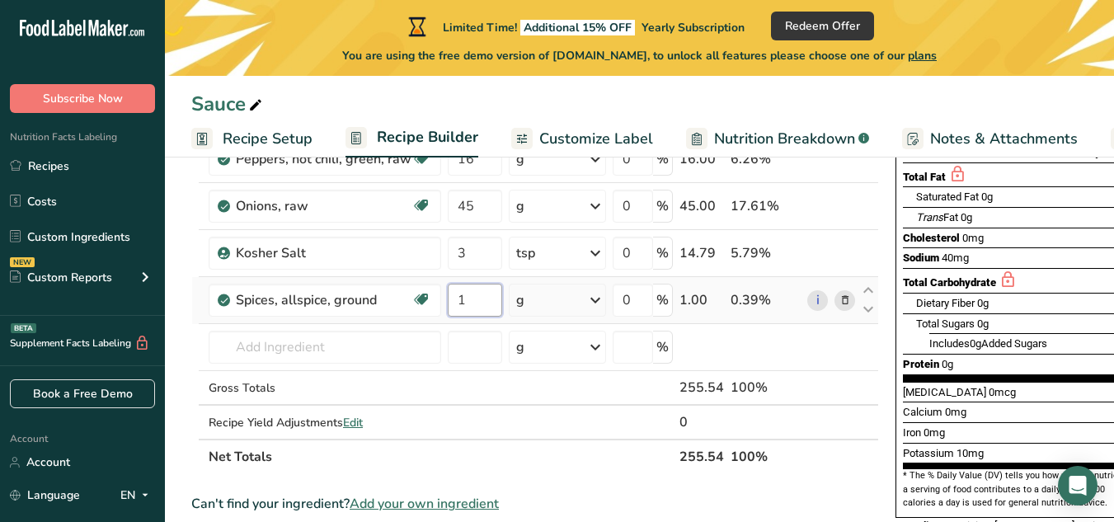
type input "1"
click at [599, 298] on div "Ingredient * Amount * Unit * Waste * .a-a{fill:#347362;}.b-a{fill:#fff;} Grams …" at bounding box center [535, 241] width 688 height 468
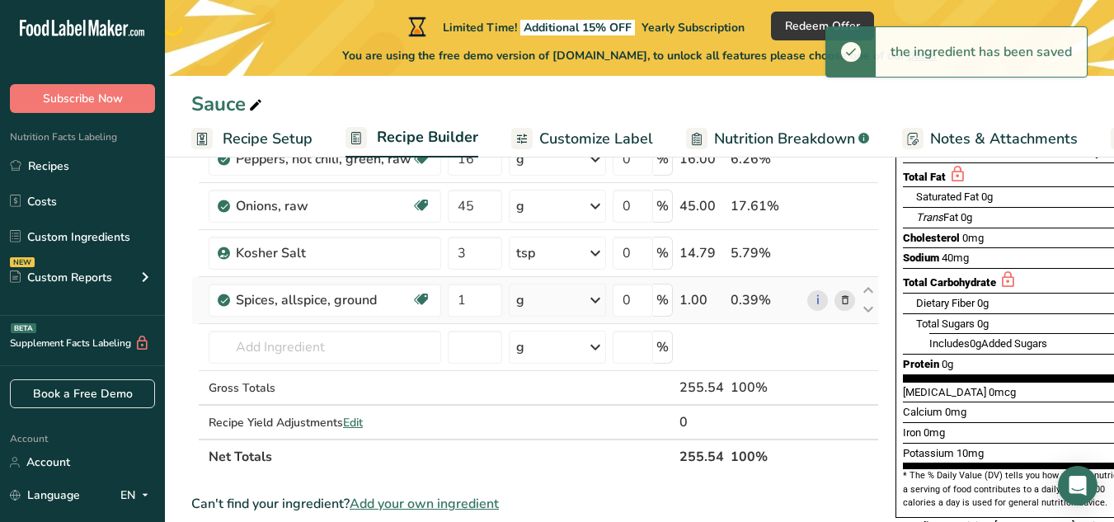
click at [598, 306] on icon at bounding box center [596, 300] width 20 height 30
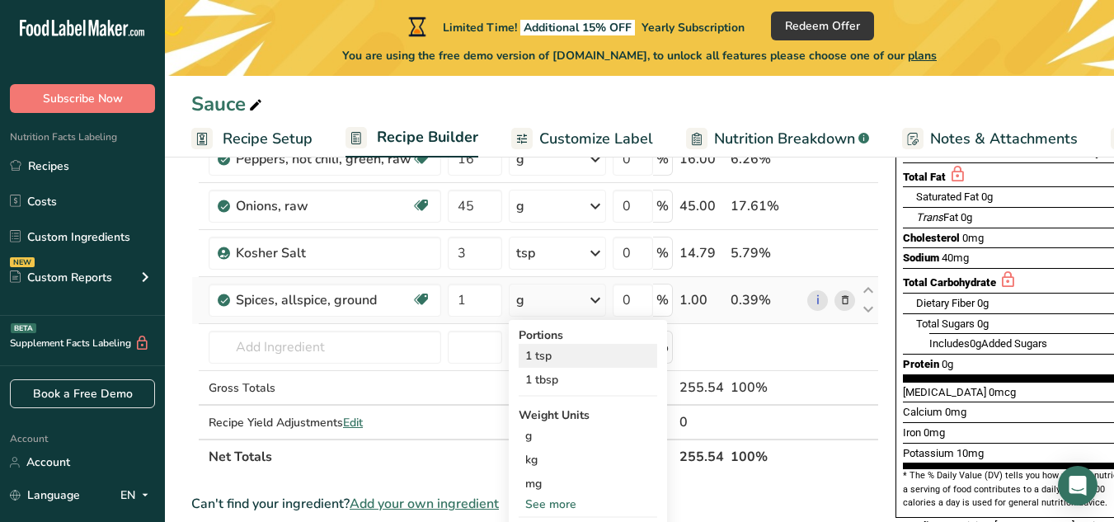
click at [560, 355] on div "1 tsp" at bounding box center [588, 356] width 139 height 24
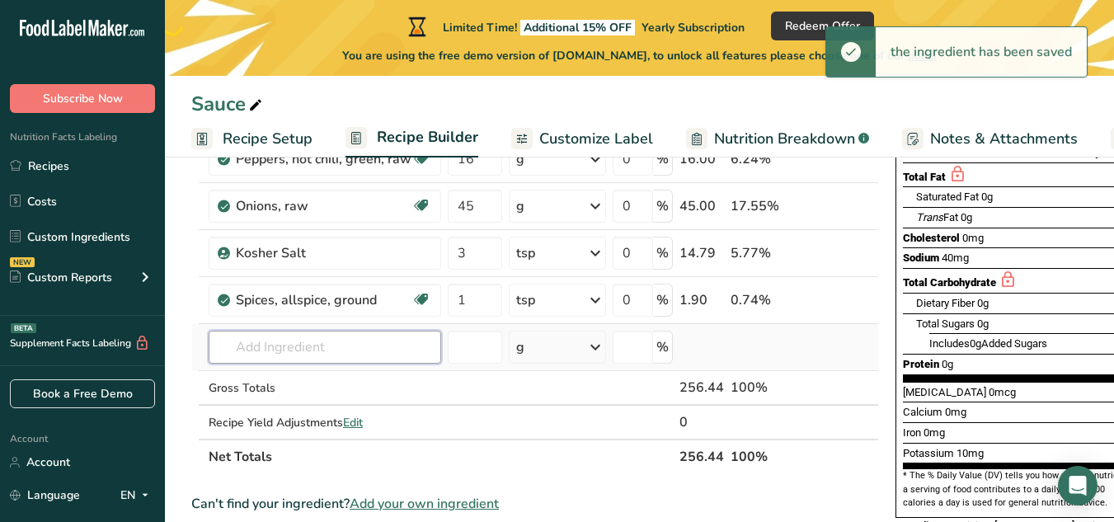
click at [318, 336] on input "text" at bounding box center [325, 347] width 233 height 33
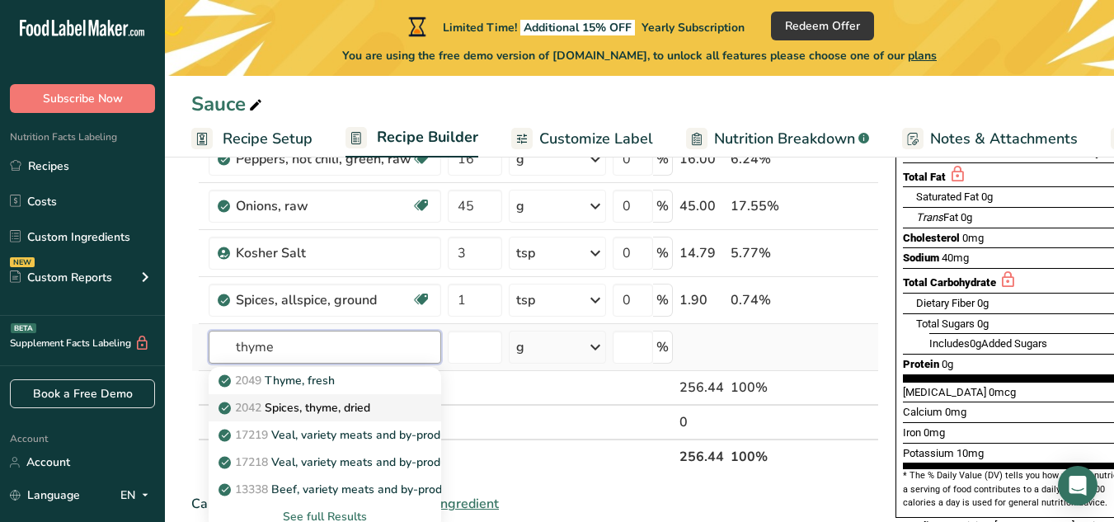
type input "thyme"
click at [300, 405] on p "2042 Spices, thyme, dried" at bounding box center [296, 407] width 148 height 17
type input "Spices, thyme, dried"
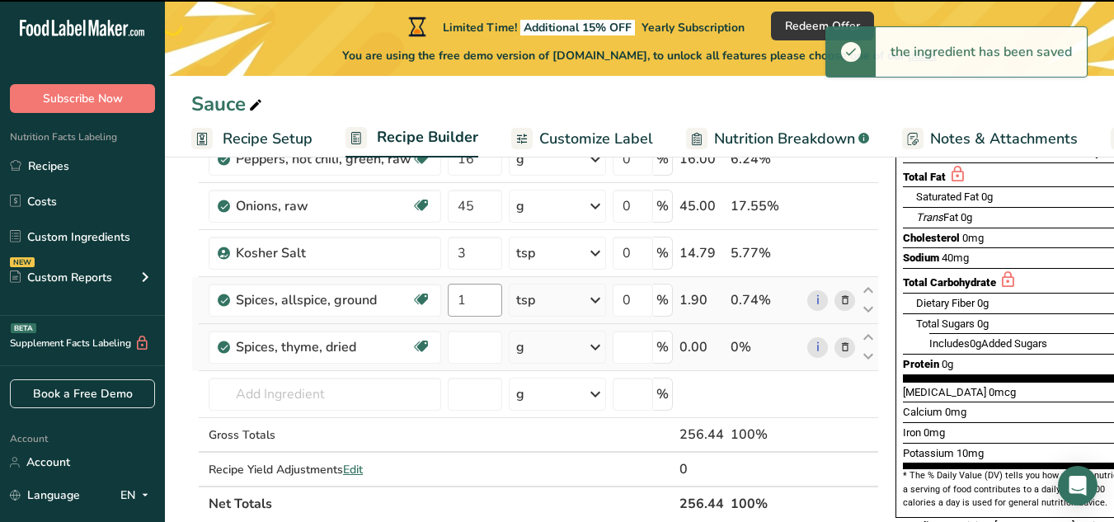
type input "0"
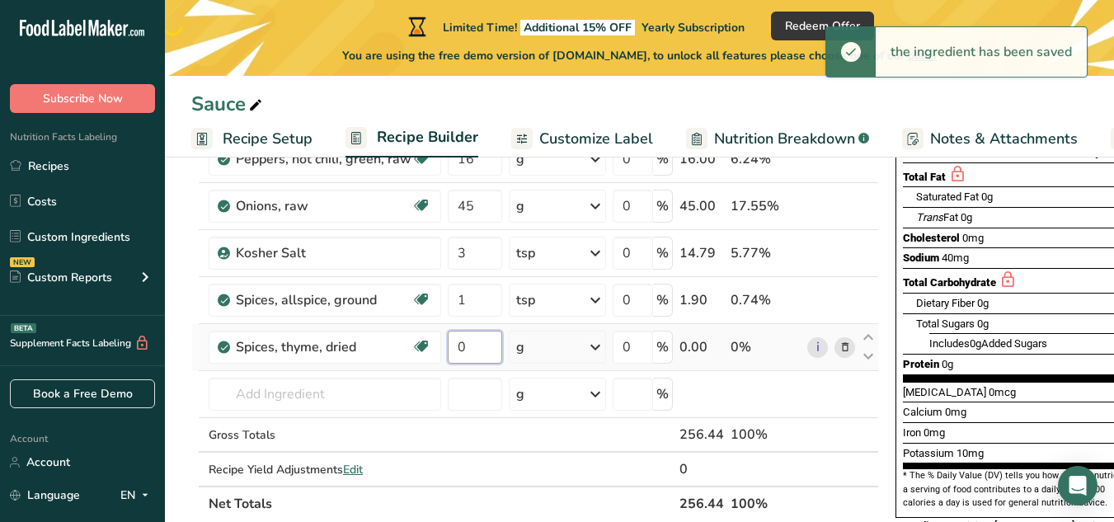
click at [482, 342] on input "0" at bounding box center [475, 347] width 54 height 33
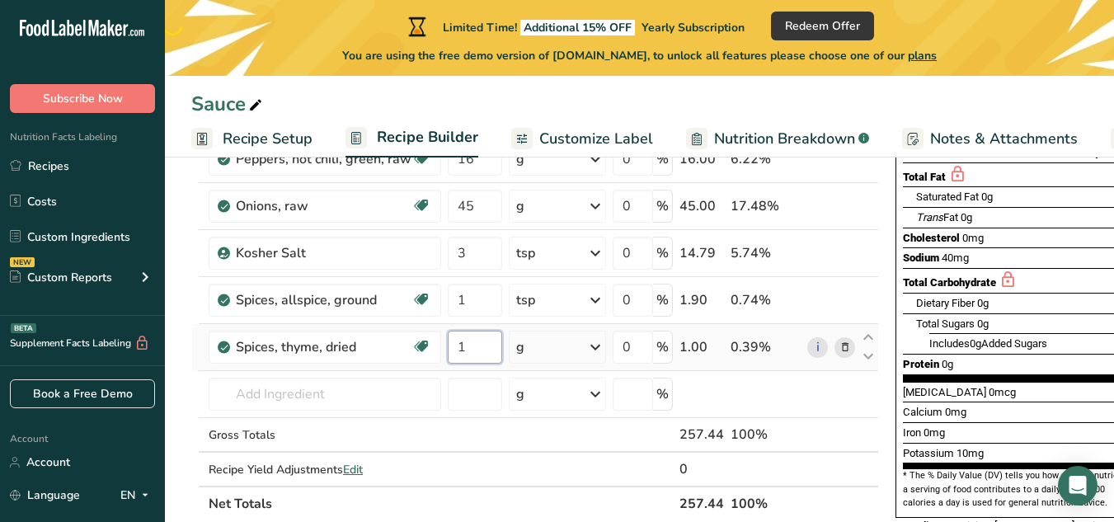
type input "1"
click at [596, 351] on div "Ingredient * Amount * Unit * Waste * .a-a{fill:#347362;}.b-a{fill:#fff;} Grams …" at bounding box center [535, 264] width 688 height 515
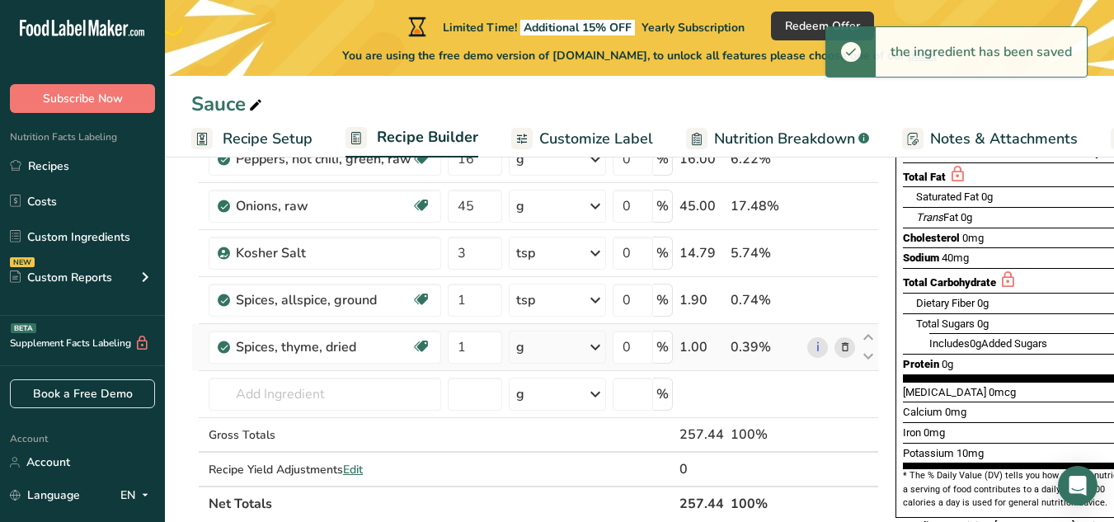
click at [593, 348] on icon at bounding box center [596, 347] width 20 height 30
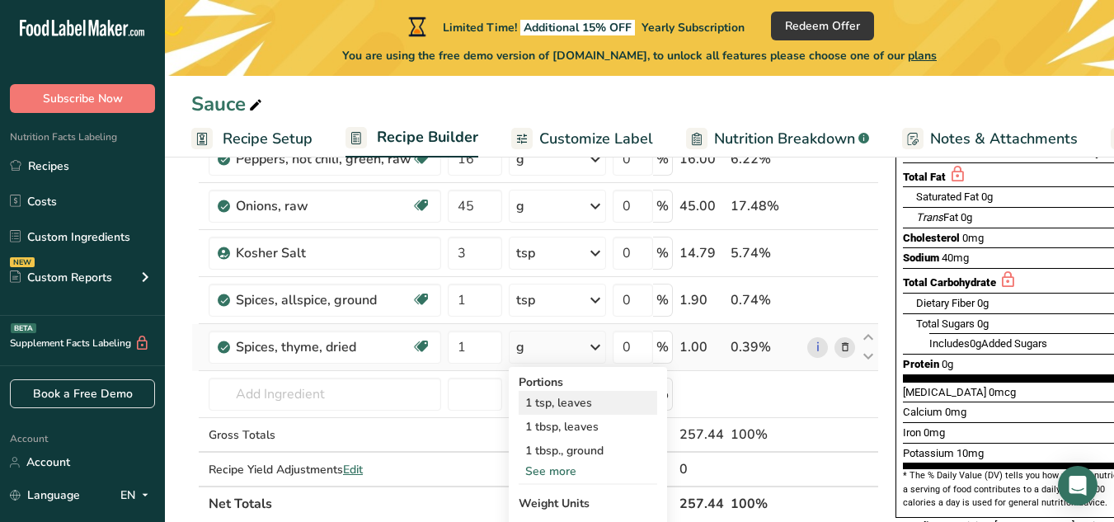
click at [570, 398] on div "1 tsp, leaves" at bounding box center [588, 403] width 139 height 24
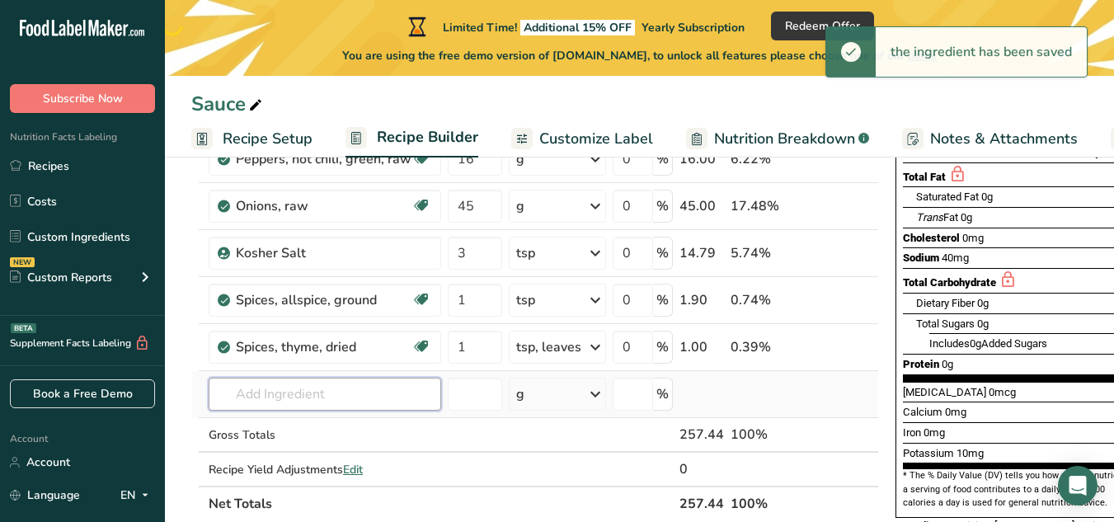
click at [265, 386] on input "text" at bounding box center [325, 394] width 233 height 33
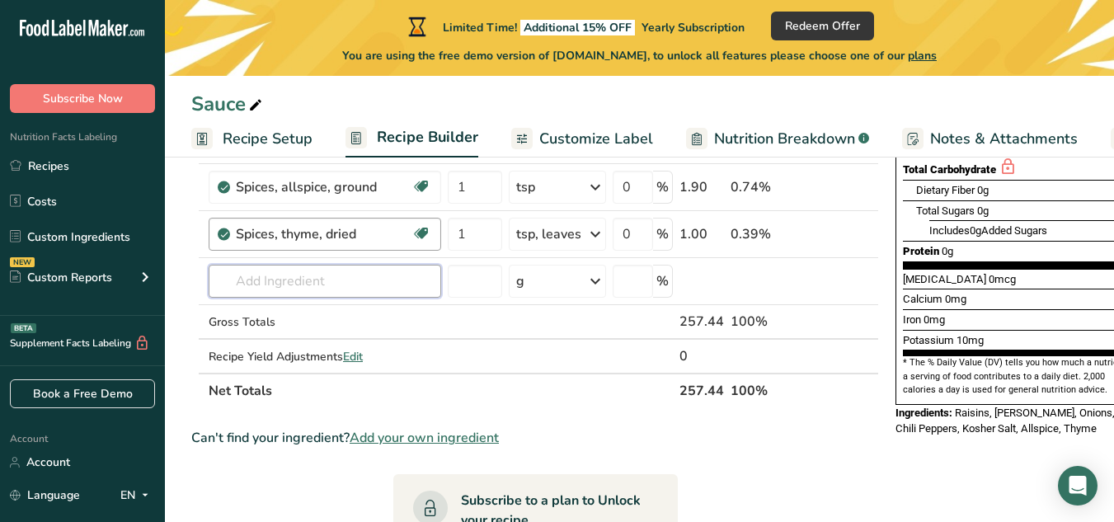
scroll to position [412, 0]
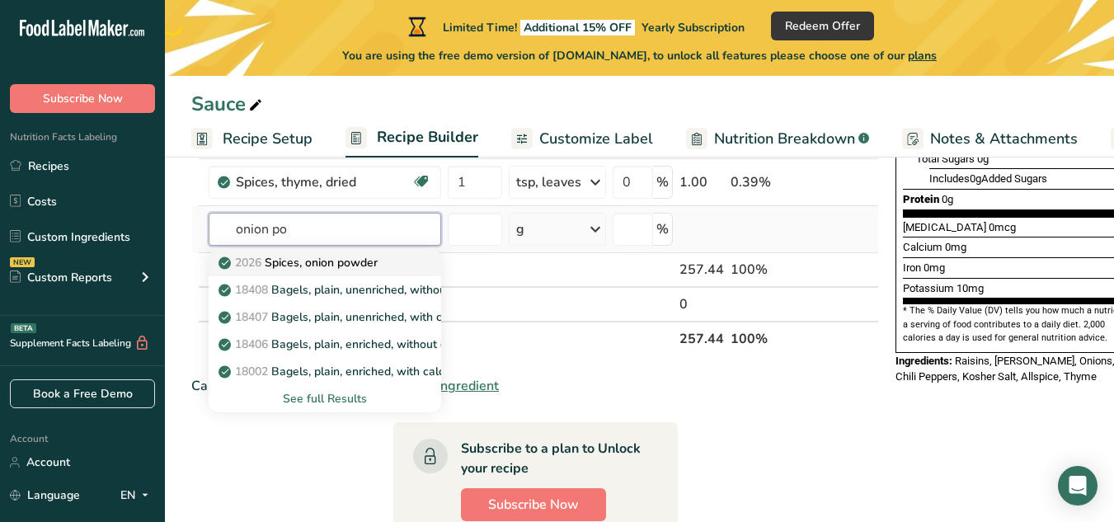
type input "onion po"
click at [285, 266] on p "2026 Spices, onion powder" at bounding box center [300, 262] width 156 height 17
type input "Spices, onion powder"
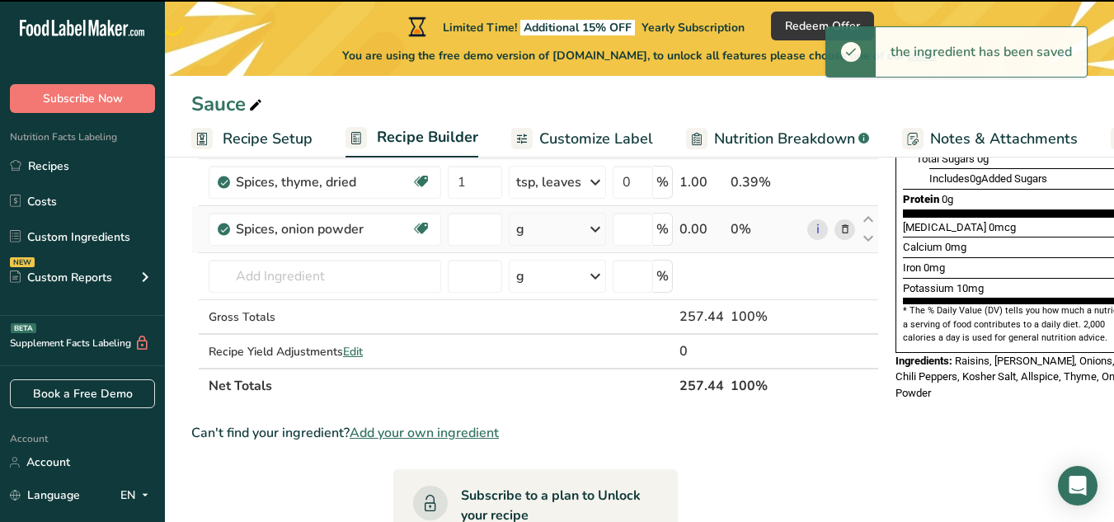
type input "0"
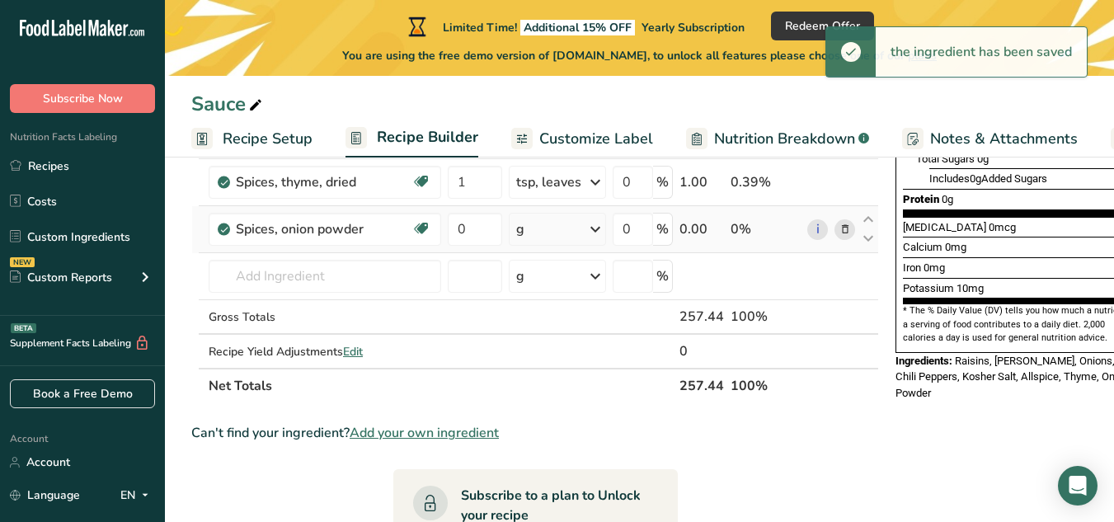
click at [599, 233] on icon at bounding box center [596, 229] width 20 height 30
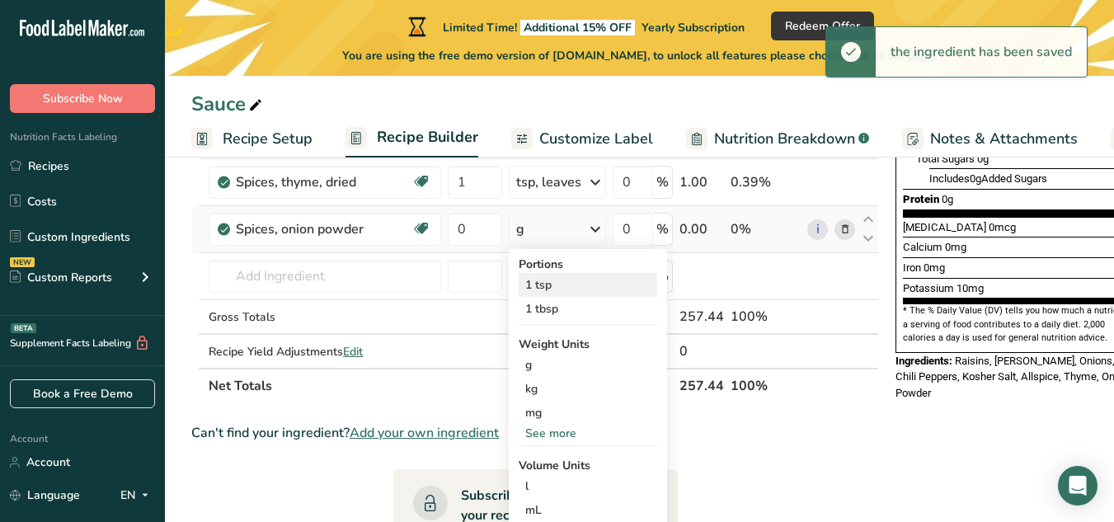
click at [567, 285] on div "1 tsp" at bounding box center [588, 285] width 139 height 24
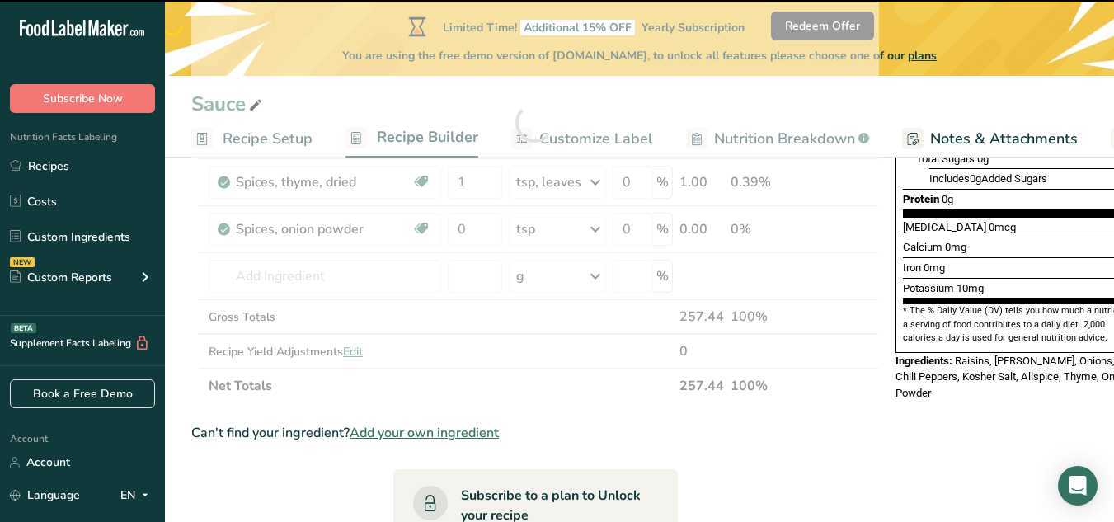
click at [468, 225] on div at bounding box center [535, 123] width 688 height 562
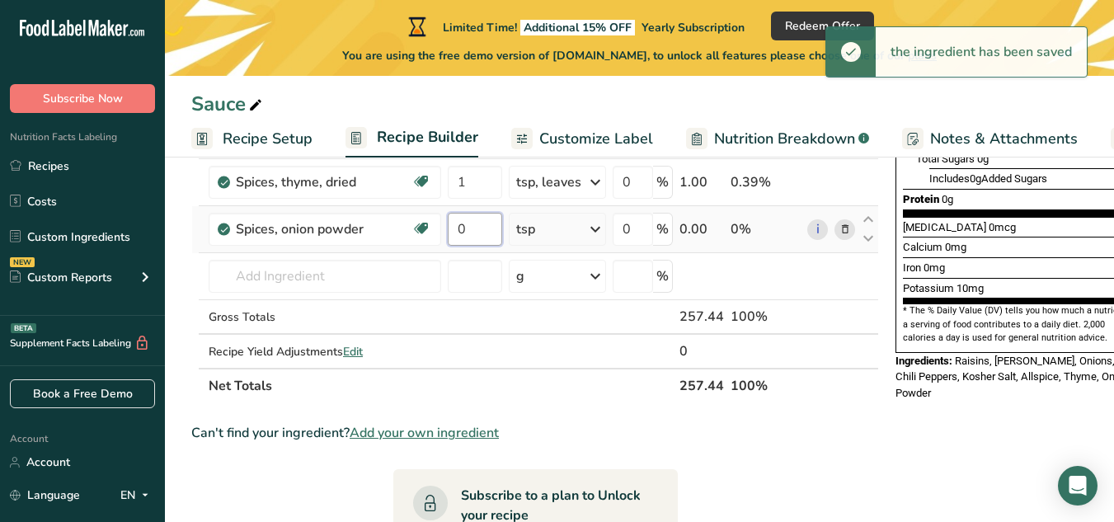
click at [469, 233] on input "0" at bounding box center [475, 229] width 54 height 33
type input "1"
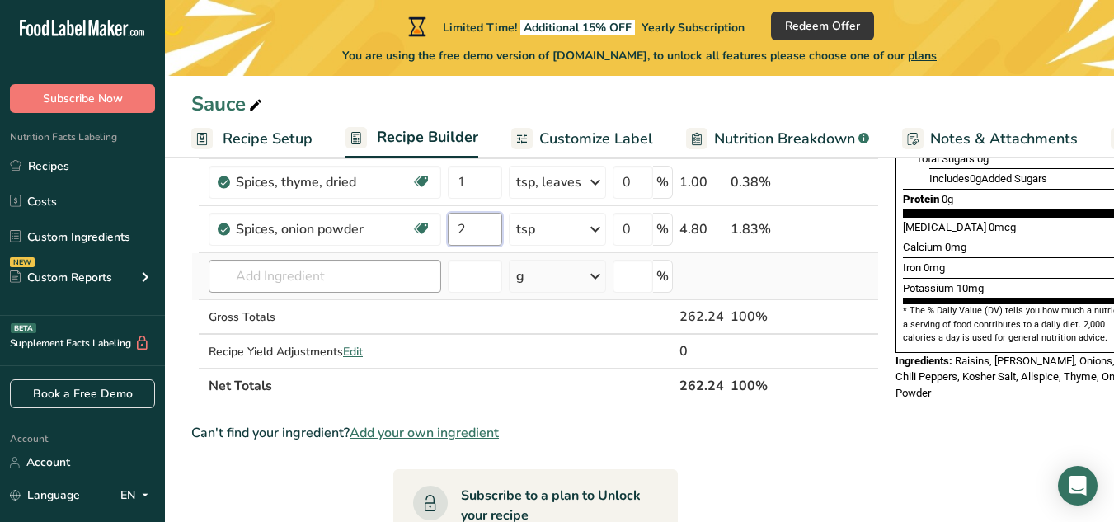
type input "2"
click at [377, 279] on div "Ingredient * Amount * Unit * Waste * .a-a{fill:#347362;}.b-a{fill:#fff;} Grams …" at bounding box center [535, 123] width 688 height 562
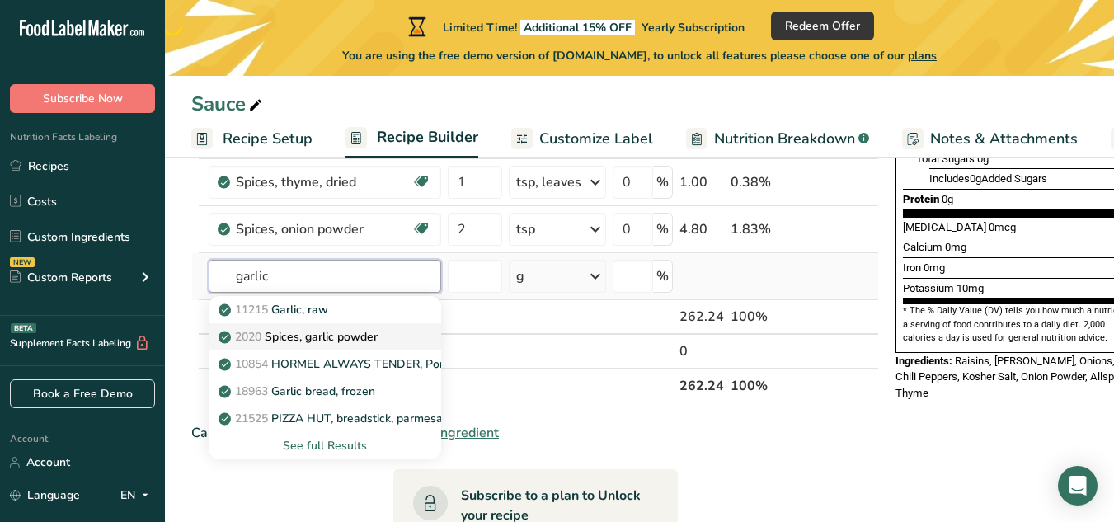
type input "garlic"
click at [289, 333] on p "2020 Spices, garlic powder" at bounding box center [300, 336] width 156 height 17
type input "Spices, garlic powder"
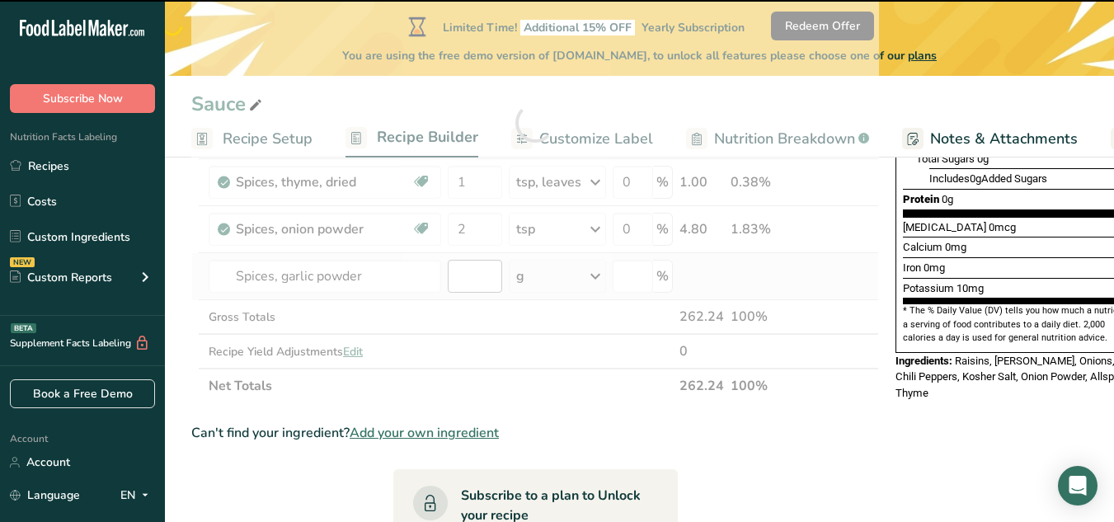
type input "0"
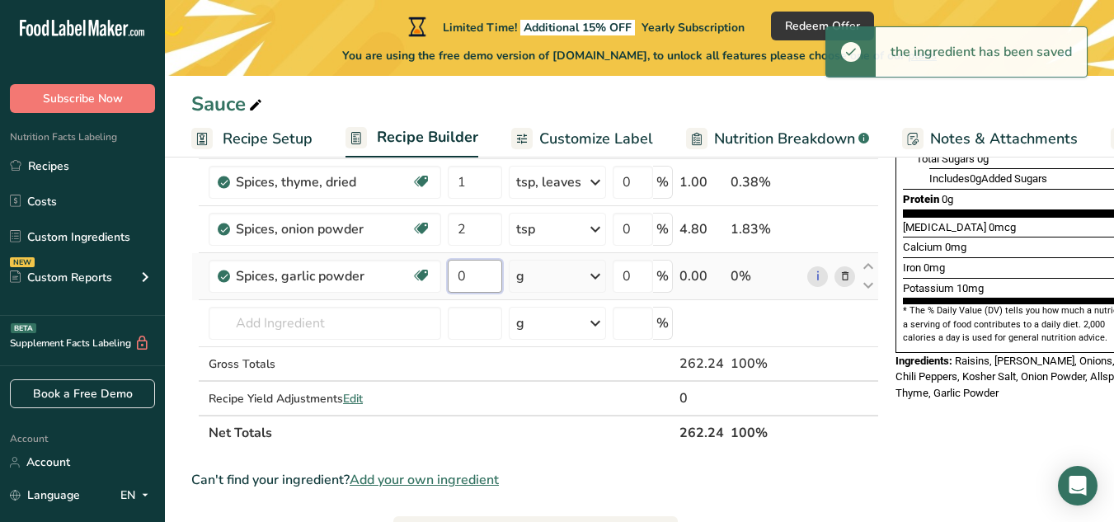
click at [455, 278] on input "0" at bounding box center [475, 276] width 54 height 33
click at [455, 273] on input "0" at bounding box center [475, 276] width 54 height 33
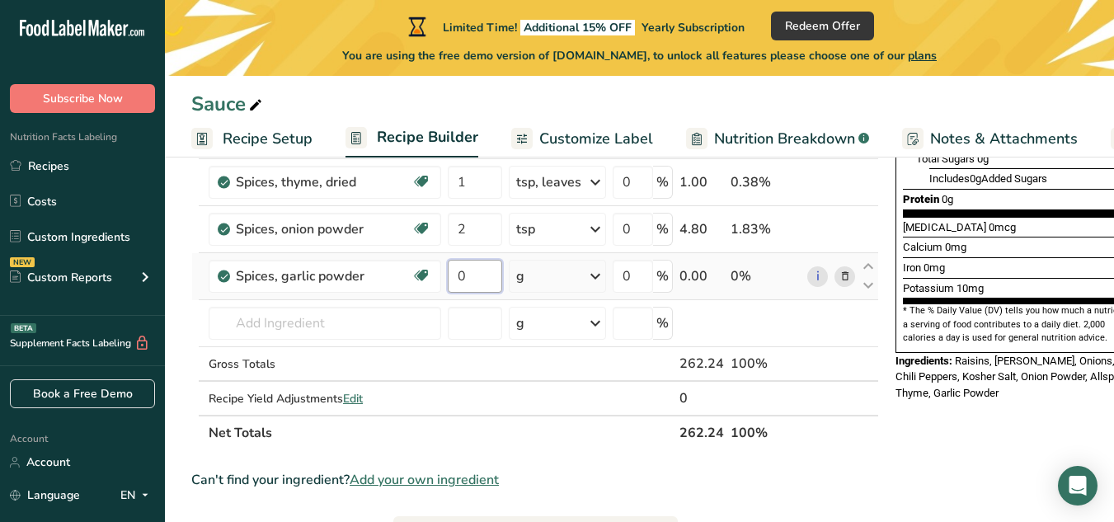
click at [474, 278] on input "0" at bounding box center [475, 276] width 54 height 33
type input "1"
click at [543, 278] on div "Ingredient * Amount * Unit * Waste * .a-a{fill:#347362;}.b-a{fill:#fff;} Grams …" at bounding box center [535, 146] width 688 height 609
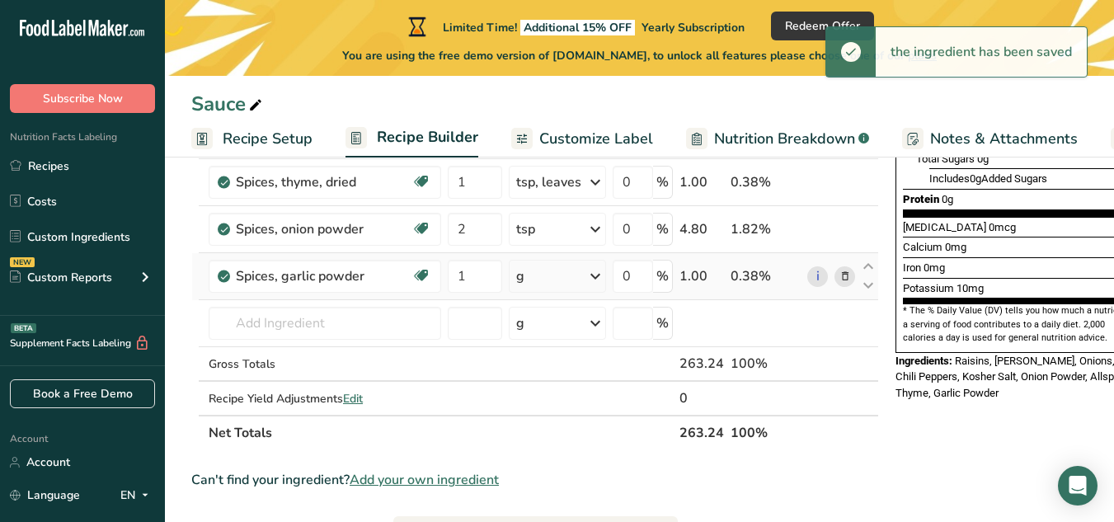
click at [595, 279] on icon at bounding box center [596, 276] width 20 height 30
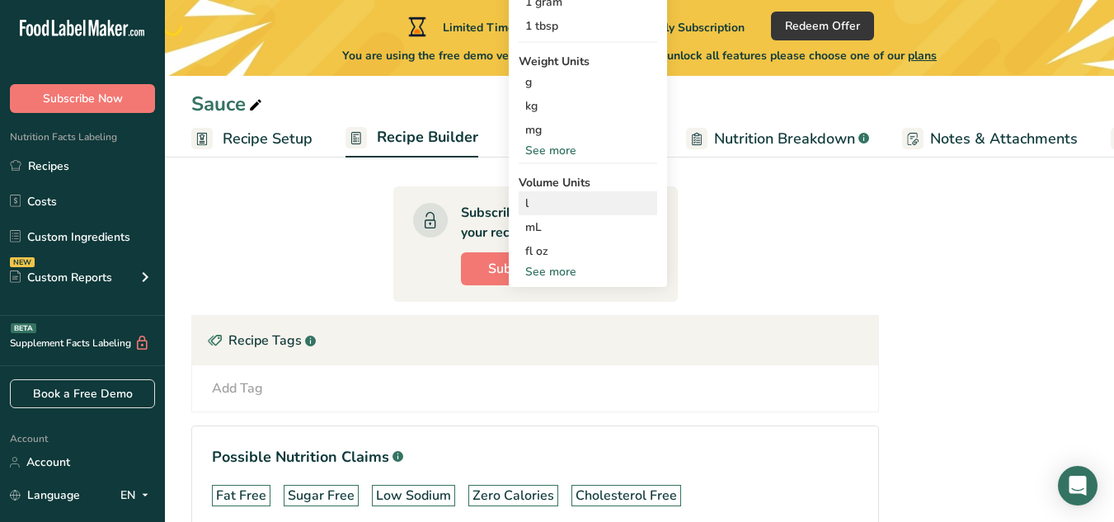
scroll to position [660, 0]
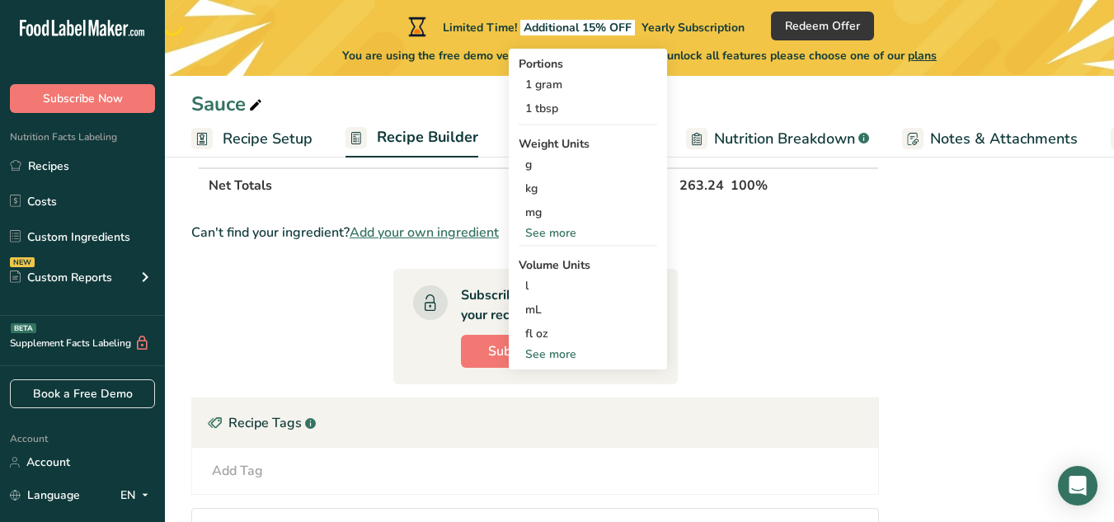
click at [548, 233] on div "See more" at bounding box center [588, 232] width 139 height 17
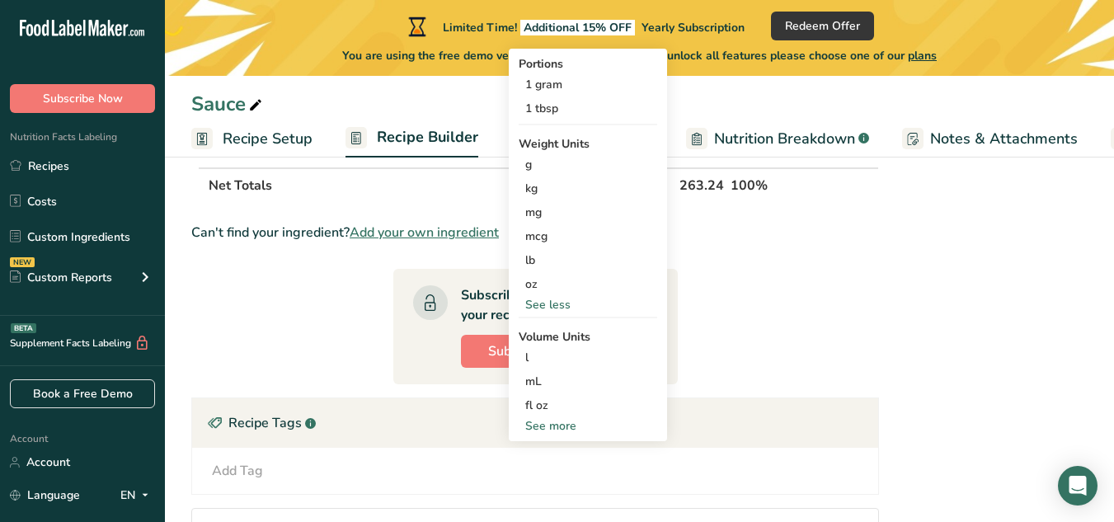
click at [567, 338] on div "Portions 1 gram 1 tbsp Weight Units g kg mg mcg lb oz See less Volume Units l V…" at bounding box center [588, 245] width 158 height 393
click at [566, 341] on div "Volume Units" at bounding box center [588, 336] width 139 height 17
drag, startPoint x: 566, startPoint y: 341, endPoint x: 558, endPoint y: 350, distance: 11.7
click at [564, 342] on div "Volume Units" at bounding box center [588, 336] width 139 height 17
click at [549, 382] on div "mL" at bounding box center [587, 381] width 125 height 17
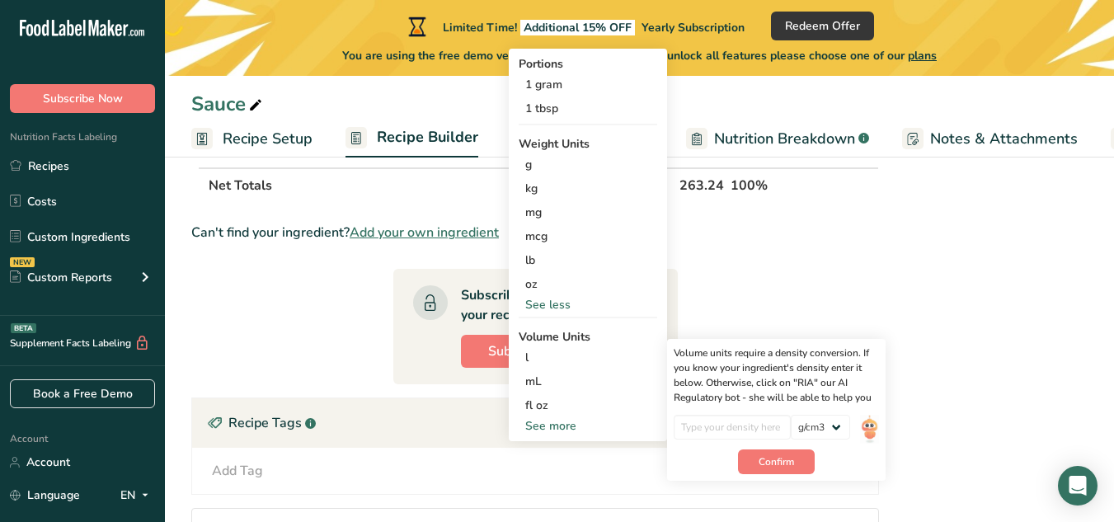
click at [541, 425] on div "See more" at bounding box center [588, 425] width 139 height 17
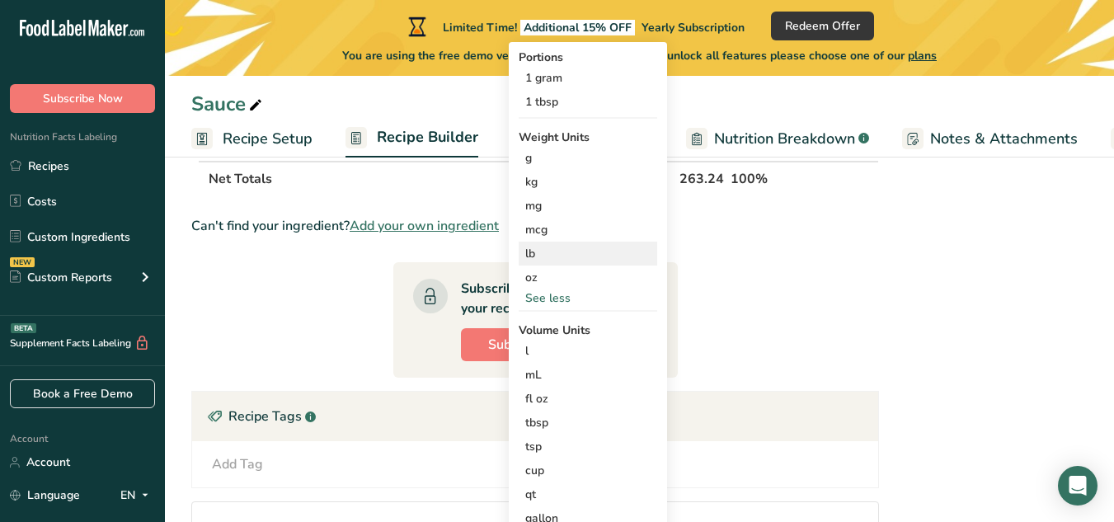
scroll to position [742, 0]
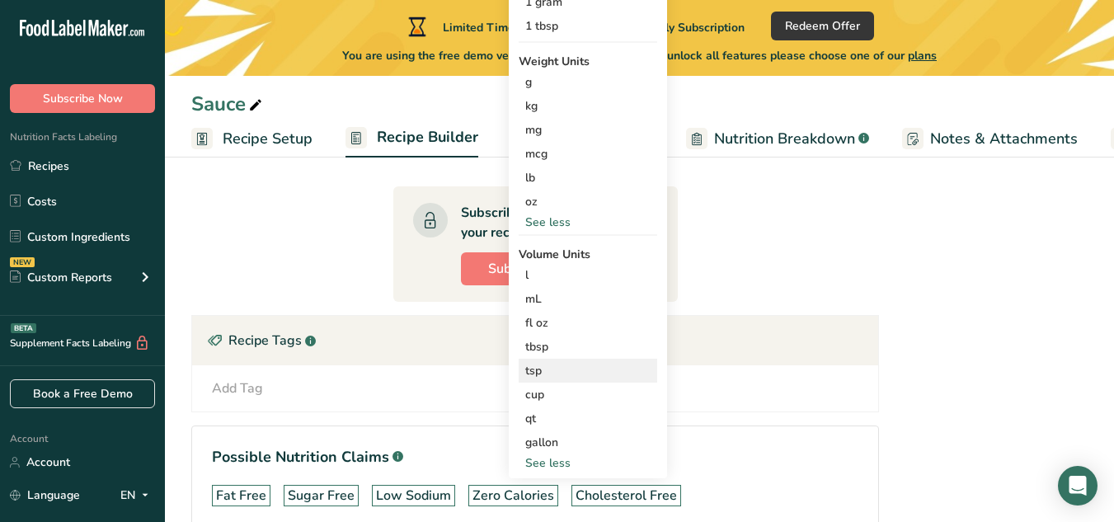
click at [544, 367] on div "tsp" at bounding box center [587, 370] width 125 height 17
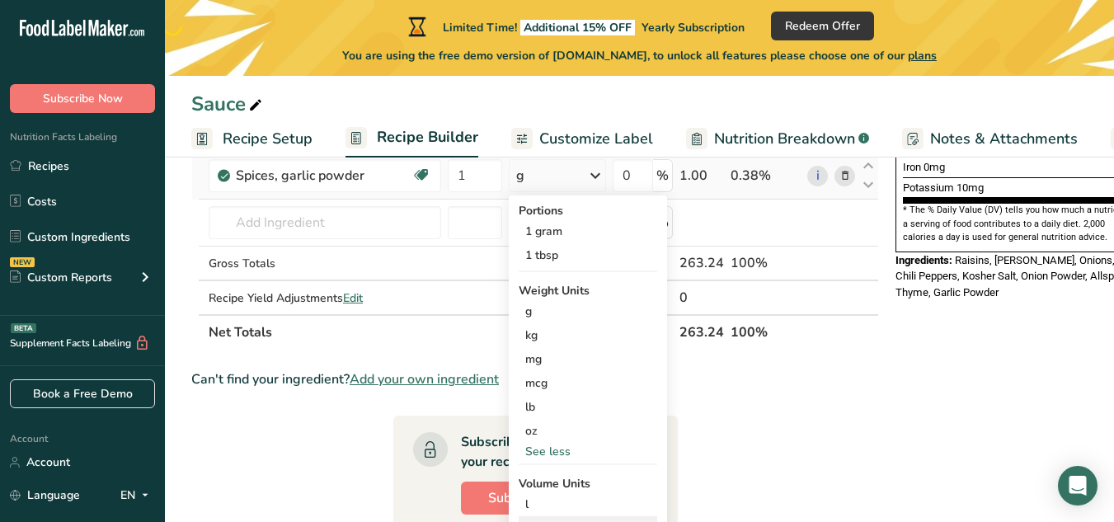
scroll to position [495, 0]
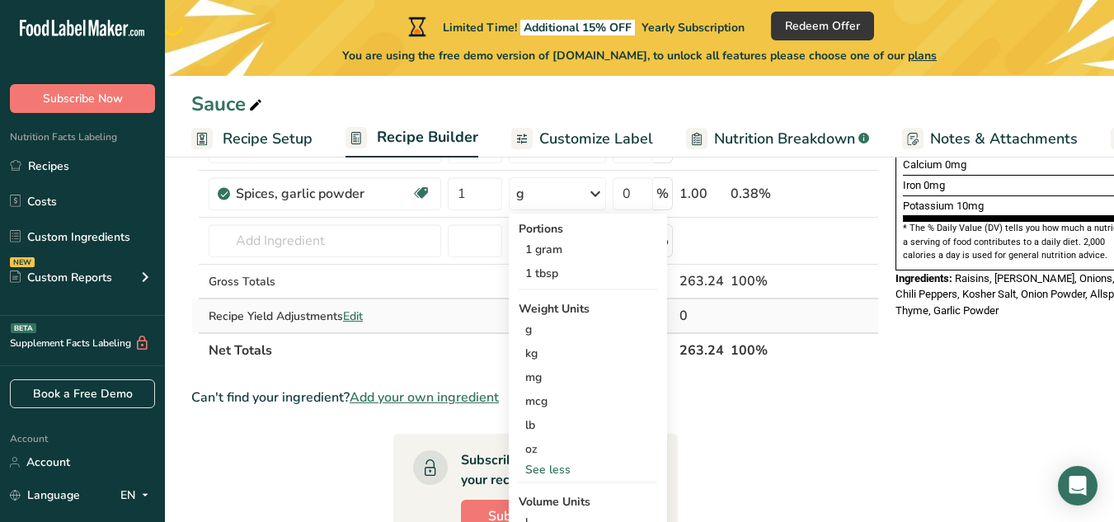
click at [735, 321] on td at bounding box center [766, 315] width 77 height 33
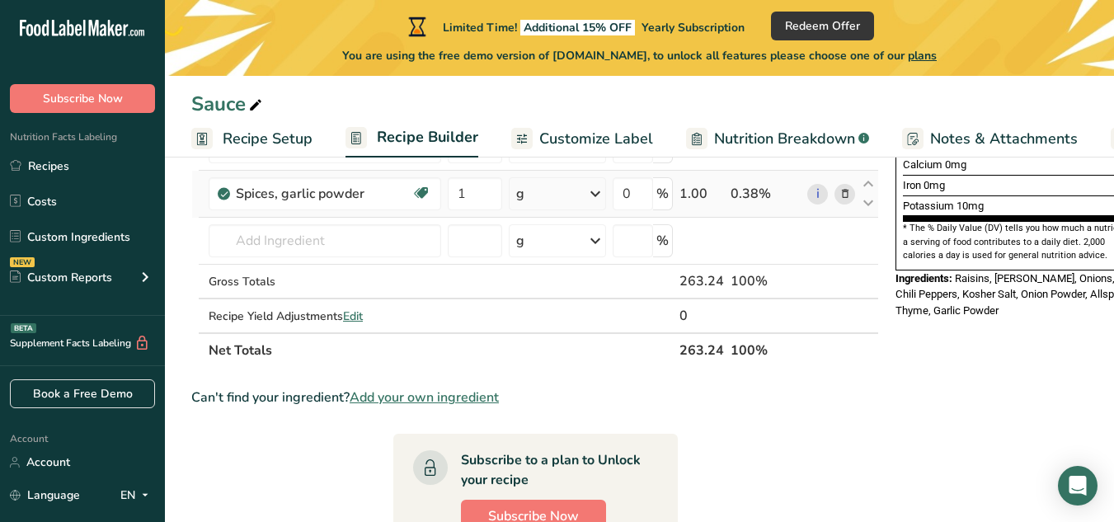
click at [600, 195] on icon at bounding box center [596, 194] width 20 height 30
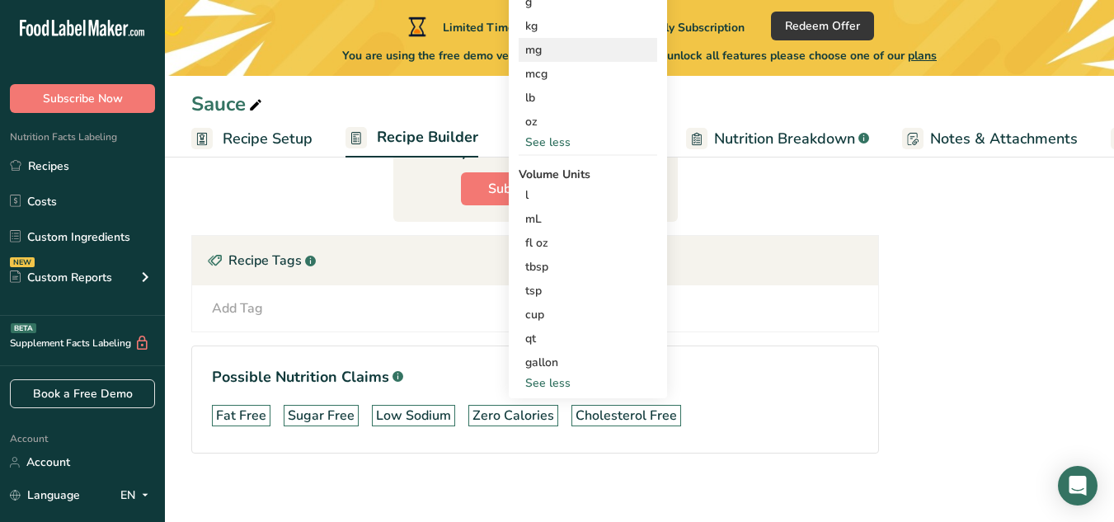
scroll to position [845, 0]
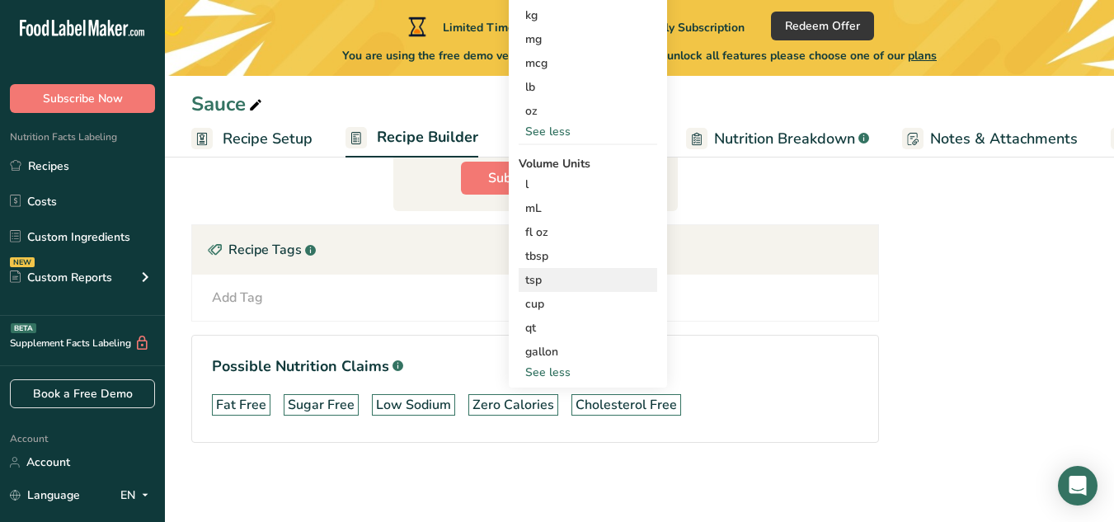
click at [538, 271] on div "tsp" at bounding box center [587, 279] width 125 height 17
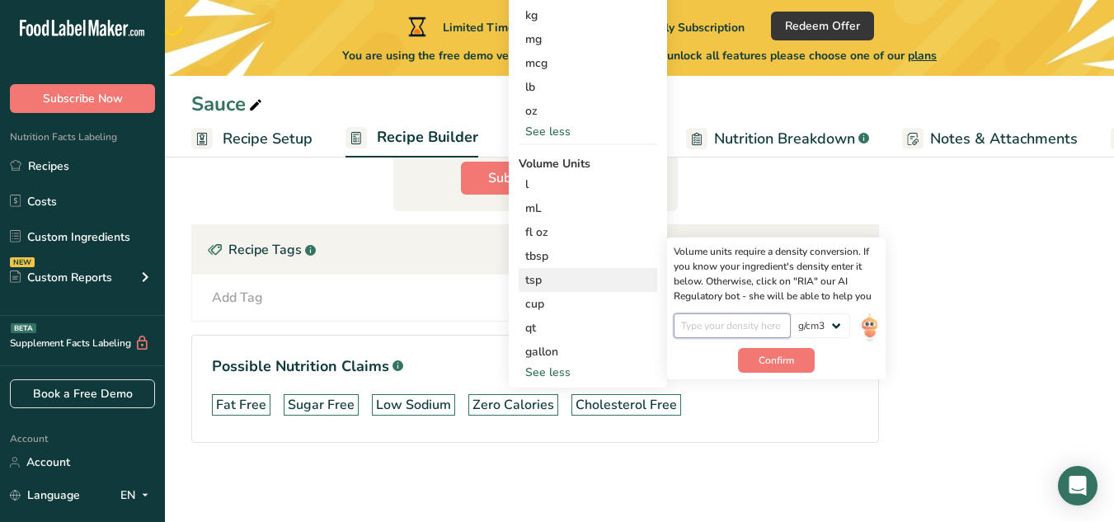
click at [693, 313] on input "number" at bounding box center [733, 325] width 118 height 25
type input "1"
click at [770, 353] on span "Confirm" at bounding box center [776, 360] width 35 height 15
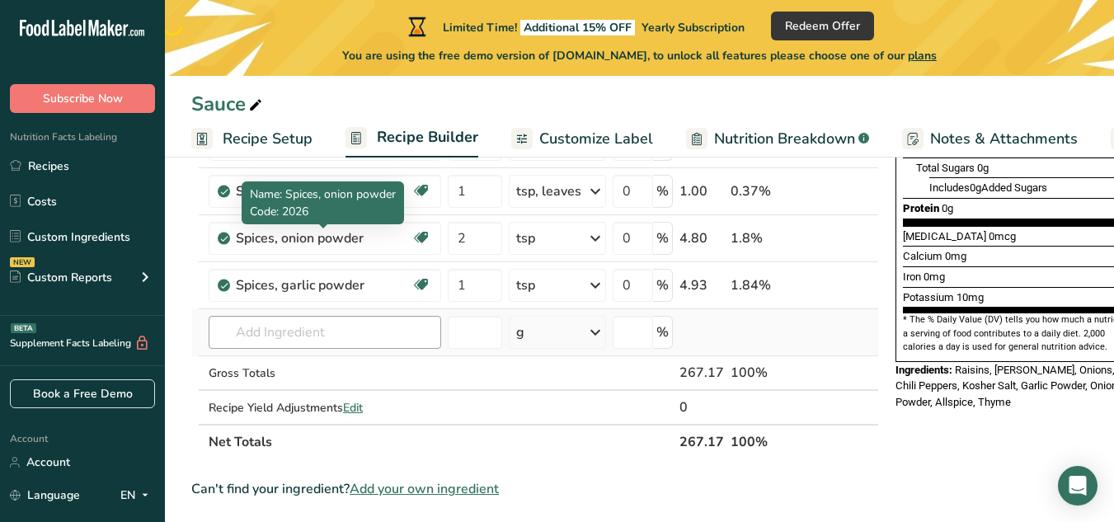
scroll to position [433, 0]
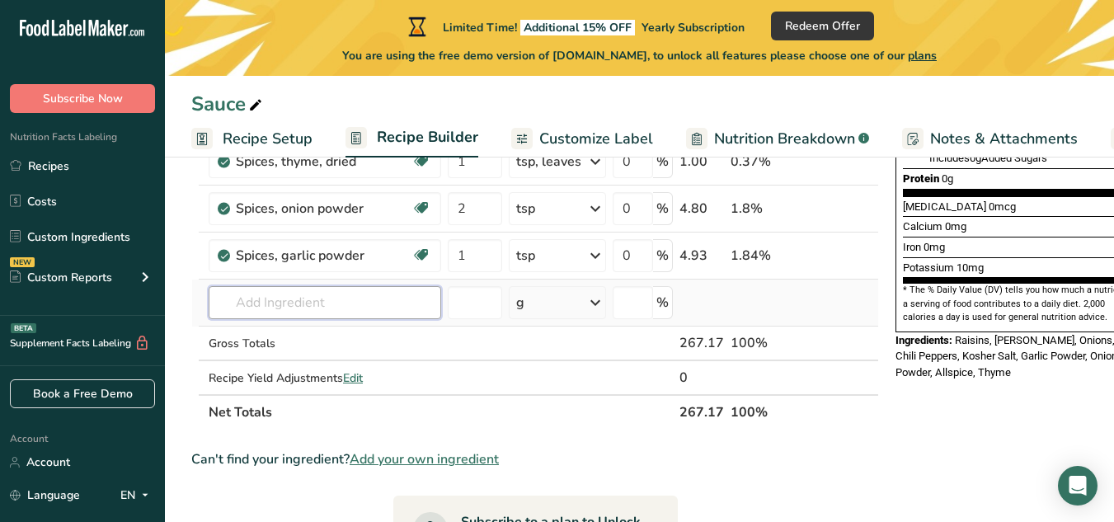
click at [299, 309] on input "text" at bounding box center [325, 302] width 233 height 33
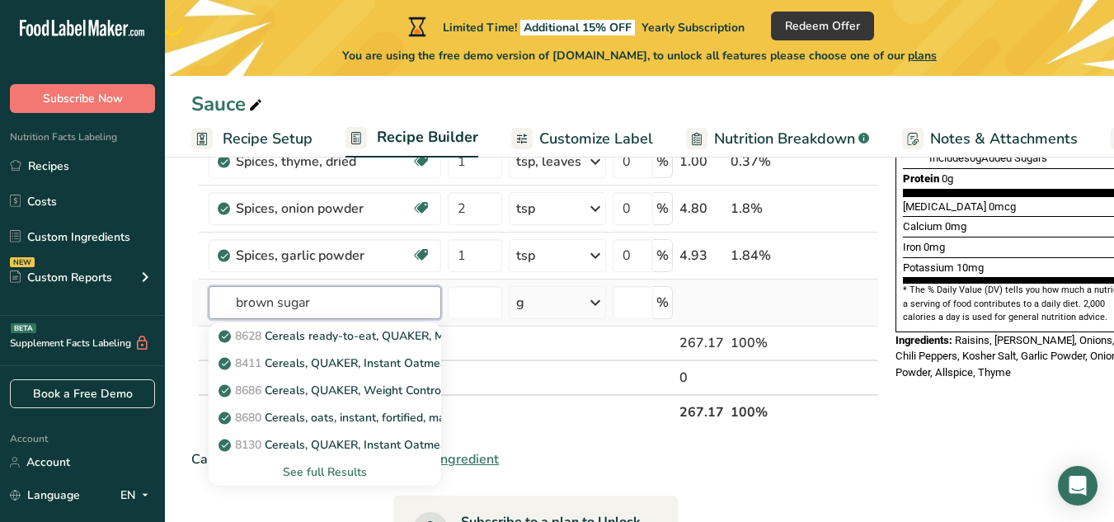
click at [237, 301] on input "brown sugar" at bounding box center [325, 302] width 233 height 33
type input "brown sugar"
click at [343, 469] on div "See full Results" at bounding box center [325, 472] width 206 height 17
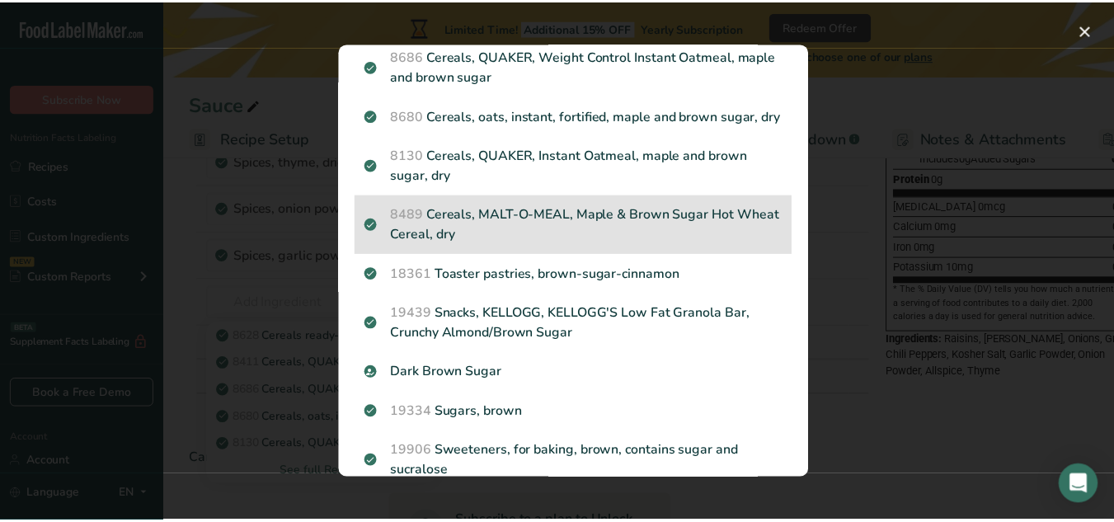
scroll to position [263, 0]
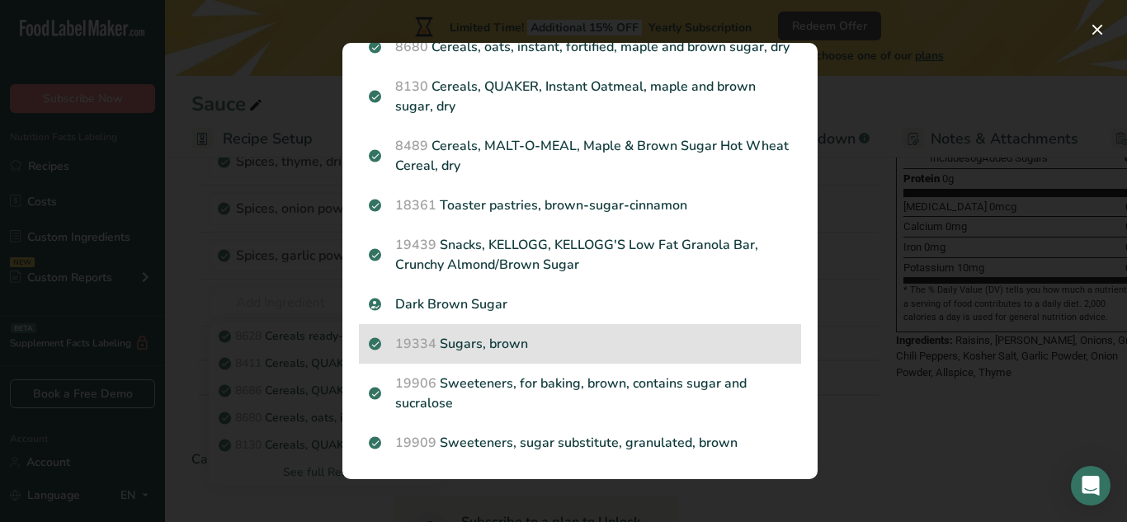
click at [485, 342] on p "19334 Sugars, brown" at bounding box center [580, 344] width 422 height 20
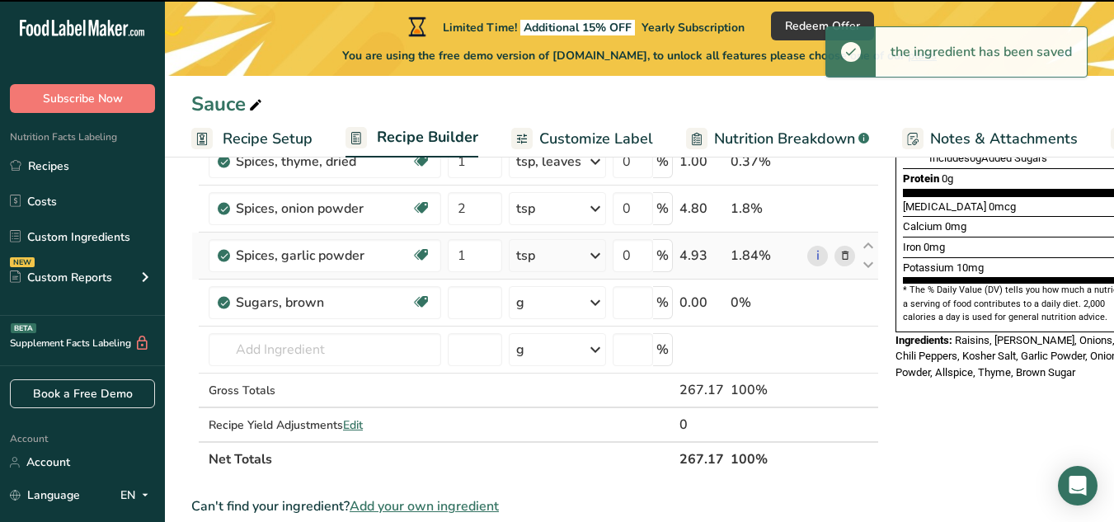
type input "0"
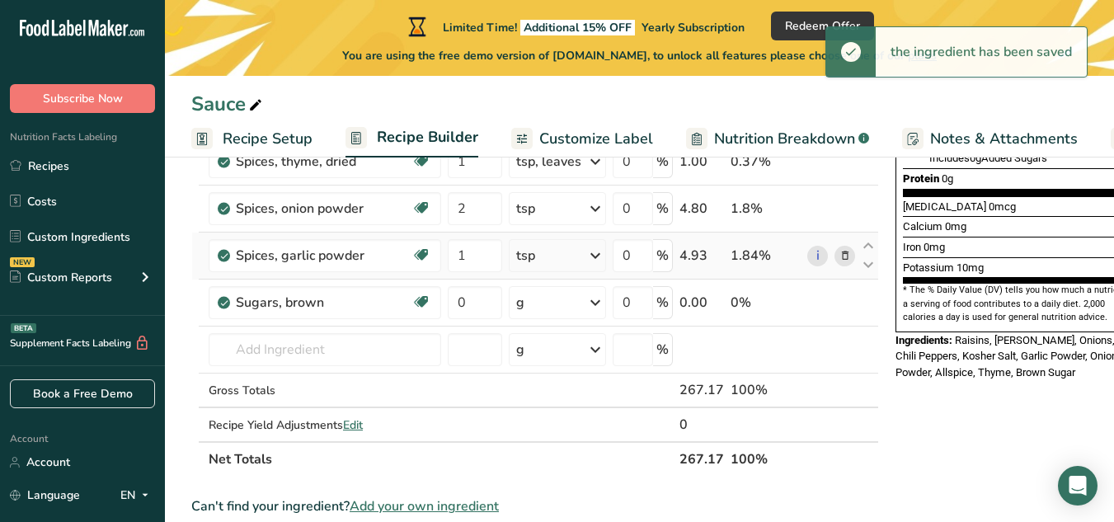
click at [595, 259] on icon at bounding box center [596, 256] width 20 height 30
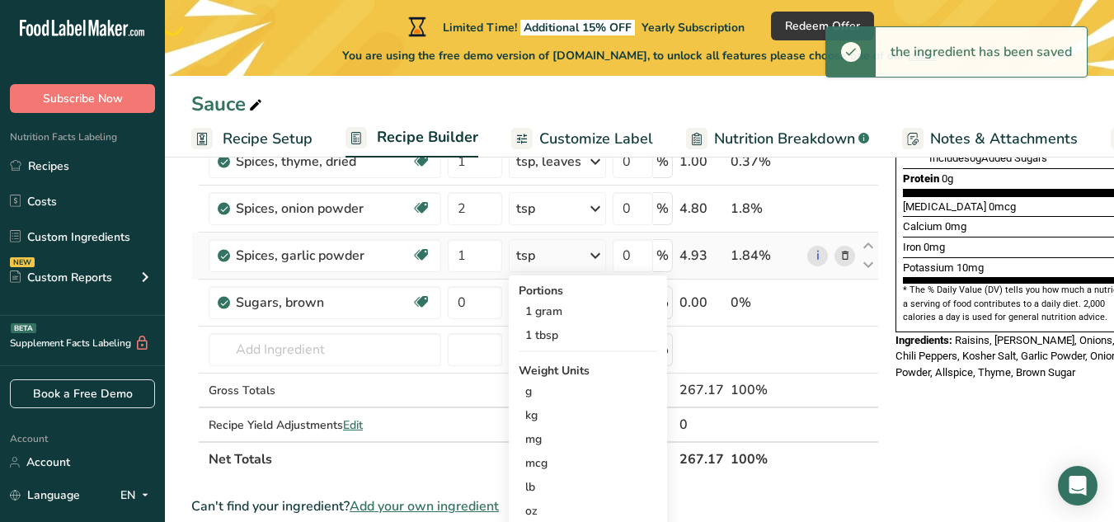
click at [595, 259] on icon at bounding box center [596, 256] width 20 height 30
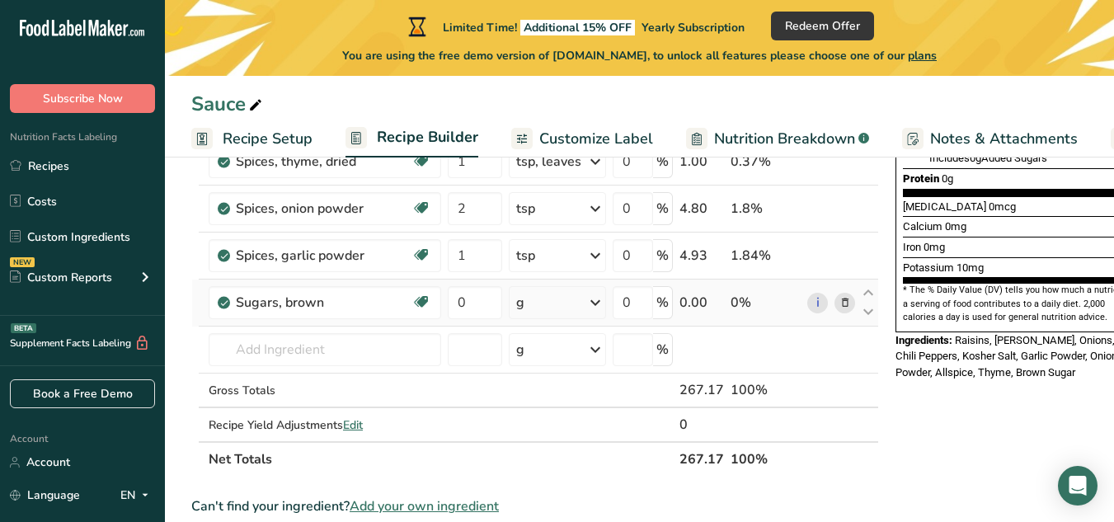
click at [598, 300] on icon at bounding box center [596, 303] width 20 height 30
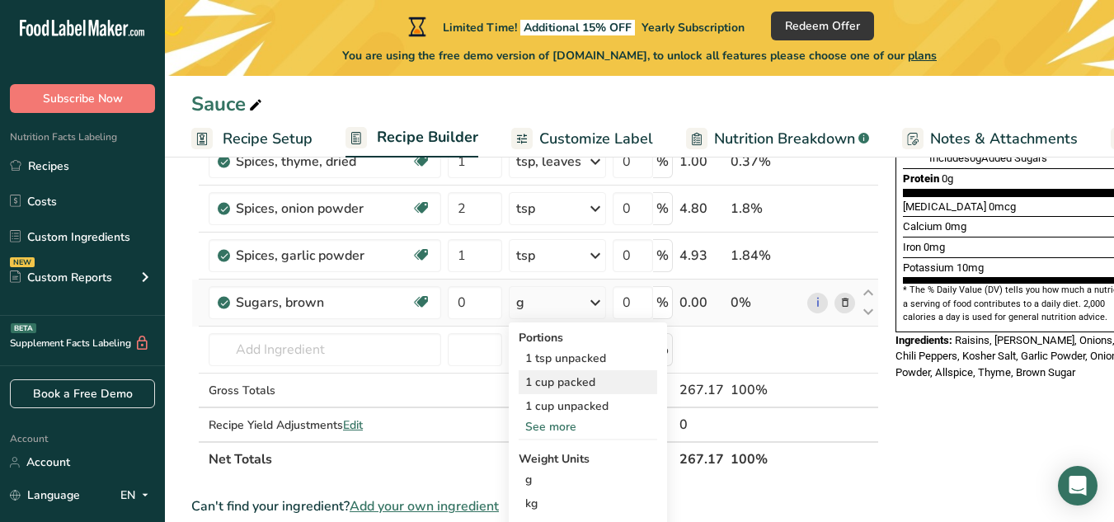
click at [572, 381] on div "1 cup packed" at bounding box center [588, 382] width 139 height 24
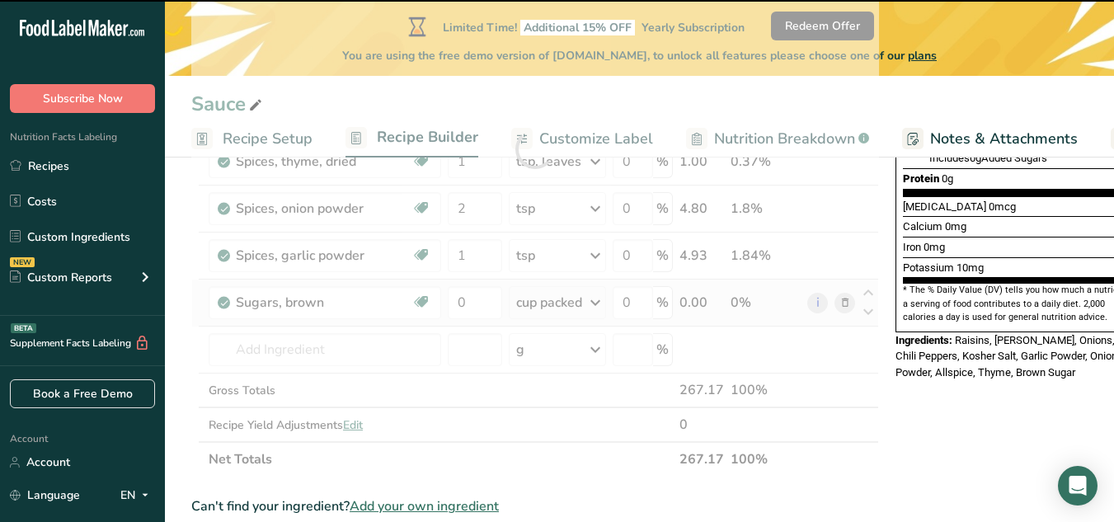
click at [590, 301] on icon at bounding box center [596, 303] width 20 height 30
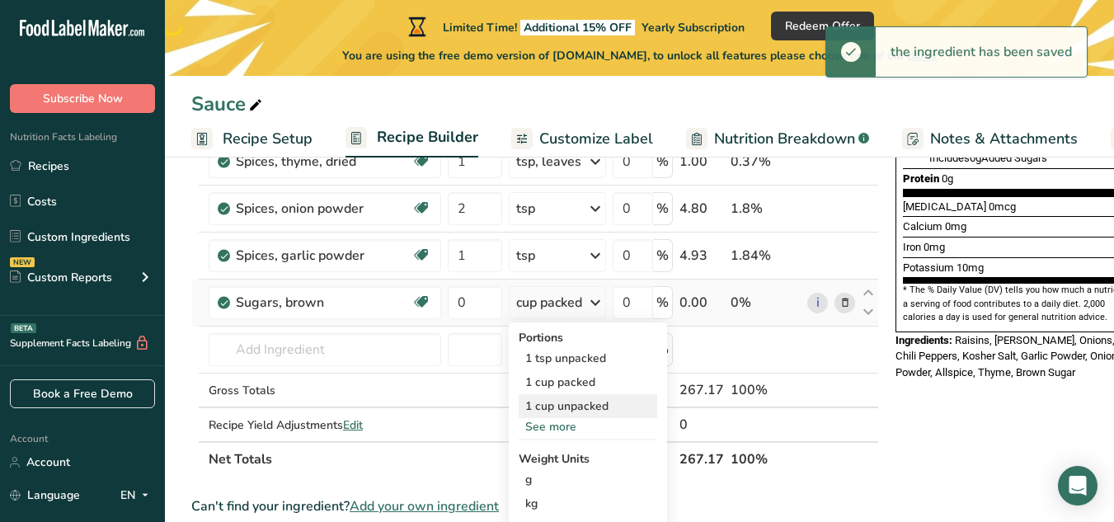
click at [578, 406] on div "1 cup unpacked" at bounding box center [588, 406] width 139 height 24
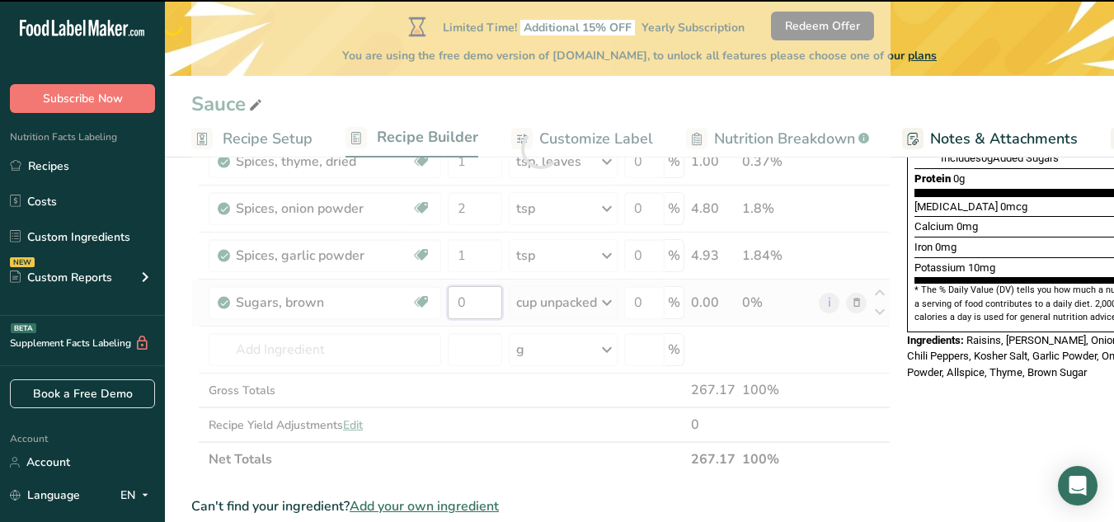
click at [471, 294] on input "0" at bounding box center [475, 302] width 54 height 33
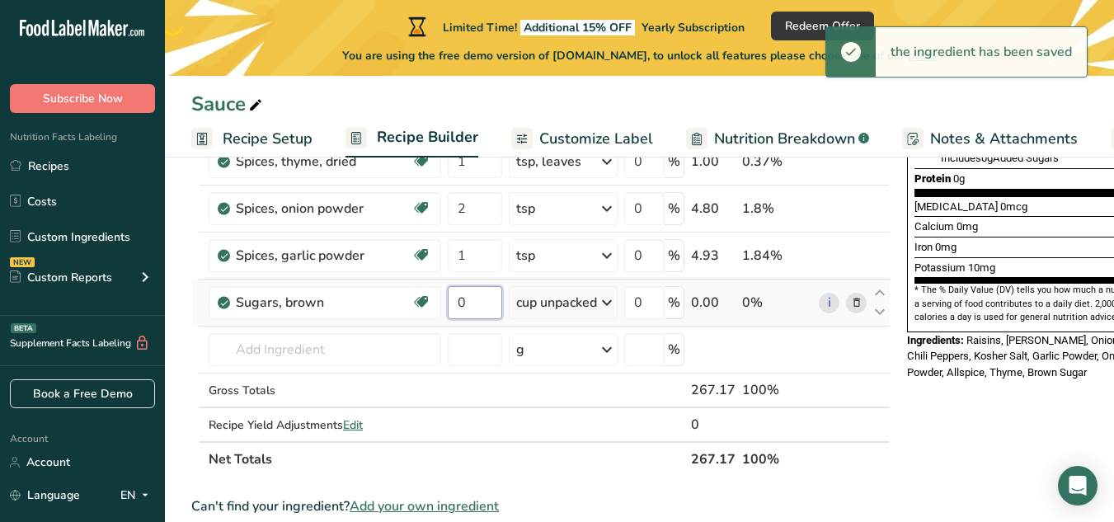
click at [465, 306] on input "0" at bounding box center [475, 302] width 54 height 33
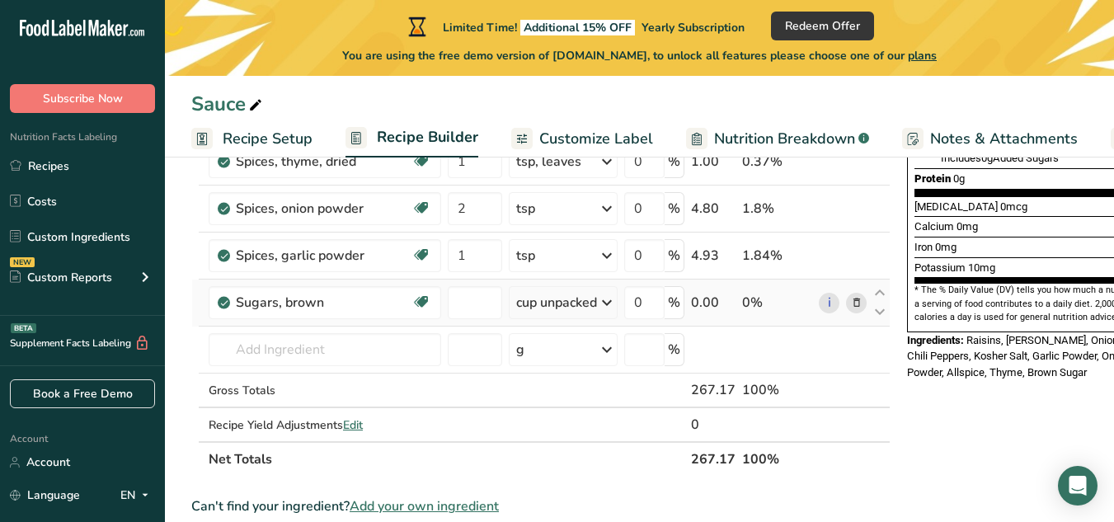
click at [591, 299] on div "Ingredient * Amount * Unit * Waste * .a-a{fill:#347362;}.b-a{fill:#fff;} Grams …" at bounding box center [540, 149] width 699 height 656
type input "0"
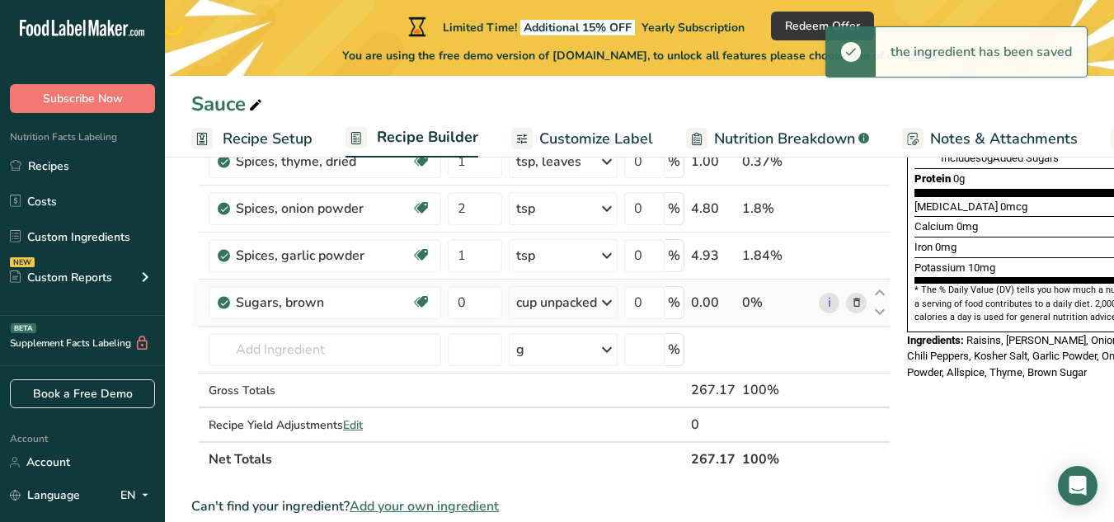
click at [603, 306] on icon at bounding box center [607, 303] width 20 height 30
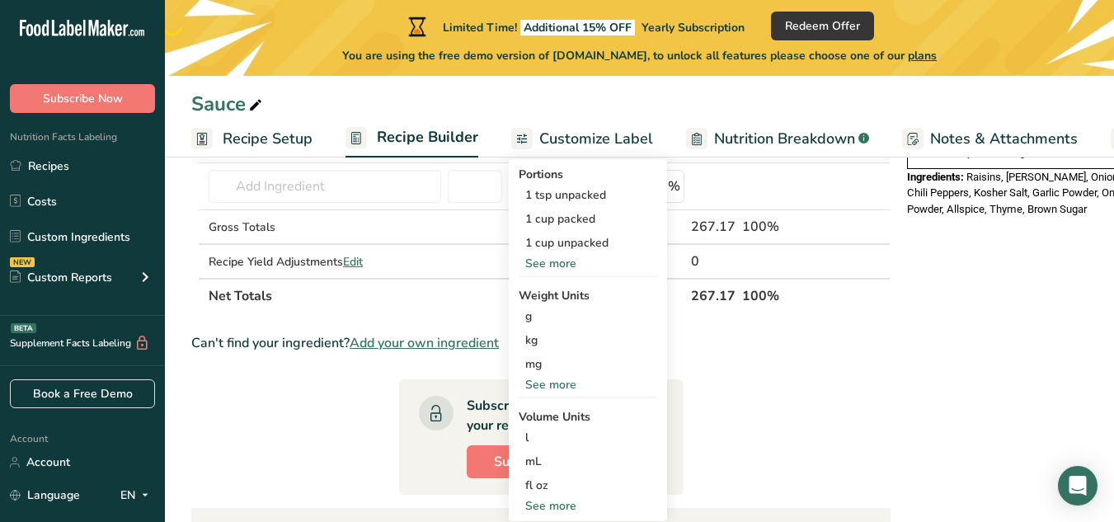
scroll to position [598, 0]
click at [538, 318] on div "g" at bounding box center [588, 315] width 139 height 24
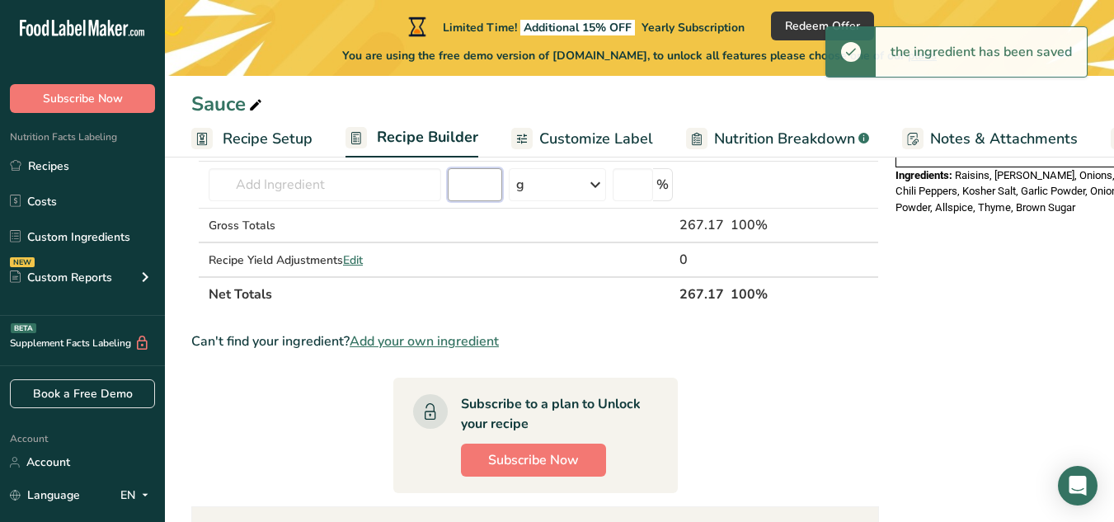
click at [479, 188] on input "number" at bounding box center [475, 184] width 54 height 33
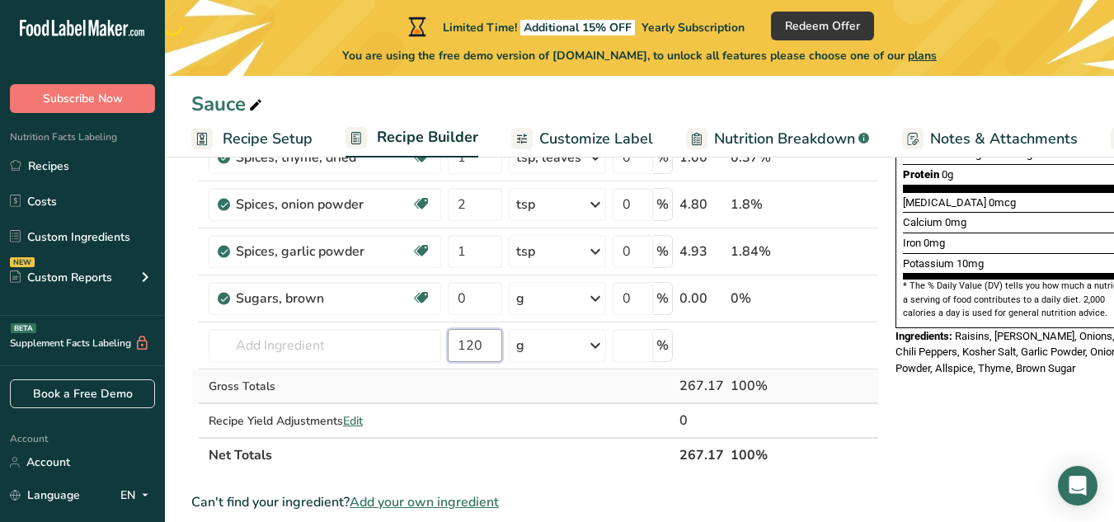
scroll to position [433, 0]
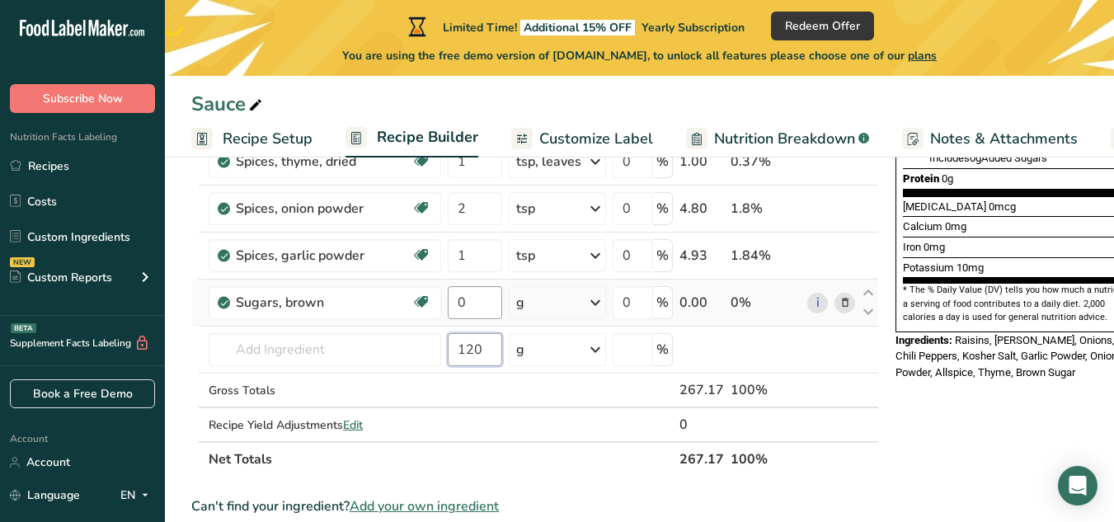
type input "120"
click at [489, 308] on input "0" at bounding box center [475, 302] width 54 height 33
type input "120"
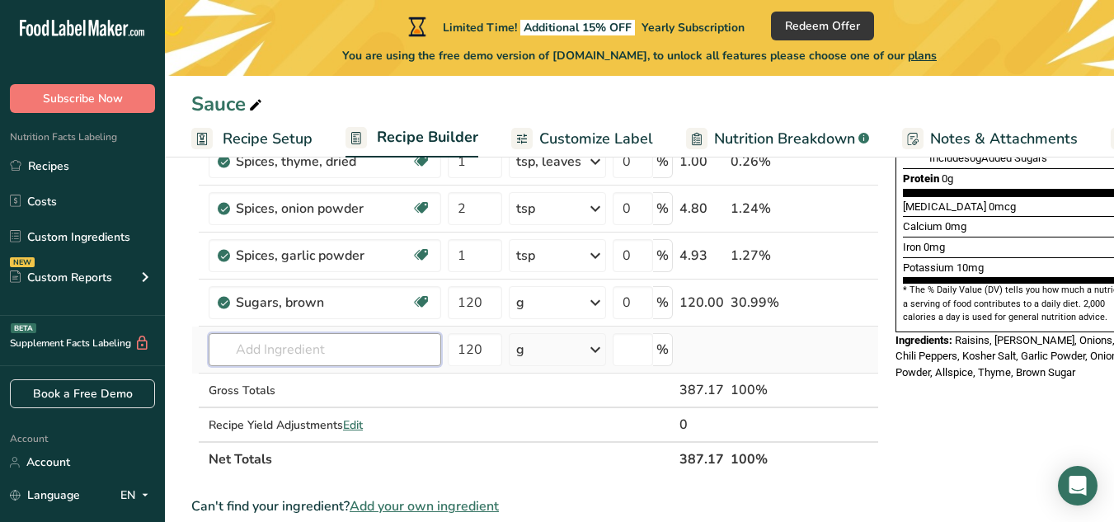
click at [360, 350] on div "Ingredient * Amount * Unit * Waste * .a-a{fill:#347362;}.b-a{fill:#fff;} Grams …" at bounding box center [535, 149] width 688 height 656
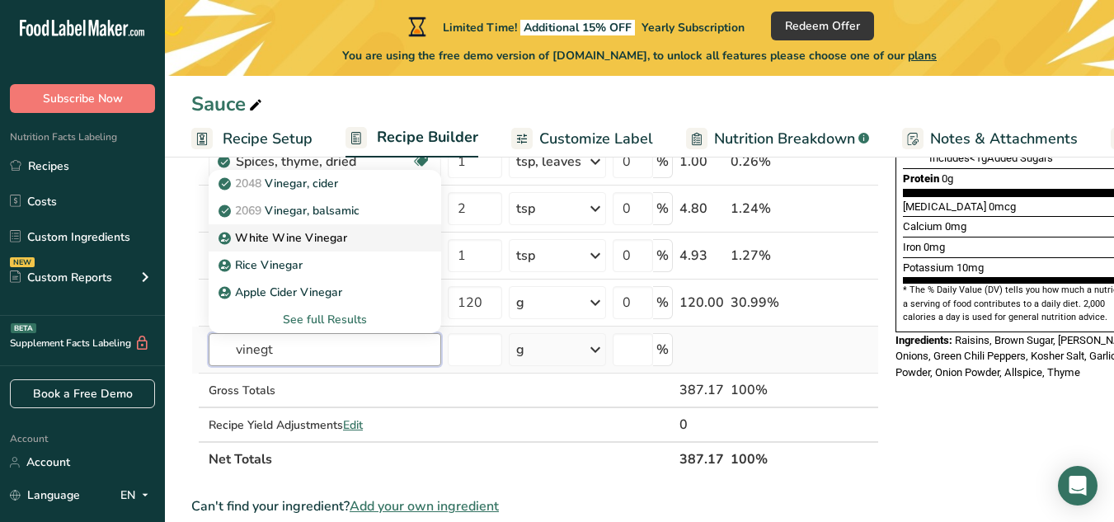
type input "vinegt"
click at [329, 233] on p "White Wine Vinegar" at bounding box center [284, 237] width 125 height 17
type input "White Wine Vinegar"
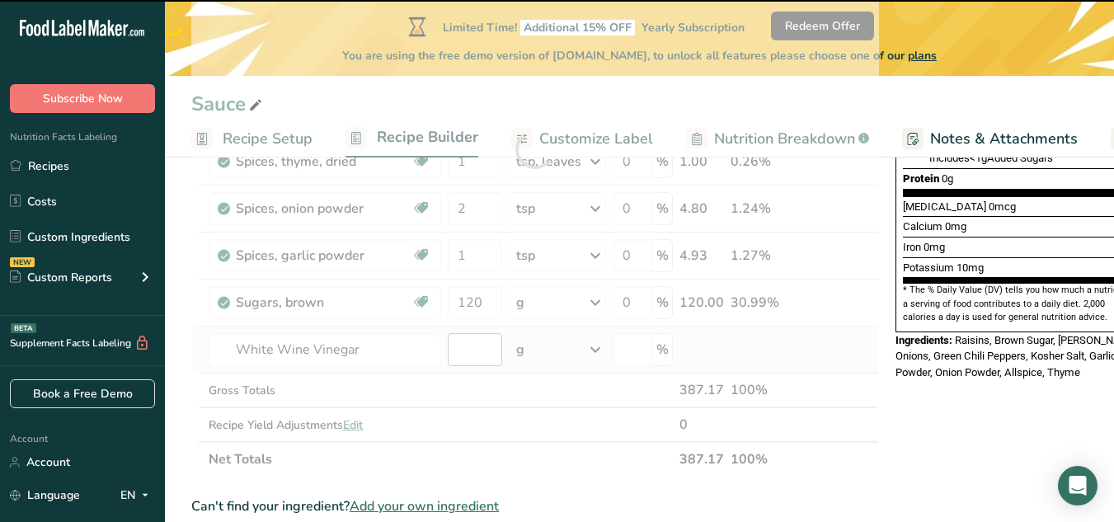
type input "0"
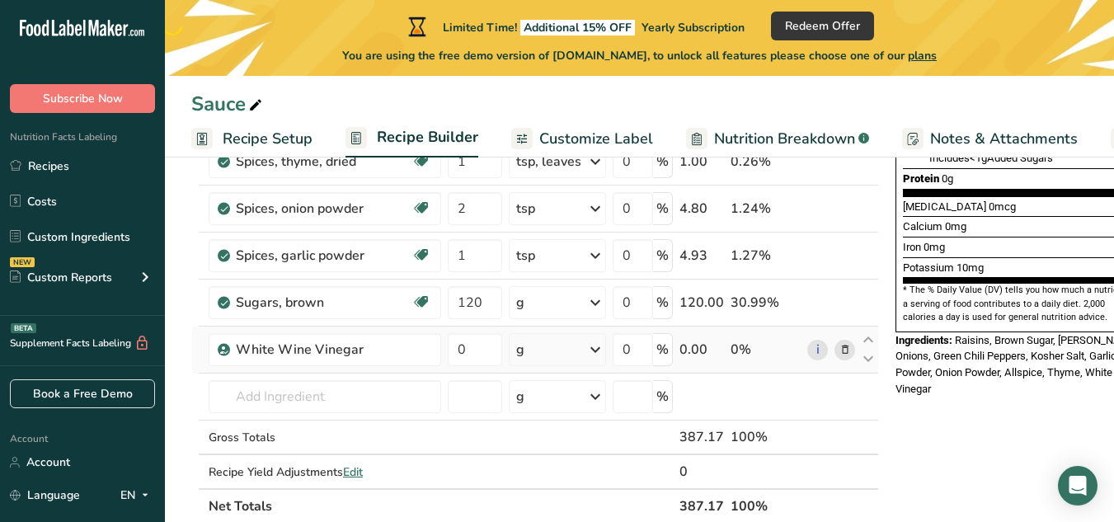
click at [596, 349] on icon at bounding box center [596, 350] width 20 height 30
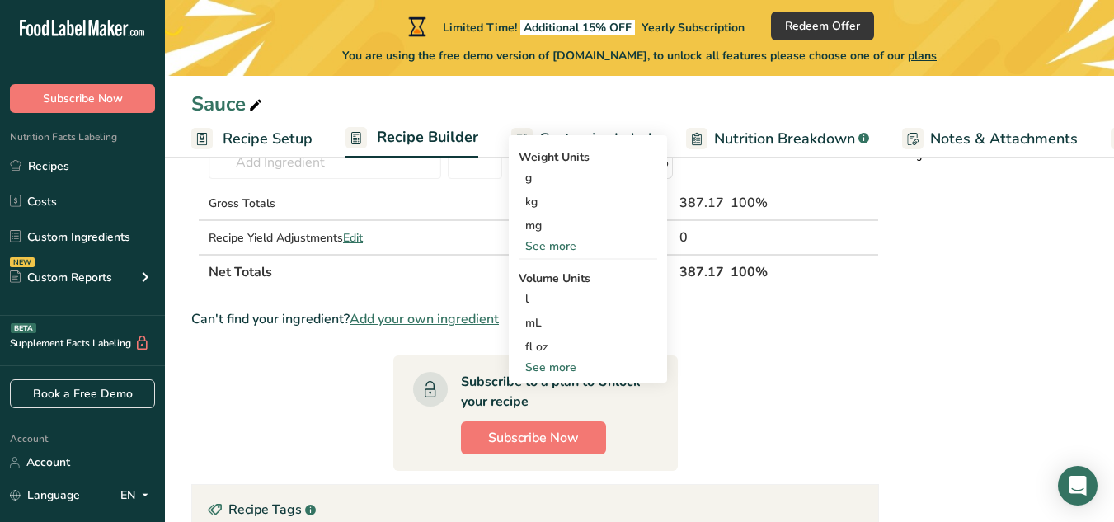
scroll to position [681, 0]
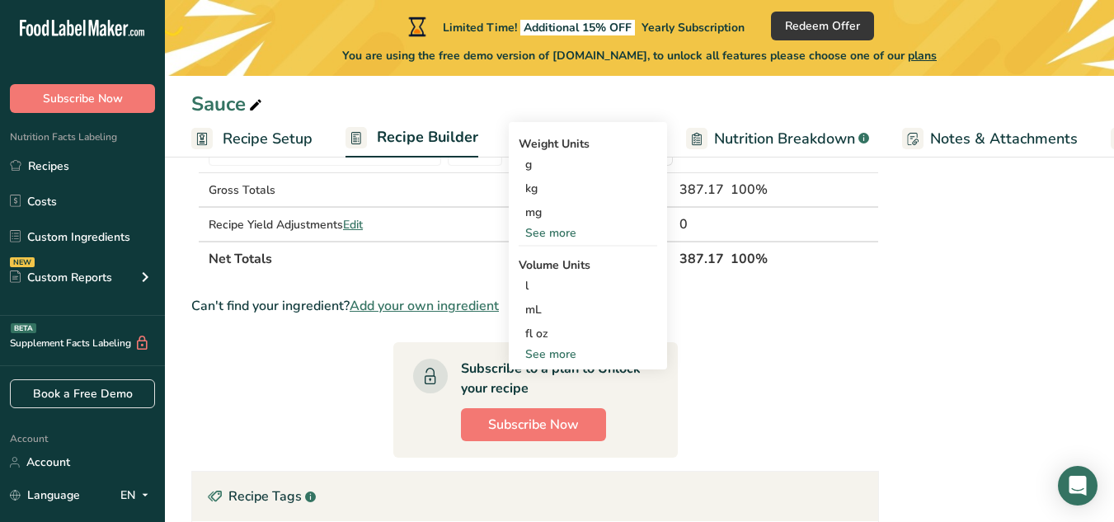
click at [539, 354] on div "See more" at bounding box center [588, 354] width 139 height 17
select select "22"
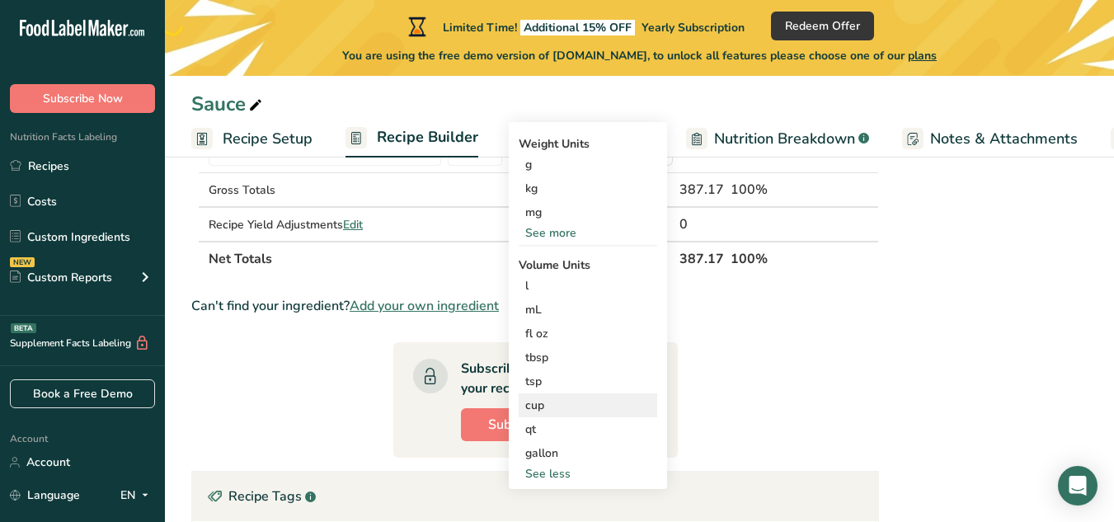
click at [537, 406] on div "cup" at bounding box center [587, 405] width 125 height 17
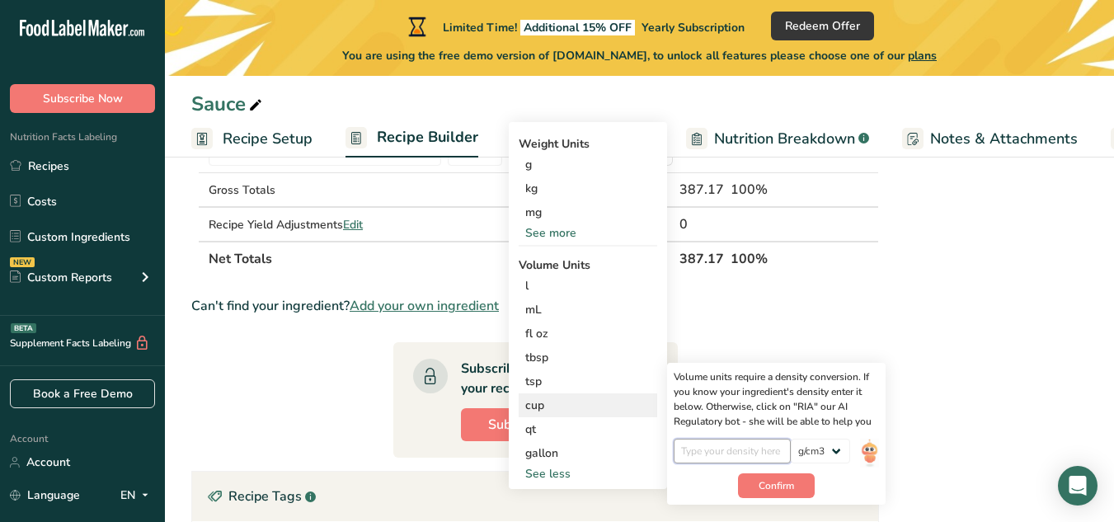
click at [711, 454] on input "number" at bounding box center [733, 451] width 118 height 25
type input "1"
click at [757, 489] on button "Confirm" at bounding box center [776, 485] width 77 height 25
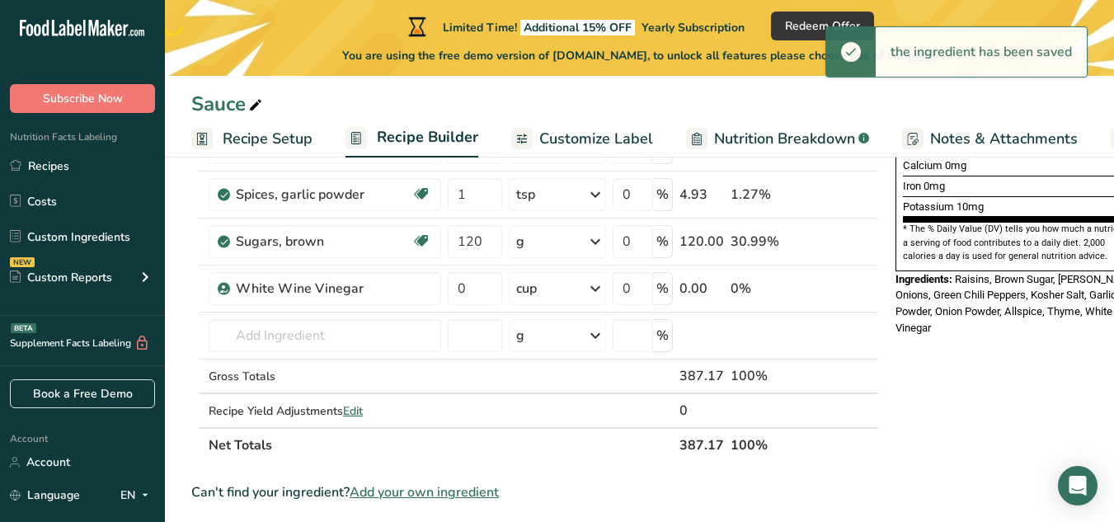
scroll to position [516, 0]
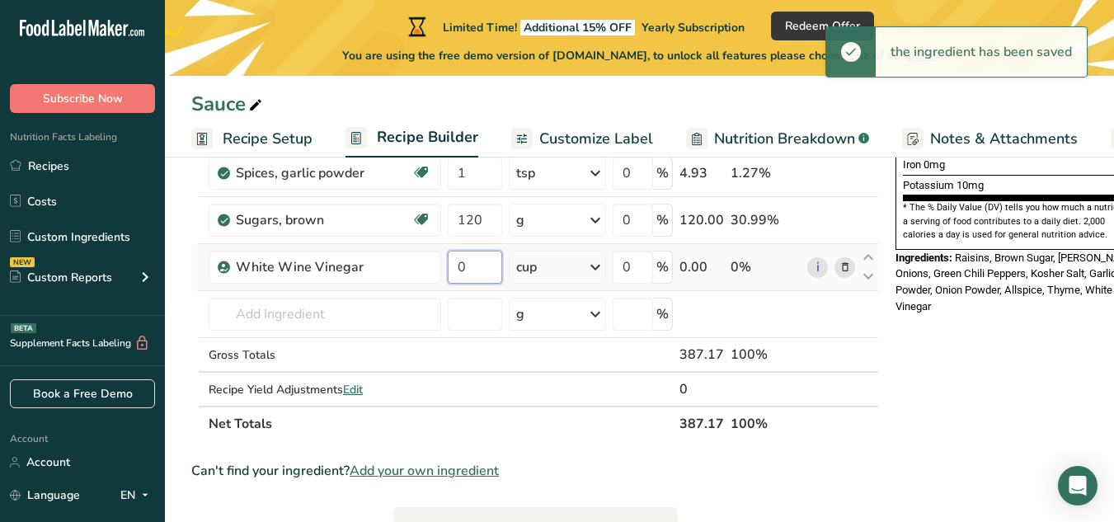
click at [474, 270] on input "0" at bounding box center [475, 267] width 54 height 33
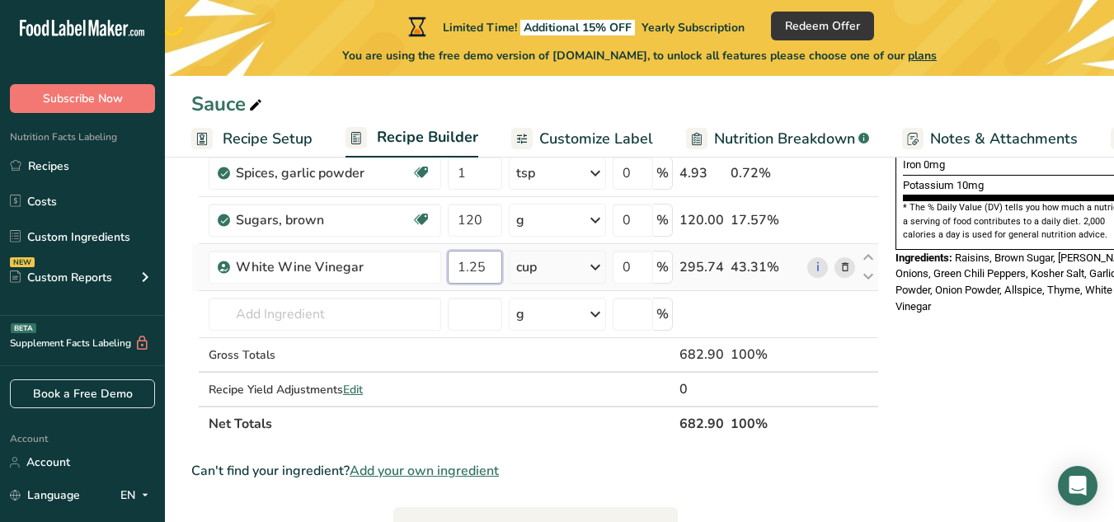
type input "1.25"
click at [476, 306] on div "Ingredient * Amount * Unit * Waste * .a-a{fill:#347362;}.b-a{fill:#fff;} Grams …" at bounding box center [535, 90] width 688 height 703
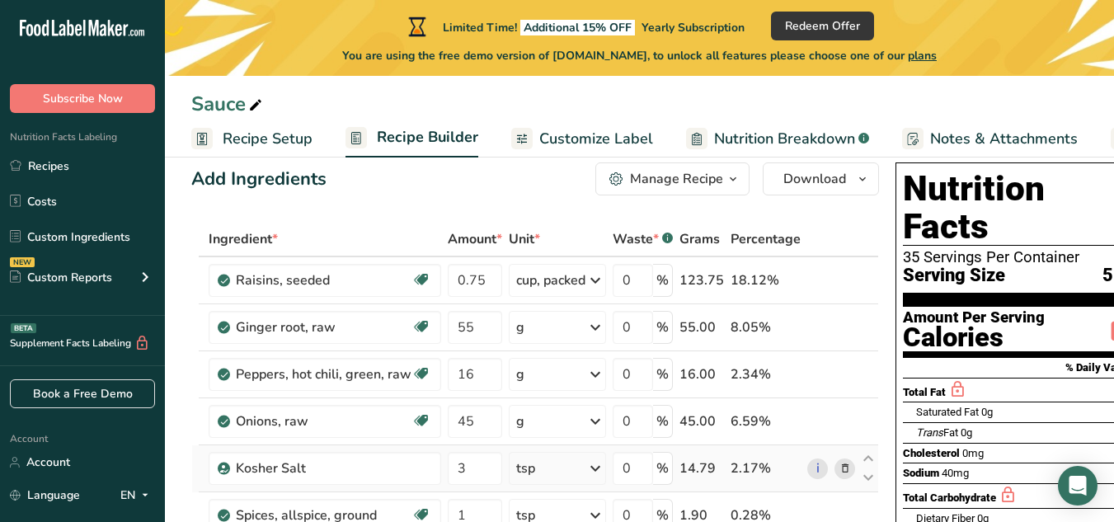
scroll to position [0, 0]
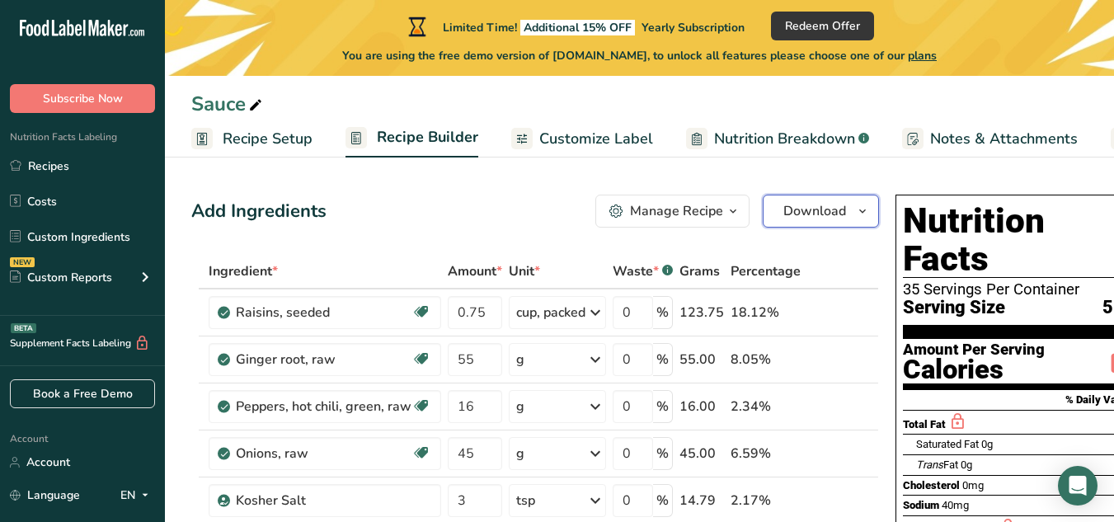
click at [816, 210] on span "Download" at bounding box center [815, 211] width 63 height 20
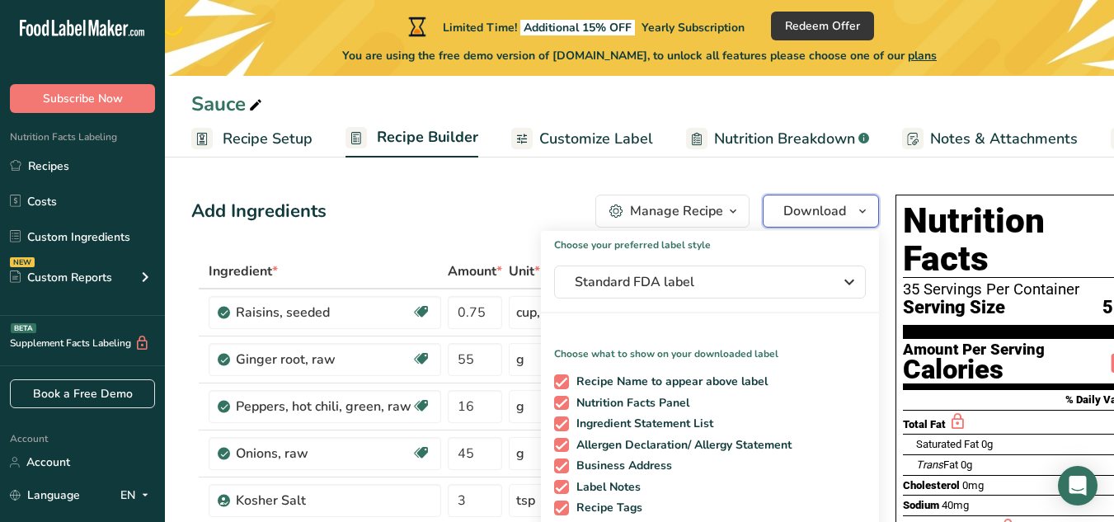
click at [816, 210] on span "Download" at bounding box center [815, 211] width 63 height 20
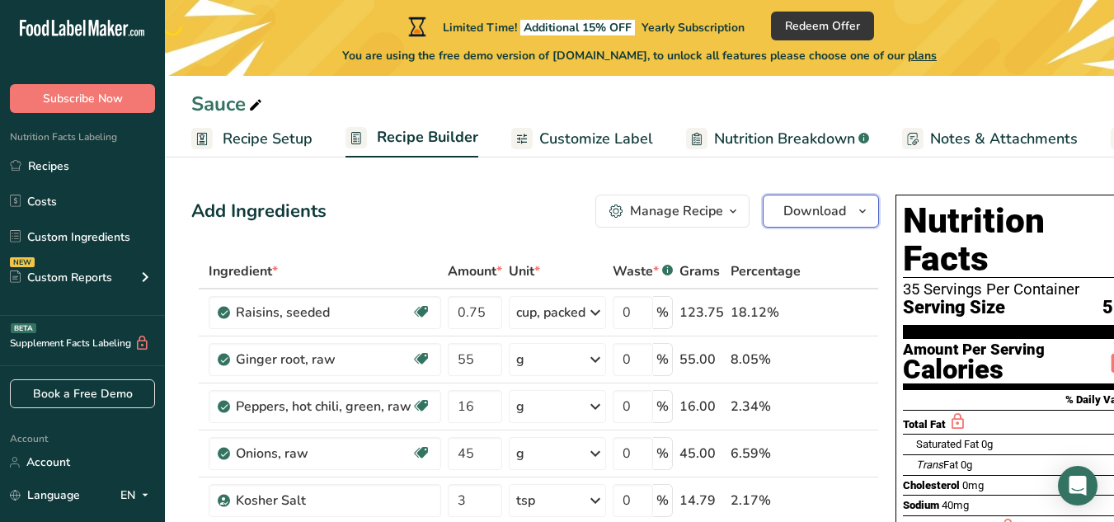
click at [816, 210] on span "Download" at bounding box center [815, 211] width 63 height 20
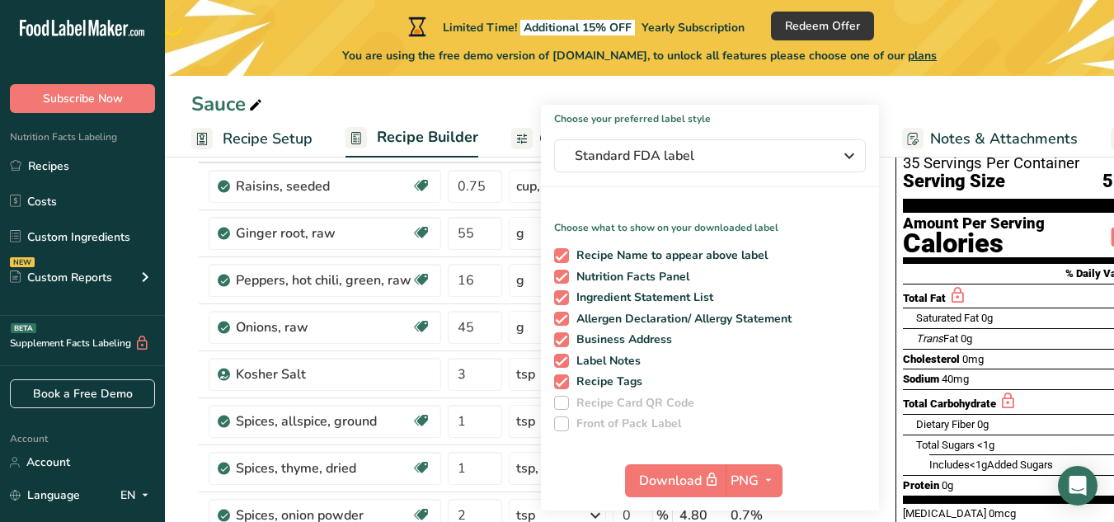
scroll to position [165, 0]
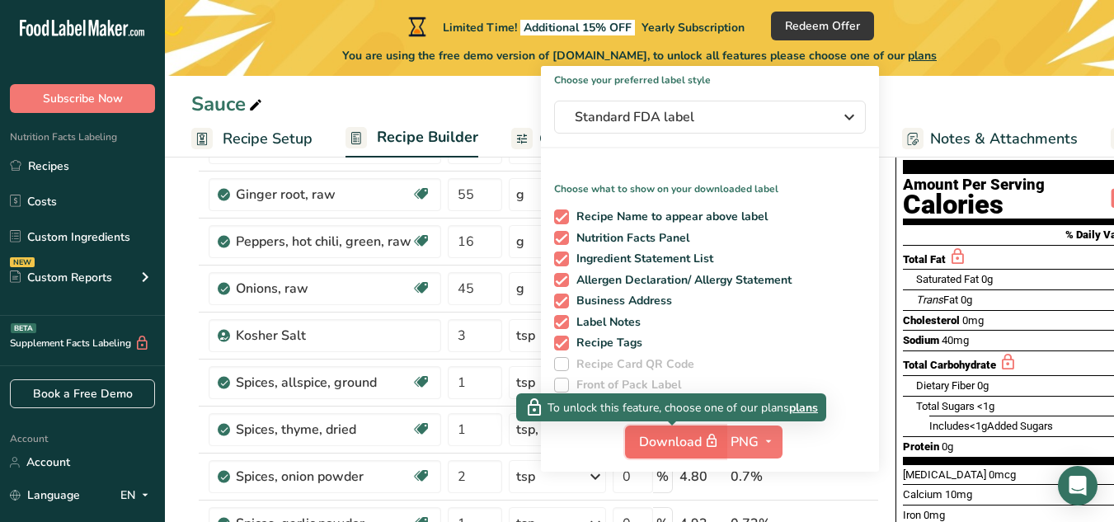
click at [714, 436] on icon "button" at bounding box center [711, 441] width 15 height 23
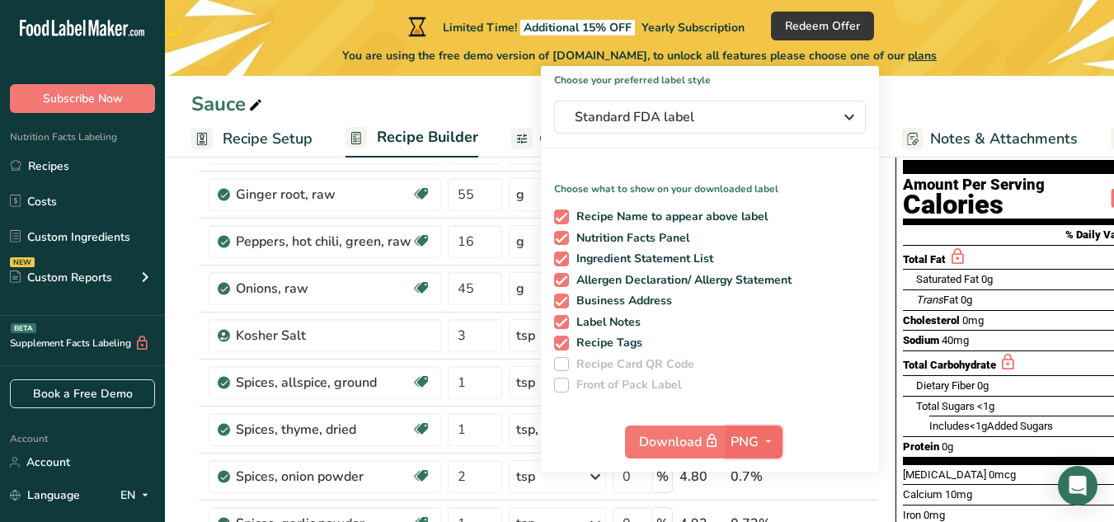
click at [748, 442] on span "PNG" at bounding box center [745, 442] width 28 height 20
click at [749, 477] on link "PNG" at bounding box center [756, 475] width 53 height 27
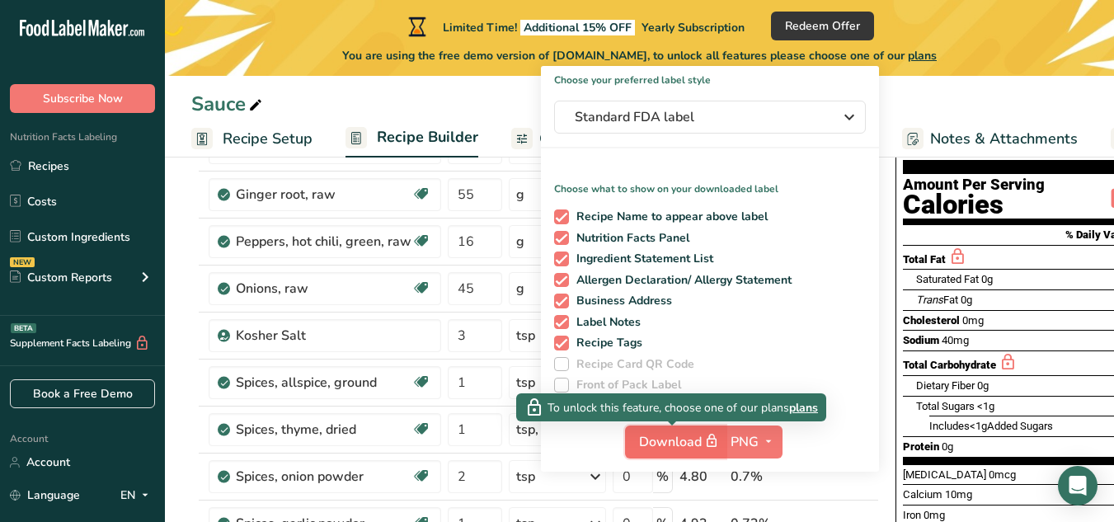
click at [666, 453] on button "Download" at bounding box center [675, 442] width 101 height 33
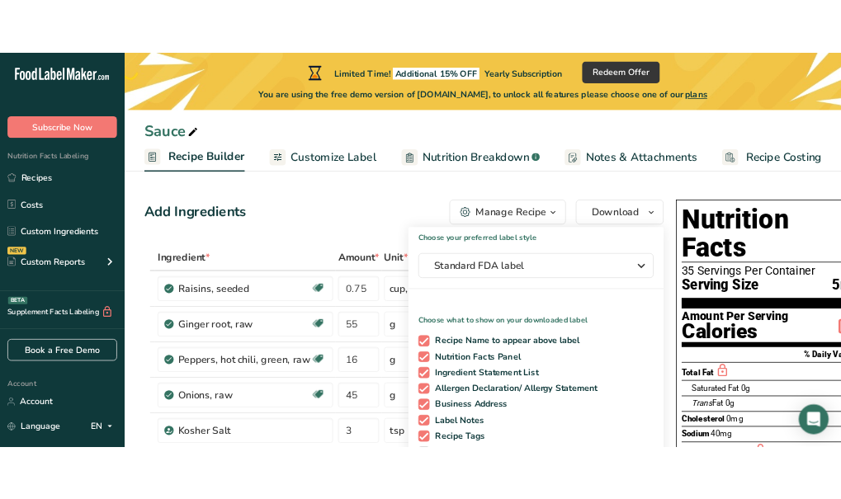
scroll to position [0, 0]
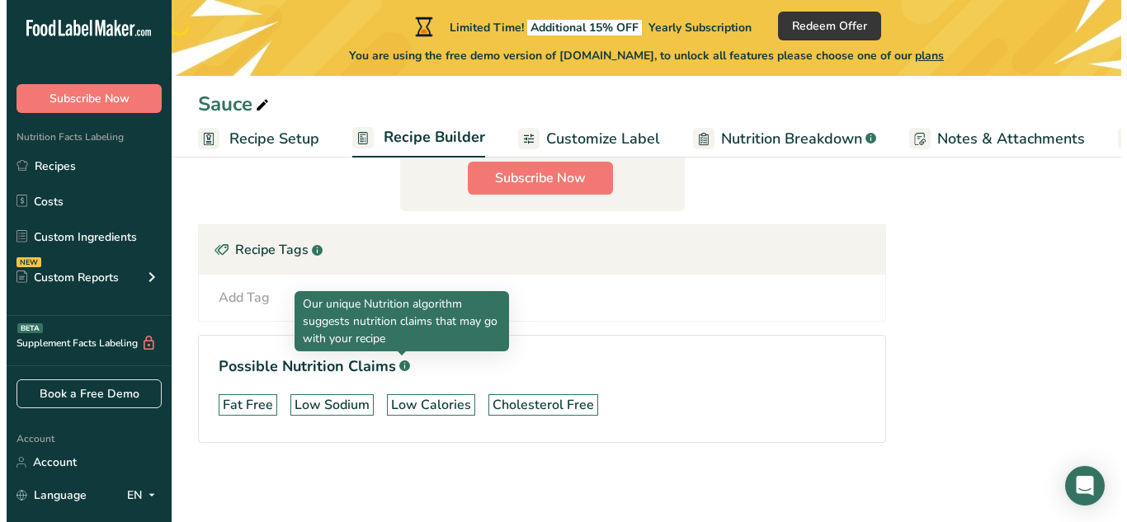
scroll to position [775, 0]
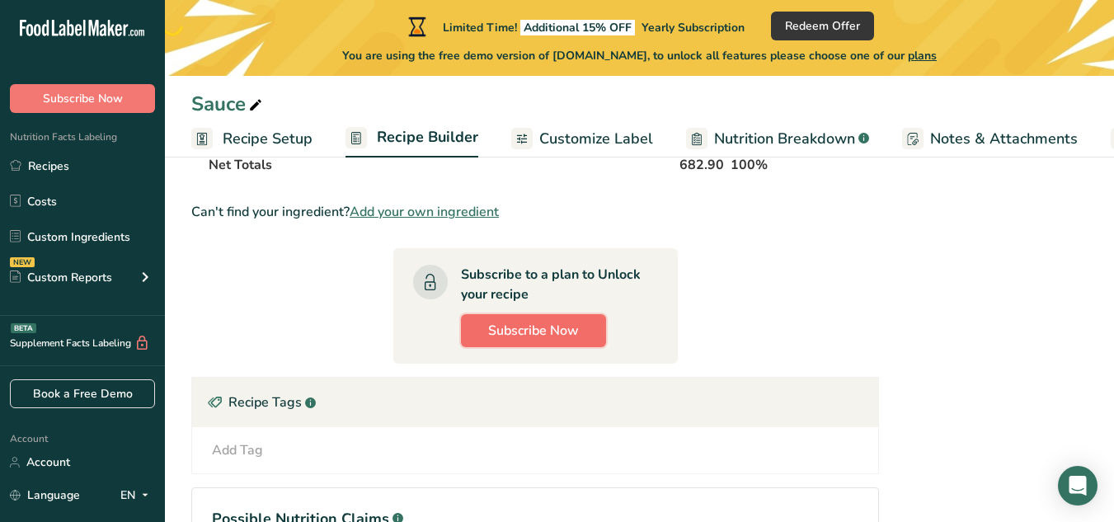
click at [535, 329] on span "Subscribe Now" at bounding box center [533, 331] width 91 height 20
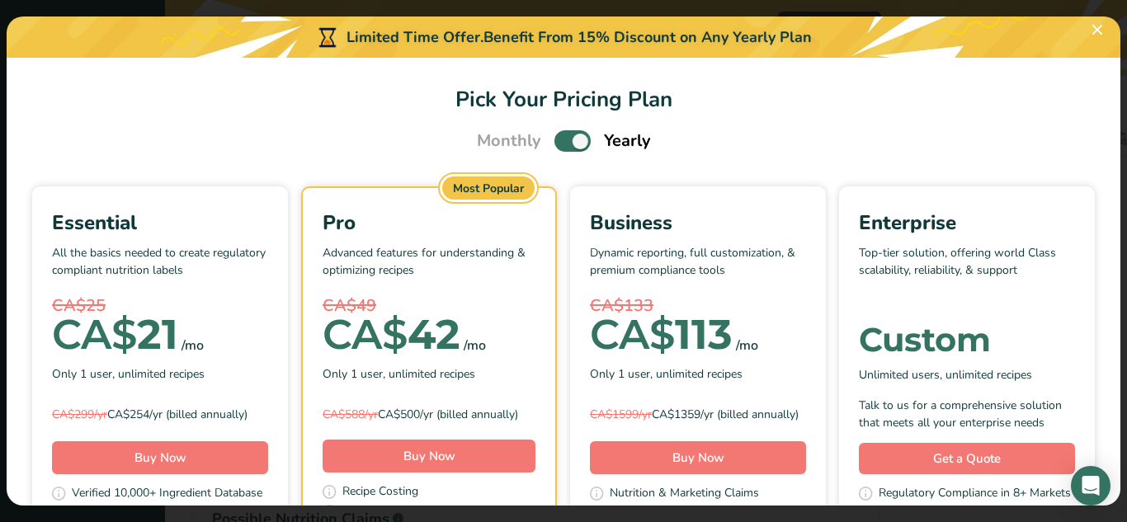
scroll to position [0, 0]
click at [555, 143] on span "Pick Your Pricing Plan Modal" at bounding box center [572, 141] width 36 height 21
click at [555, 143] on input "Pick Your Pricing Plan Modal" at bounding box center [559, 142] width 11 height 11
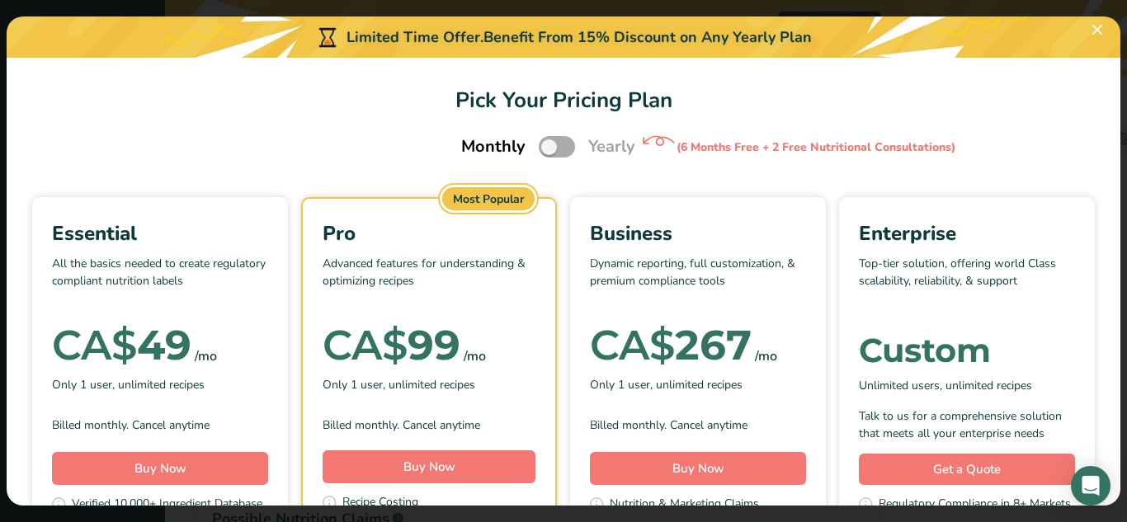
click at [539, 148] on span "Pick Your Pricing Plan Modal" at bounding box center [557, 146] width 36 height 21
click at [539, 148] on input "Pick Your Pricing Plan Modal" at bounding box center [544, 147] width 11 height 11
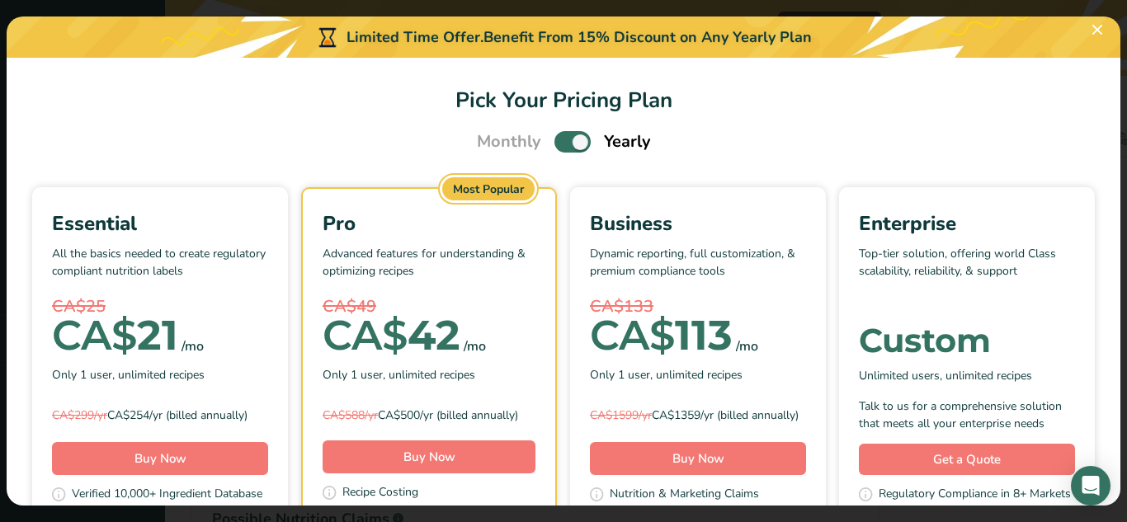
click at [554, 141] on span "Pick Your Pricing Plan Modal" at bounding box center [572, 141] width 36 height 21
click at [554, 141] on input "Pick Your Pricing Plan Modal" at bounding box center [559, 142] width 11 height 11
checkbox input "false"
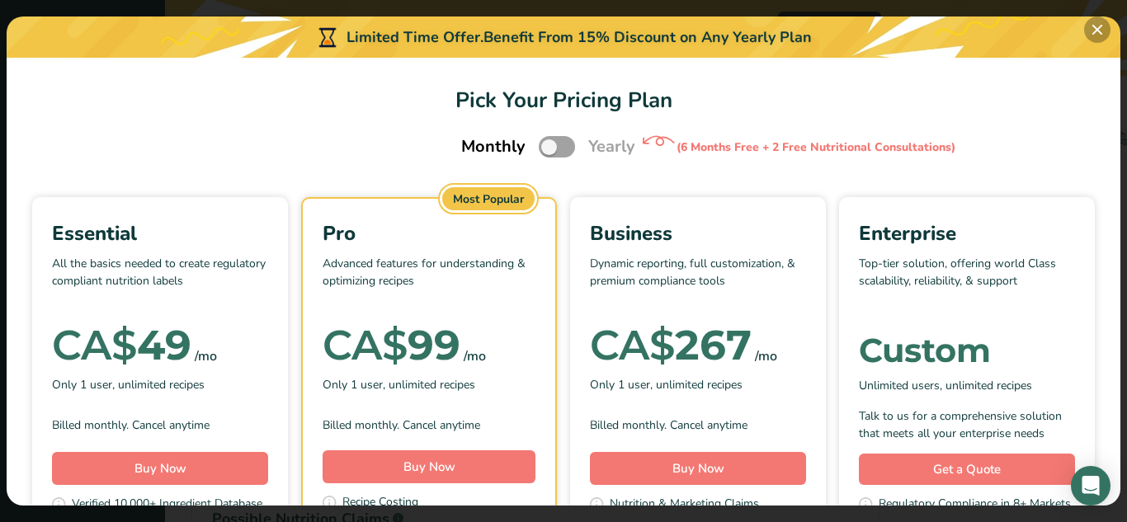
click at [1097, 26] on button "Pick Your Pricing Plan Modal" at bounding box center [1097, 29] width 26 height 26
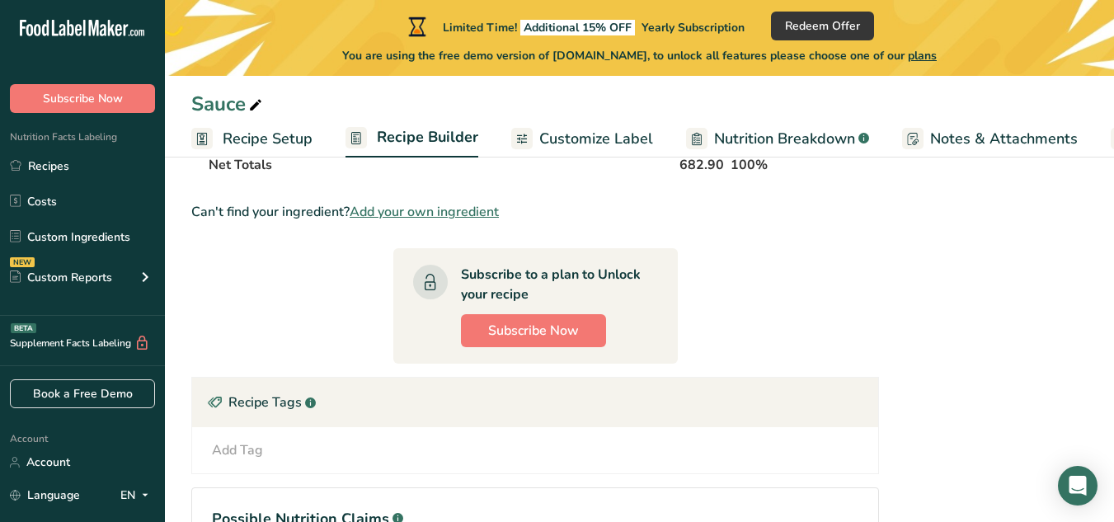
click at [599, 139] on span "Customize Label" at bounding box center [596, 139] width 114 height 22
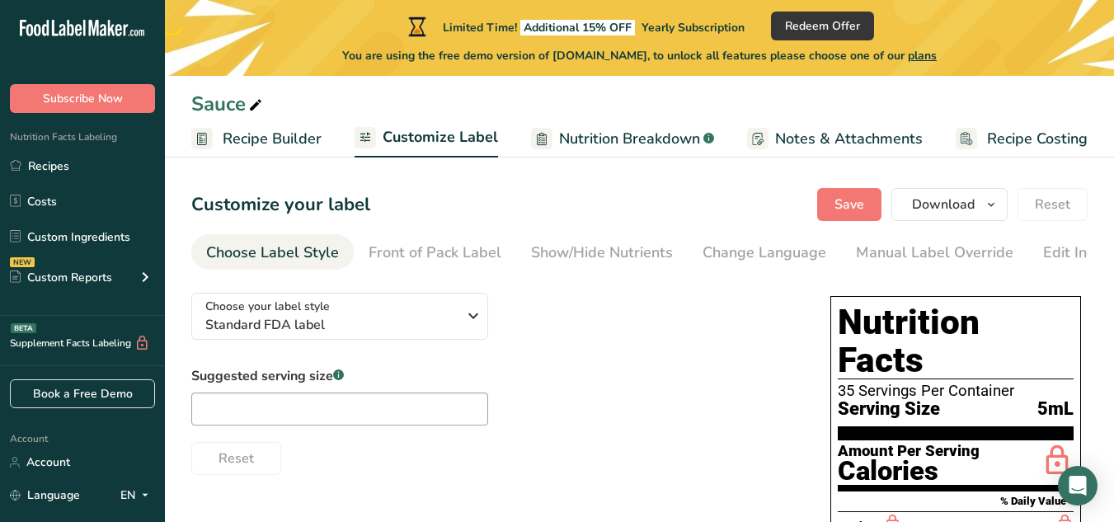
click at [601, 136] on span "Nutrition Breakdown" at bounding box center [629, 139] width 141 height 22
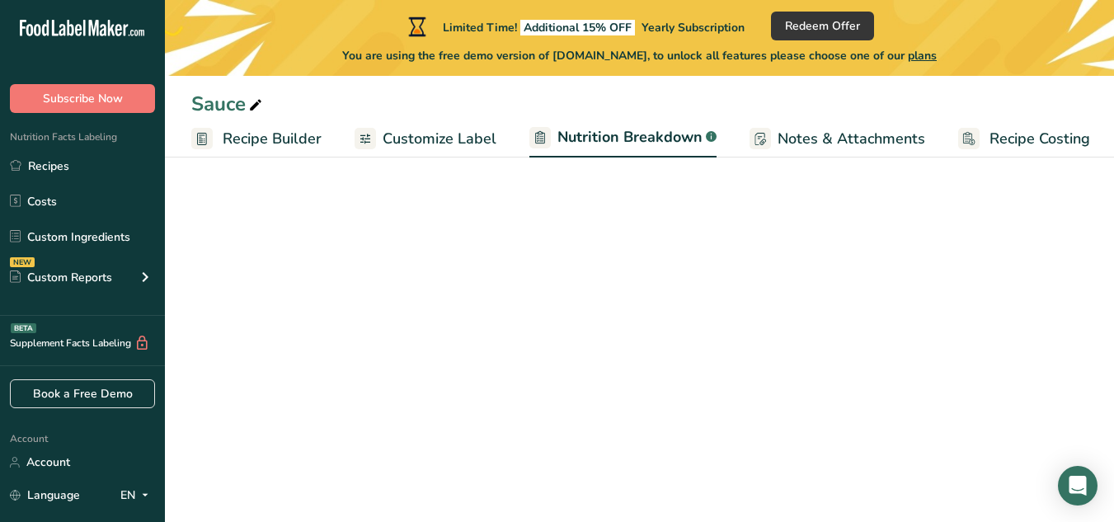
scroll to position [0, 156]
select select "Calories"
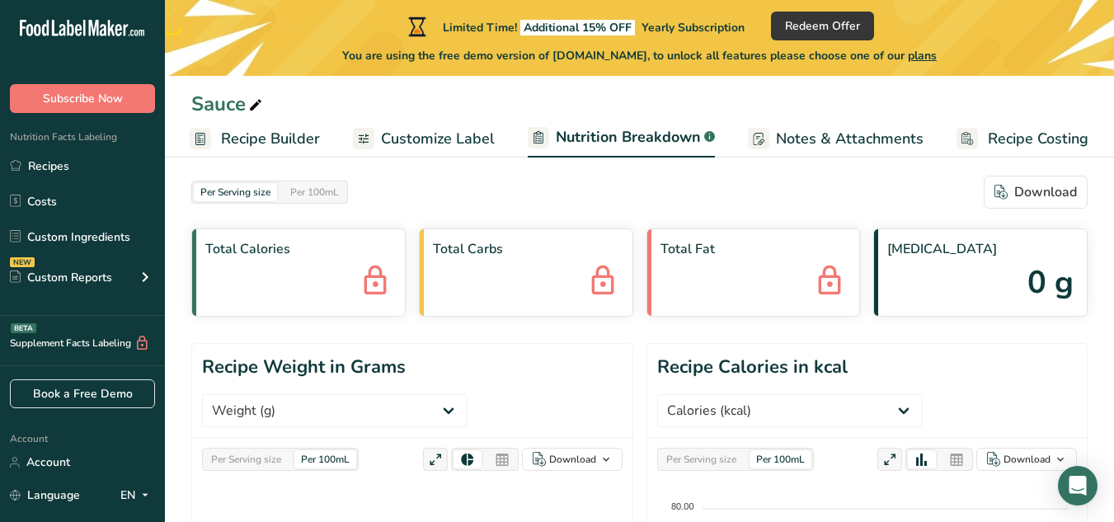
scroll to position [0, 0]
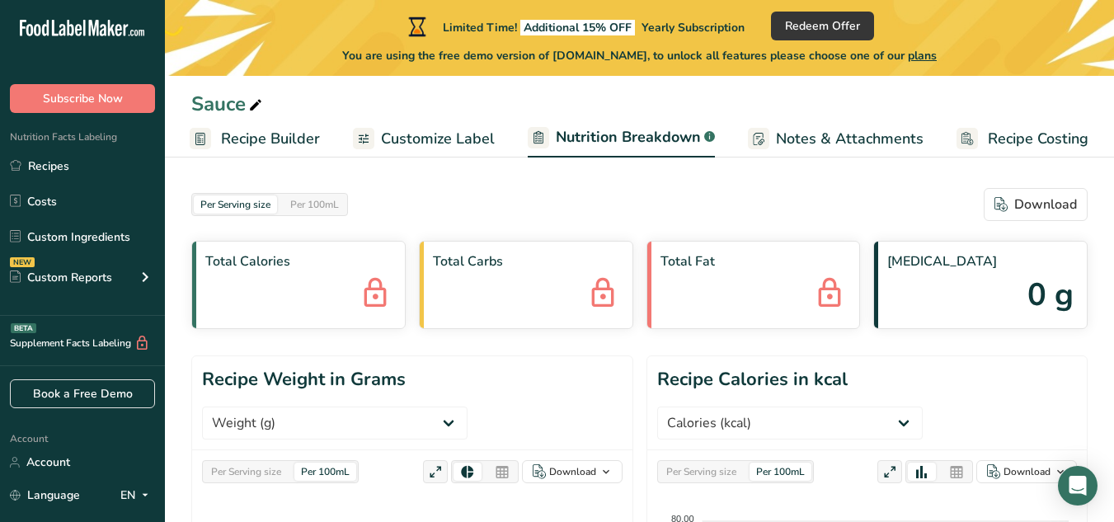
click at [419, 145] on span "Customize Label" at bounding box center [438, 139] width 114 height 22
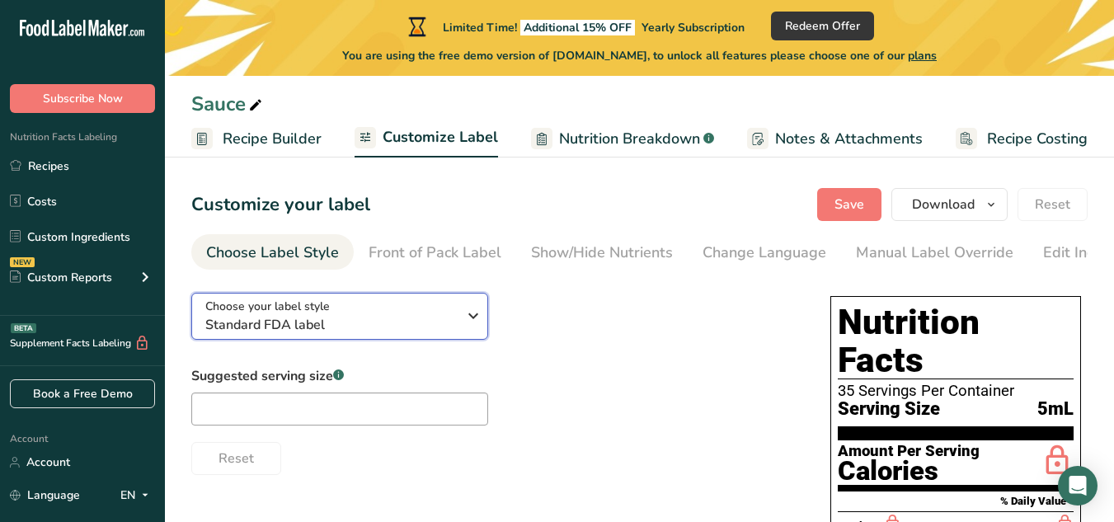
click at [475, 318] on icon "button" at bounding box center [474, 316] width 20 height 30
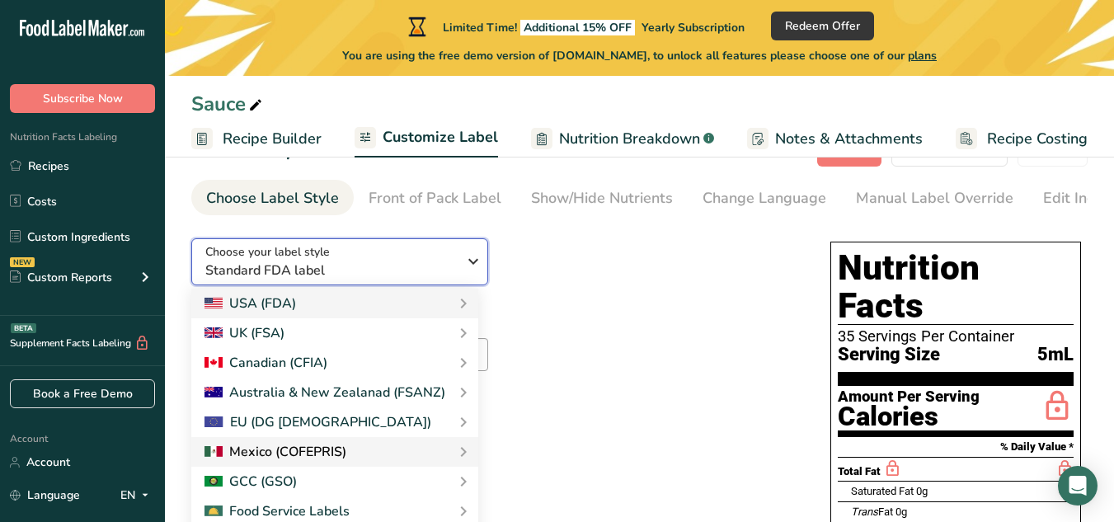
scroll to position [165, 0]
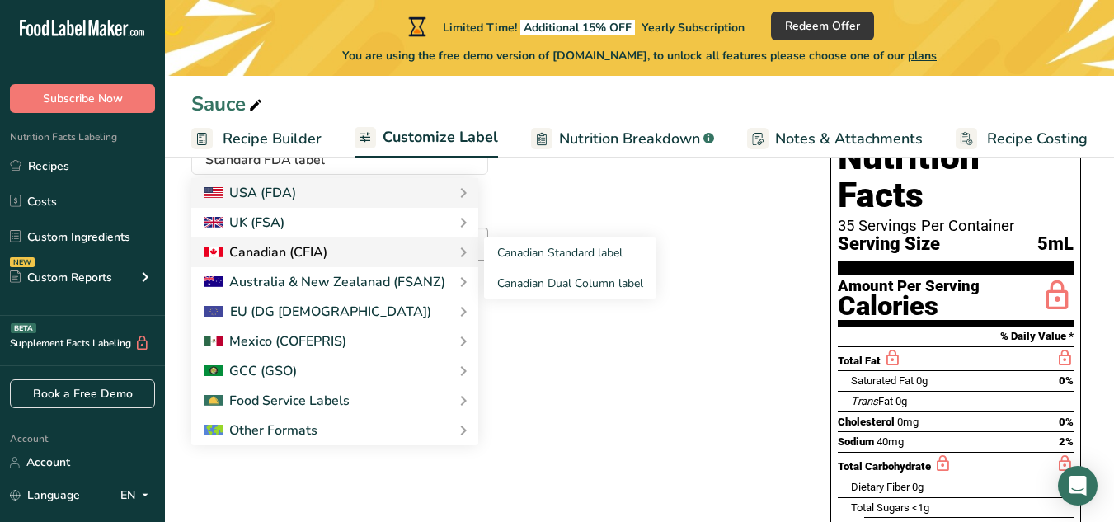
click at [317, 257] on div "Canadian (CFIA)" at bounding box center [266, 253] width 123 height 20
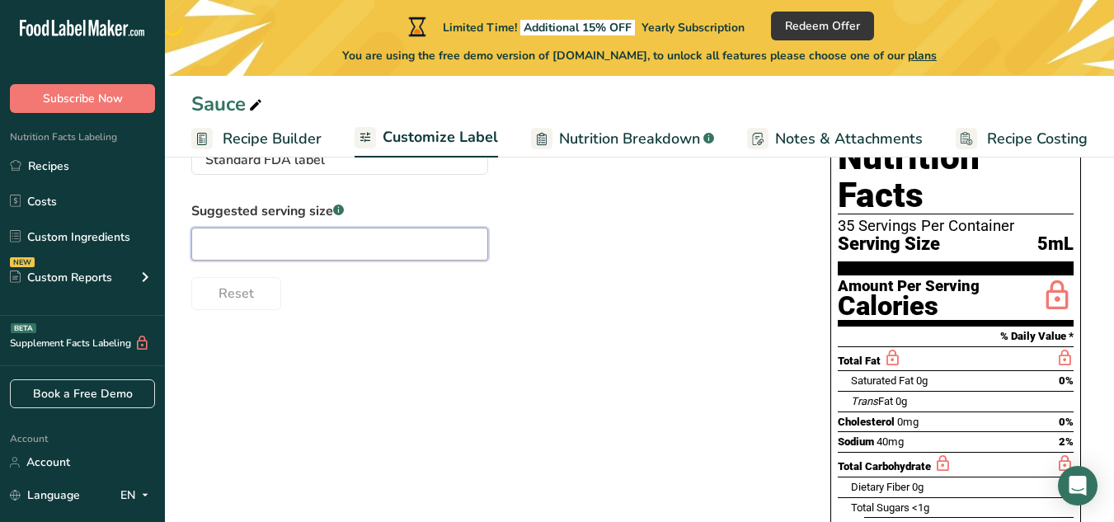
click at [384, 244] on input "text" at bounding box center [339, 244] width 297 height 33
type input "35"
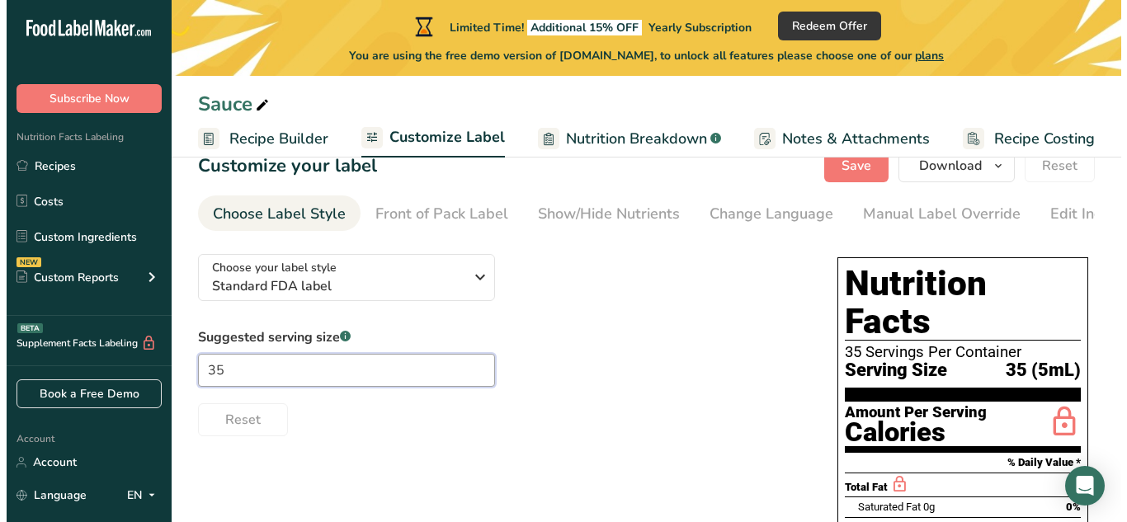
scroll to position [0, 0]
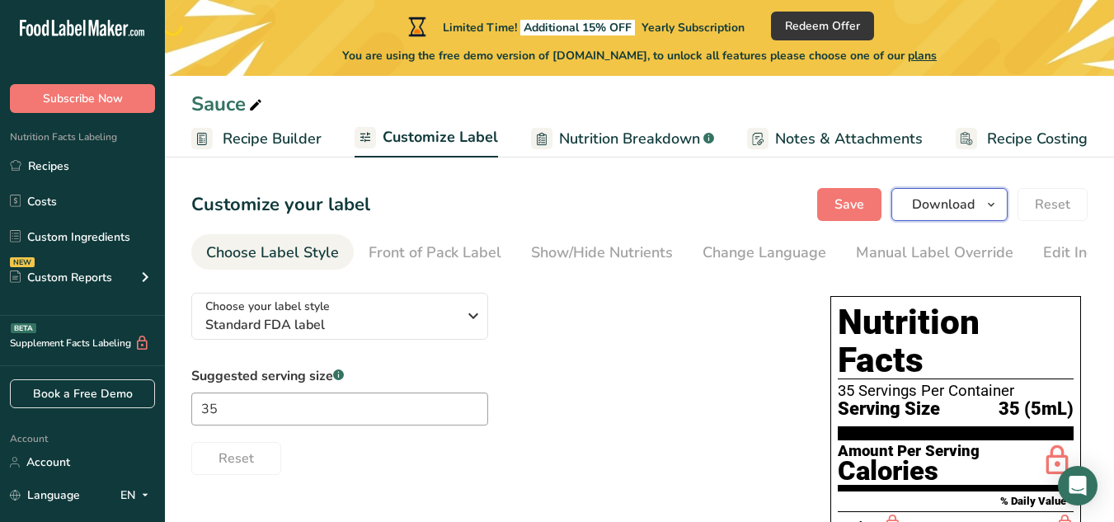
click at [932, 195] on span "Download" at bounding box center [943, 205] width 63 height 20
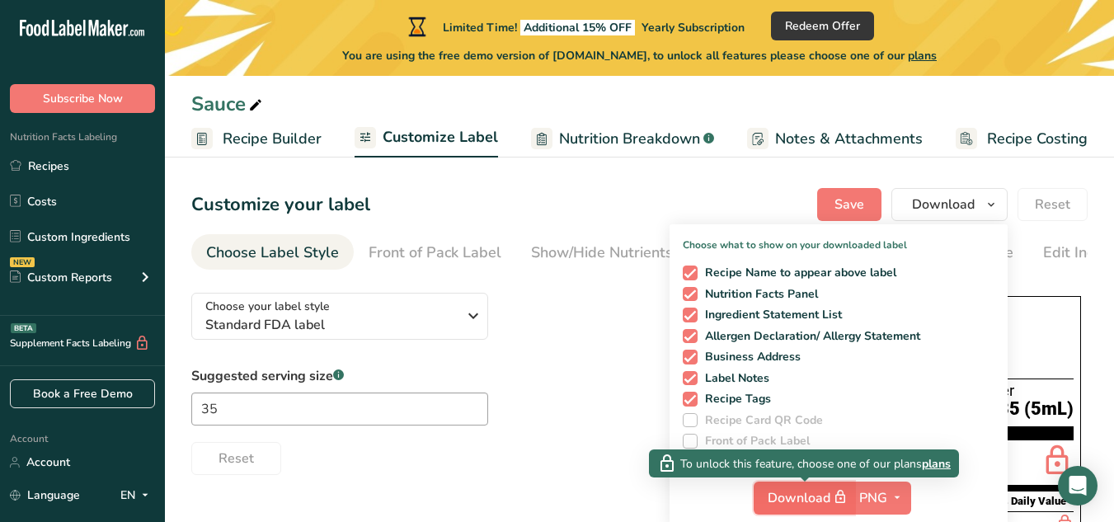
click at [797, 502] on span "Download" at bounding box center [809, 498] width 82 height 21
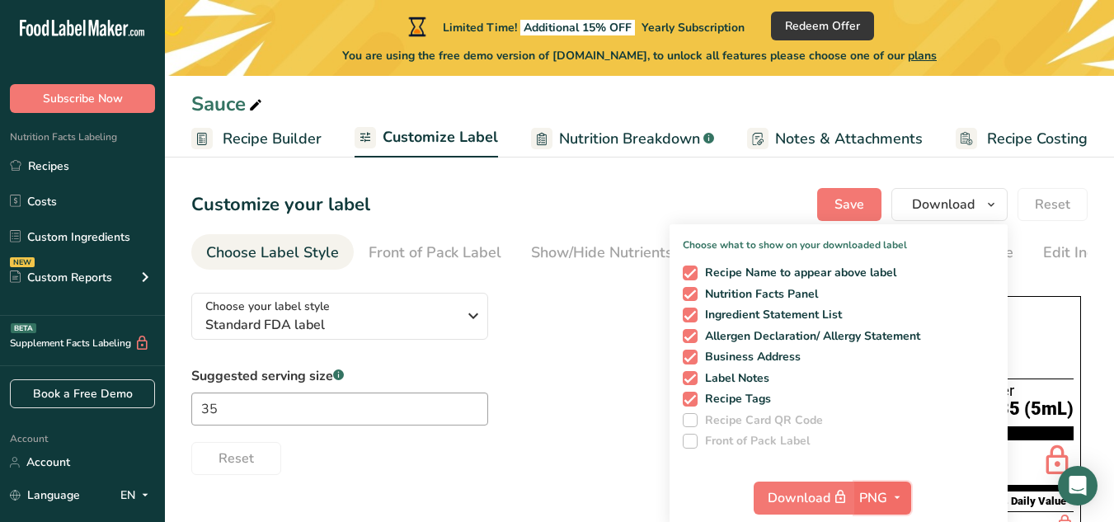
click at [884, 501] on span "PNG" at bounding box center [874, 498] width 28 height 20
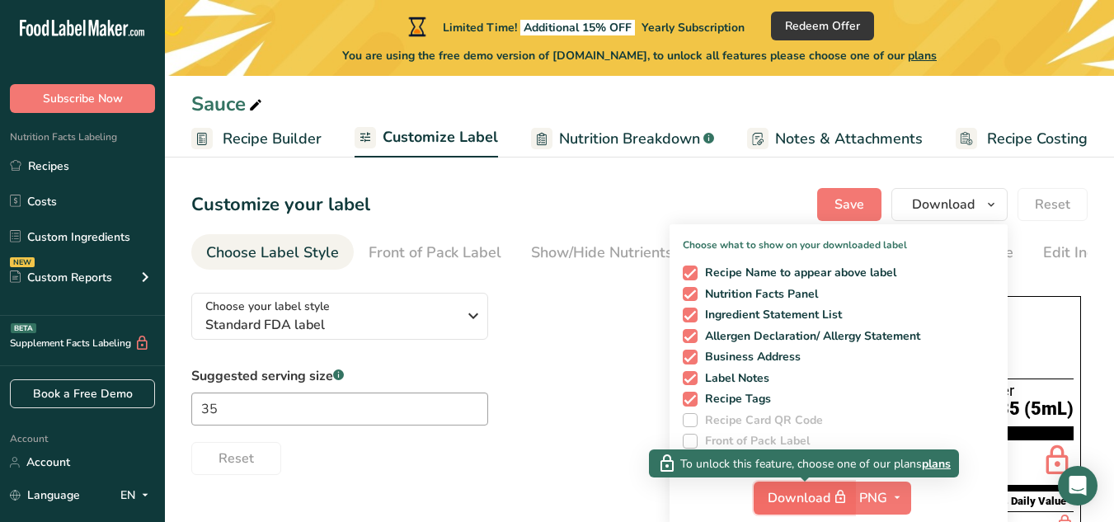
click at [839, 507] on icon "button" at bounding box center [840, 497] width 15 height 23
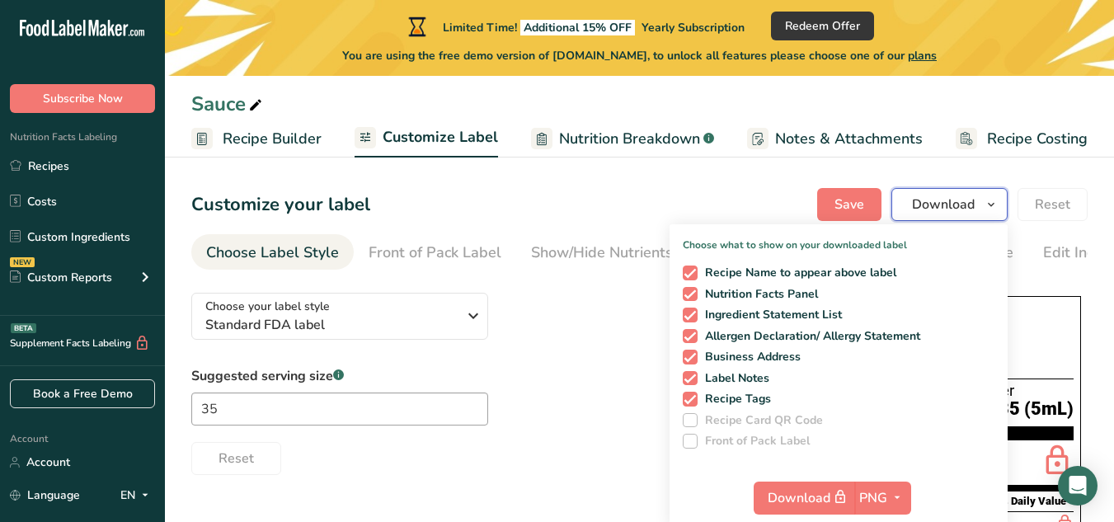
click at [924, 204] on span "Download" at bounding box center [943, 205] width 63 height 20
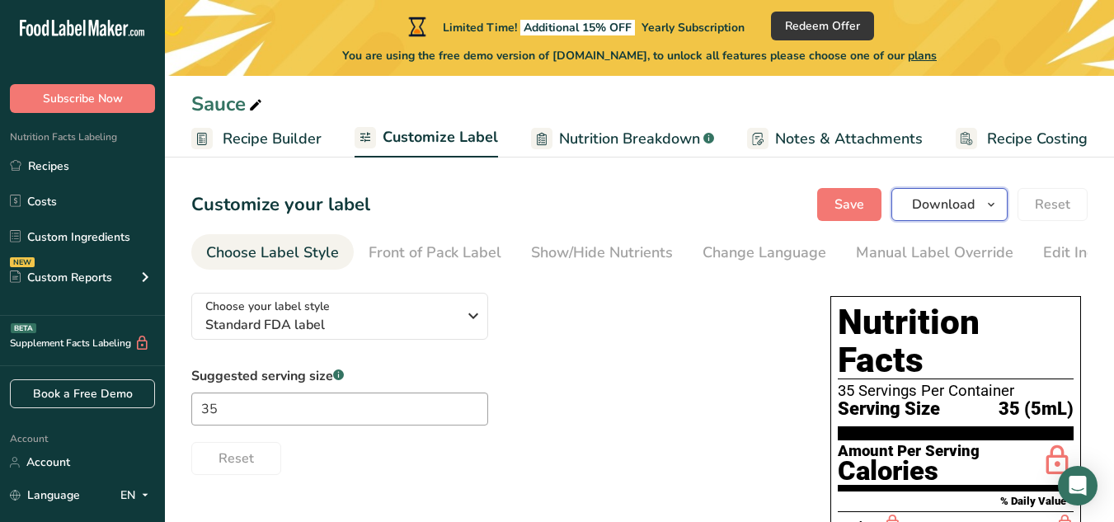
click at [924, 204] on span "Download" at bounding box center [943, 205] width 63 height 20
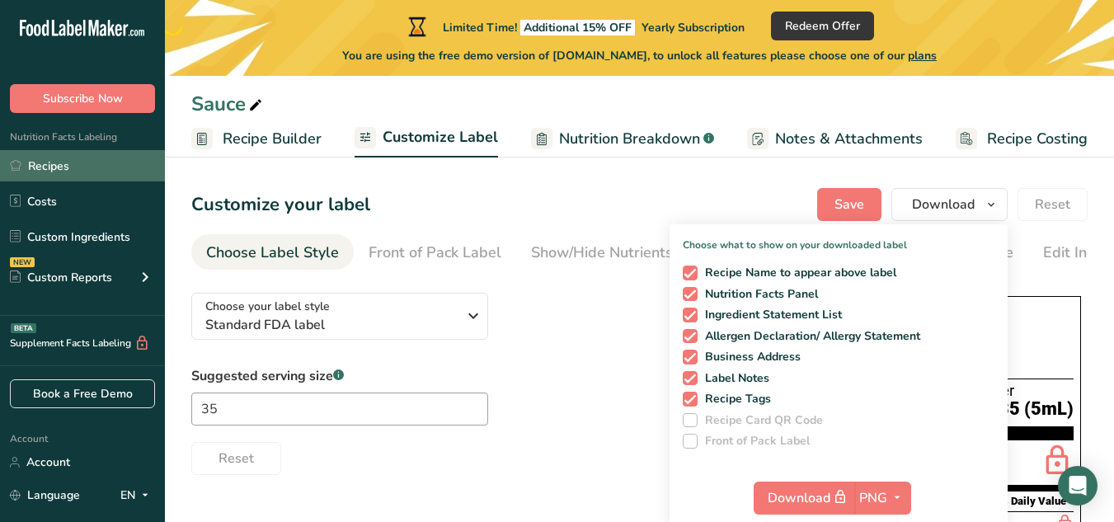
click at [43, 168] on link "Recipes" at bounding box center [82, 165] width 165 height 31
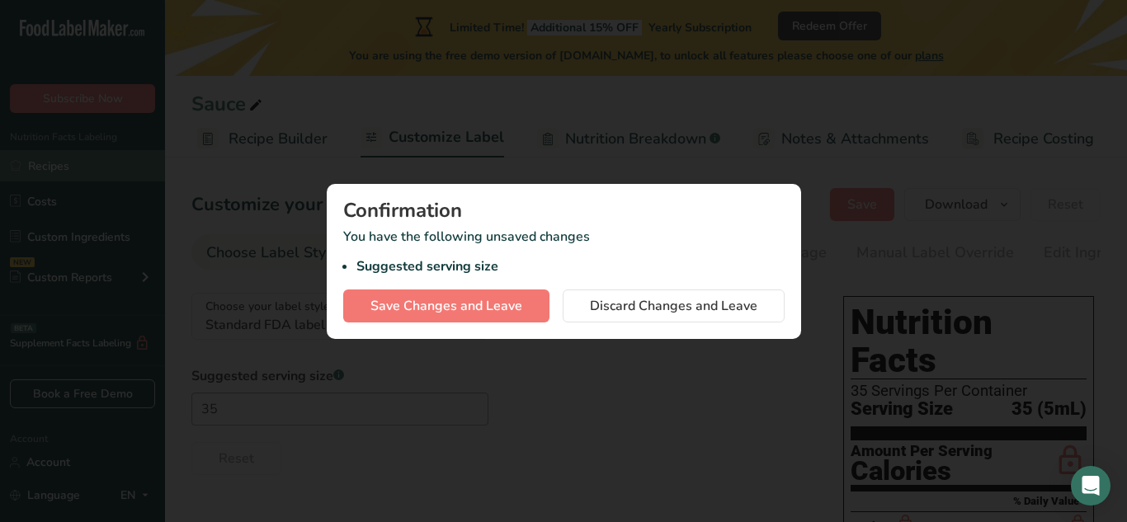
scroll to position [0, 142]
